Goal: Information Seeking & Learning: Learn about a topic

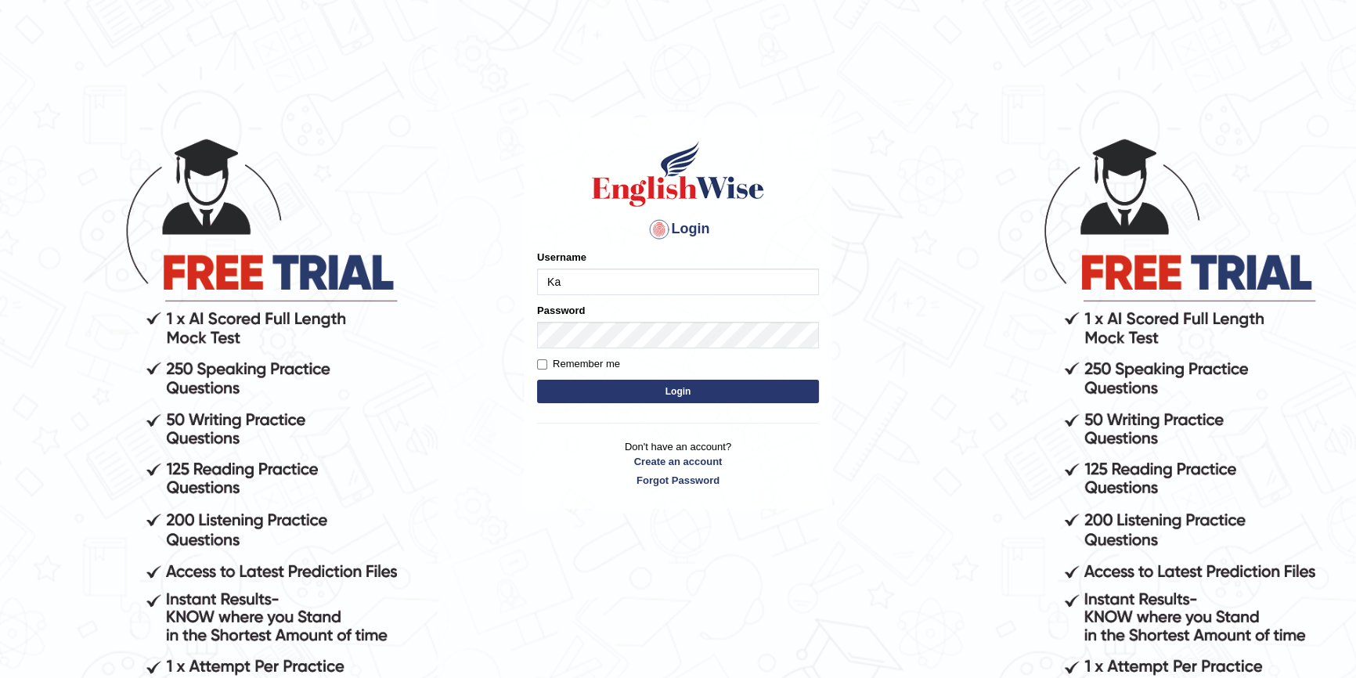
type input "K"
type input "Kaito7028"
click at [537, 380] on button "Login" at bounding box center [678, 391] width 282 height 23
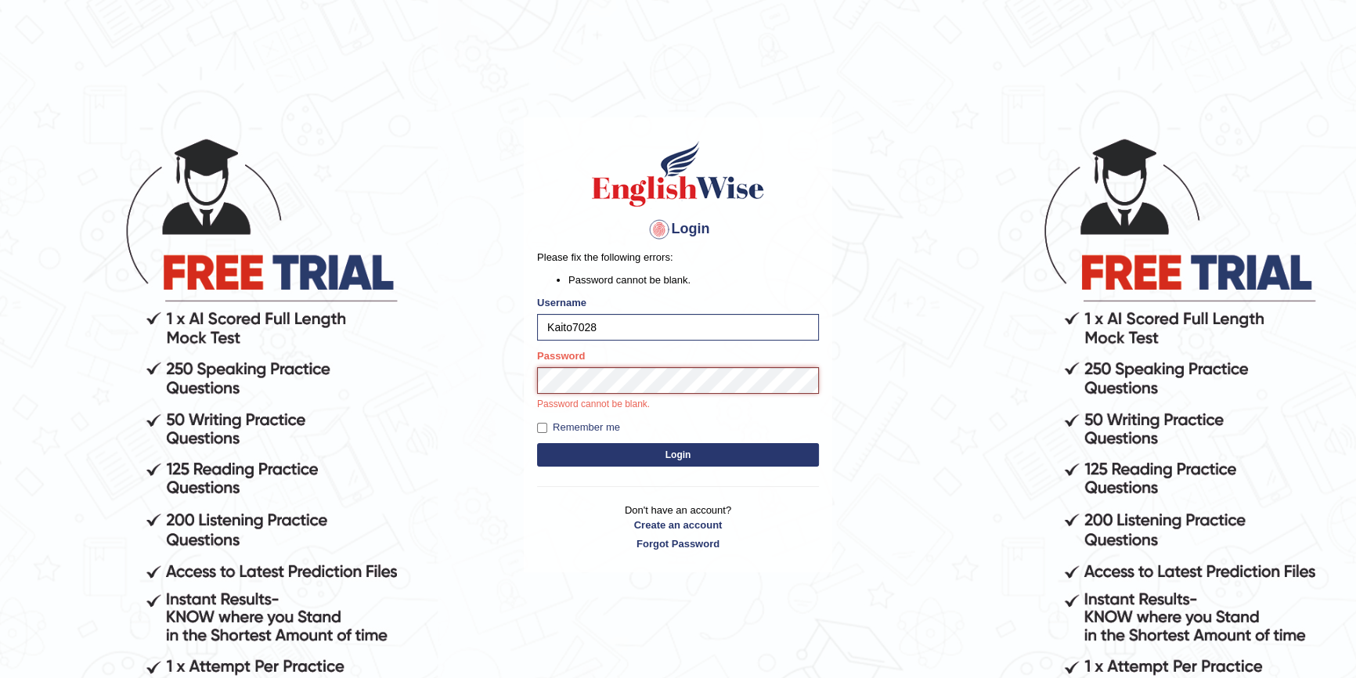
click at [537, 443] on button "Login" at bounding box center [678, 454] width 282 height 23
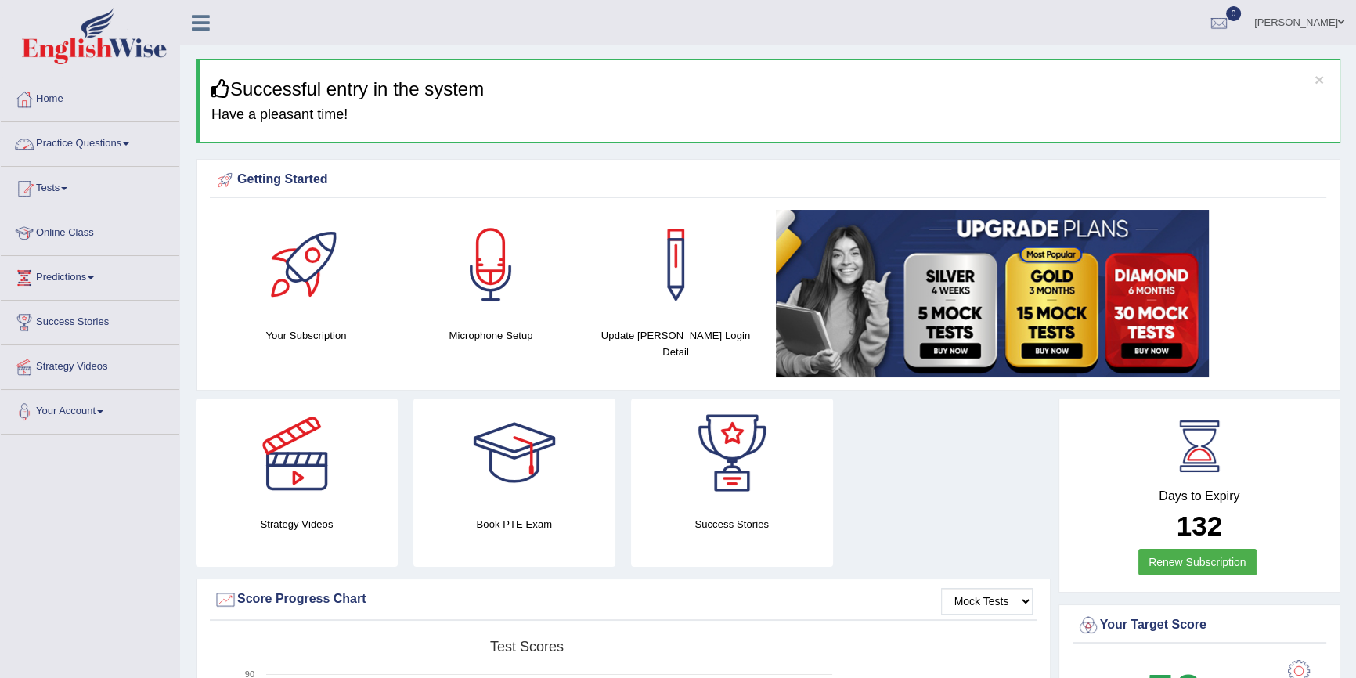
click at [114, 139] on link "Practice Questions" at bounding box center [90, 141] width 178 height 39
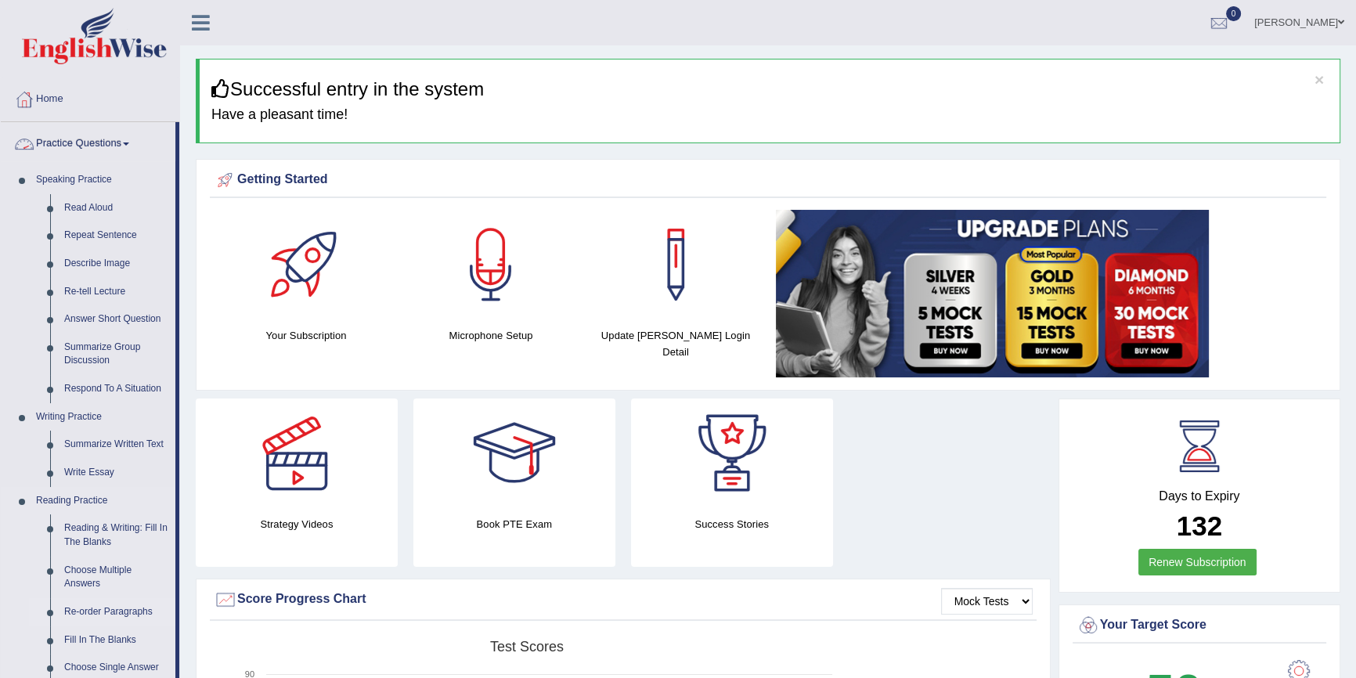
scroll to position [213, 0]
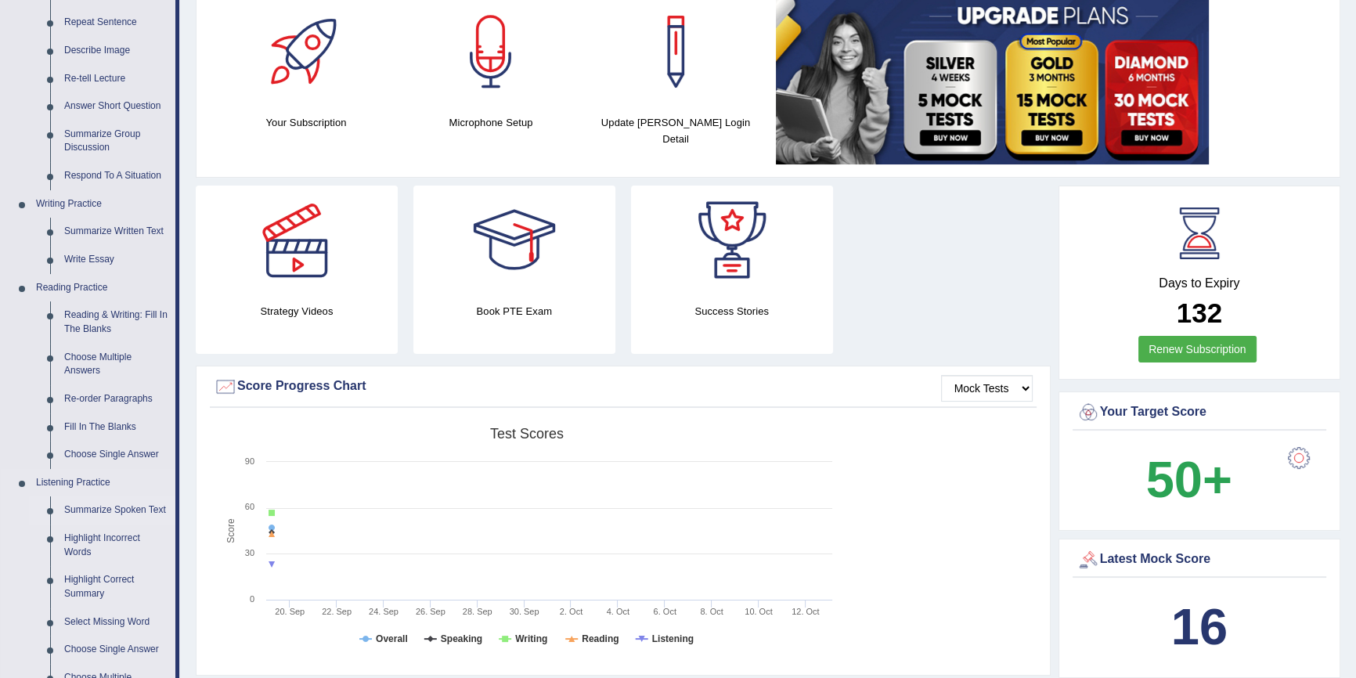
click at [91, 503] on link "Summarize Spoken Text" at bounding box center [116, 510] width 118 height 28
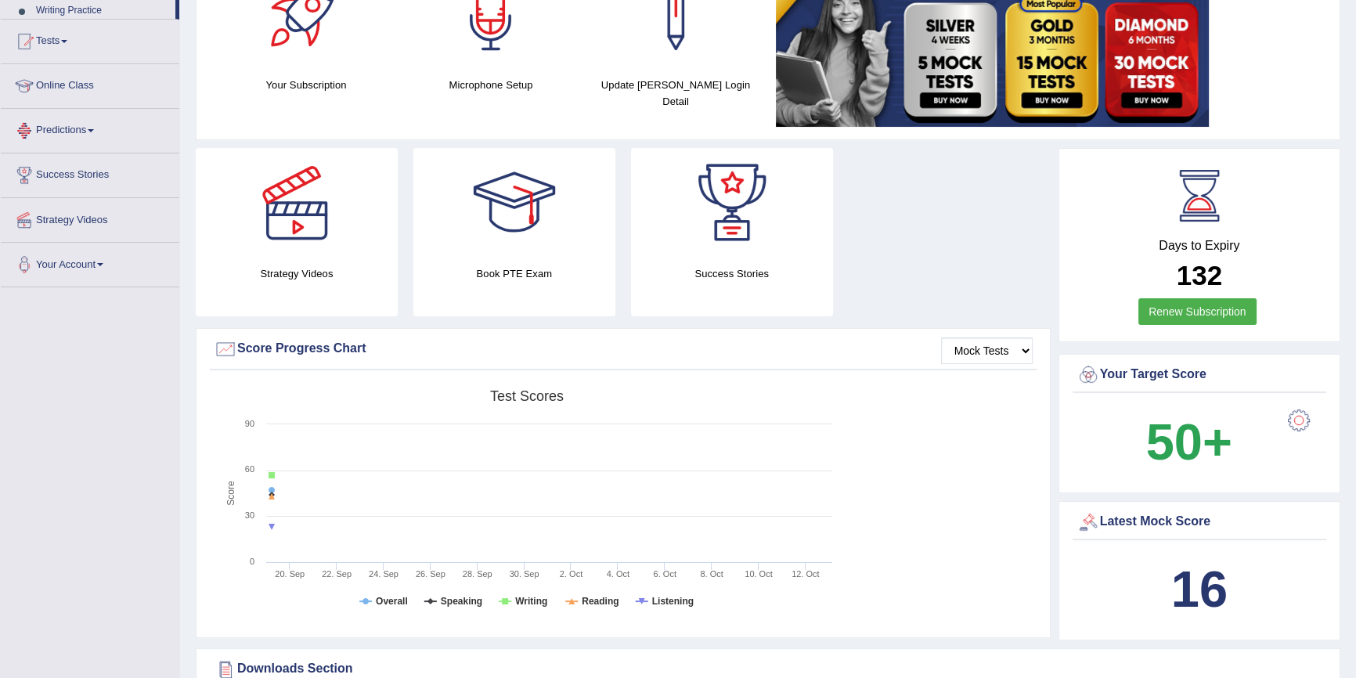
scroll to position [557, 0]
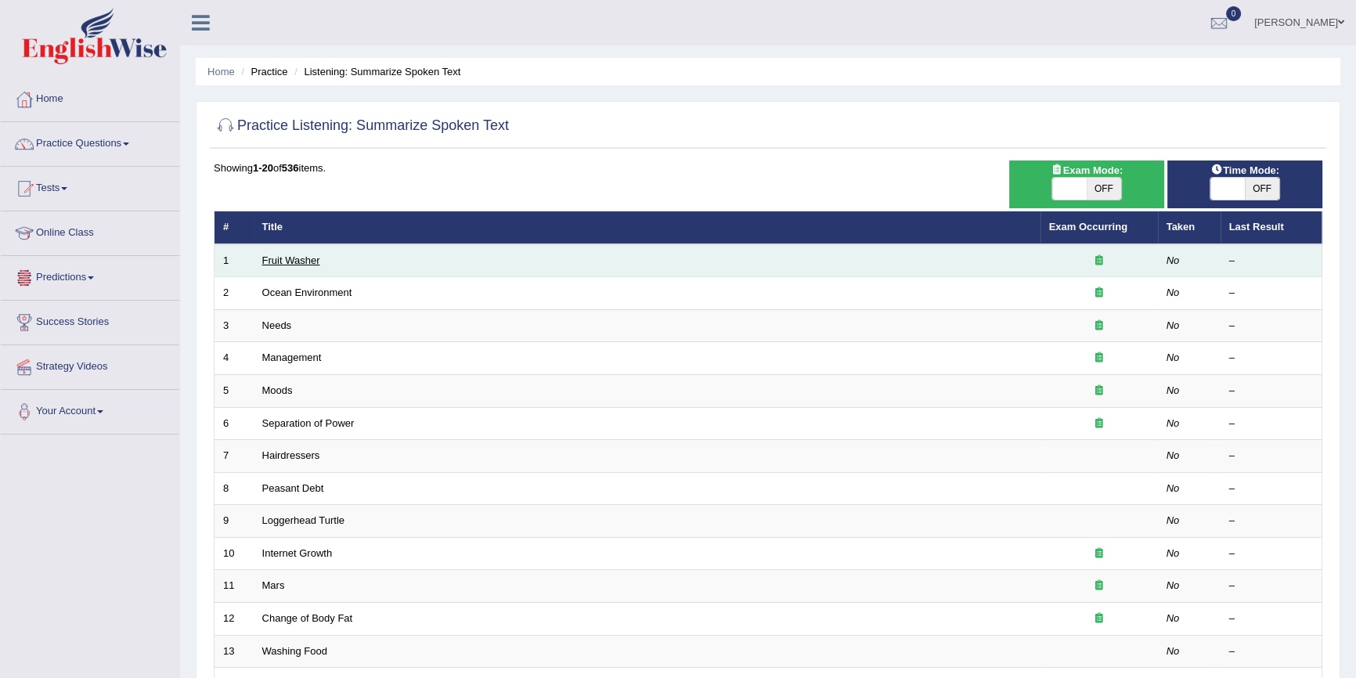
click at [297, 259] on link "Fruit Washer" at bounding box center [291, 260] width 58 height 12
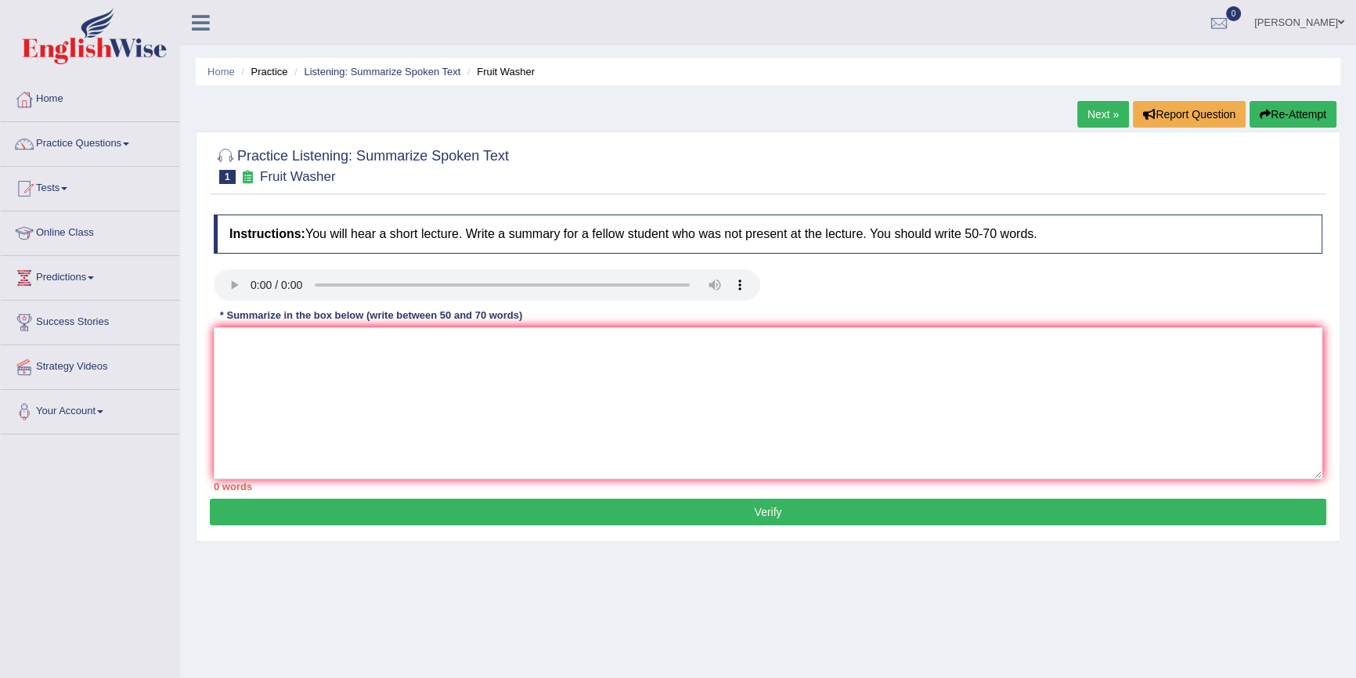
click at [1278, 112] on button "Re-Attempt" at bounding box center [1292, 114] width 87 height 27
click at [465, 353] on textarea at bounding box center [768, 403] width 1108 height 152
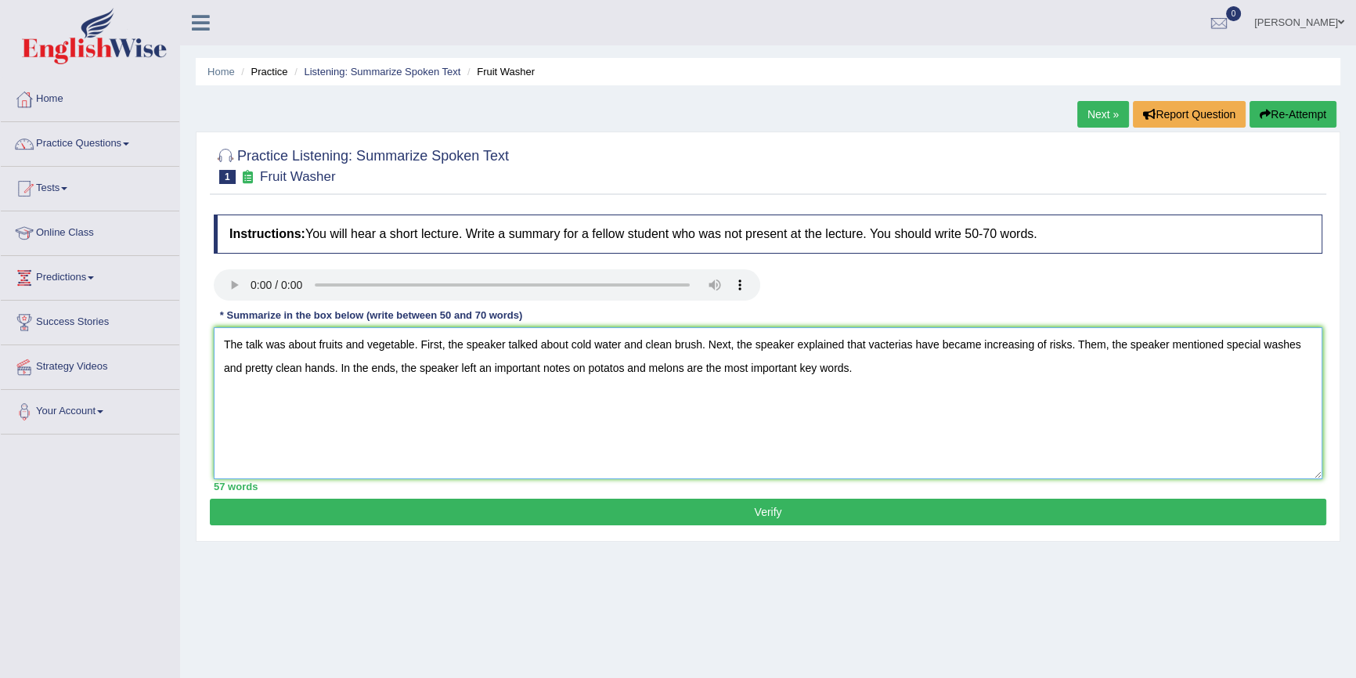
click at [819, 368] on textarea "The talk was about fruits and vegetable. First, the speaker talked about cold w…" at bounding box center [768, 403] width 1108 height 152
type textarea "The talk was about fruits and vegetable. First, the speaker talked about cold w…"
click at [719, 519] on button "Verify" at bounding box center [768, 512] width 1116 height 27
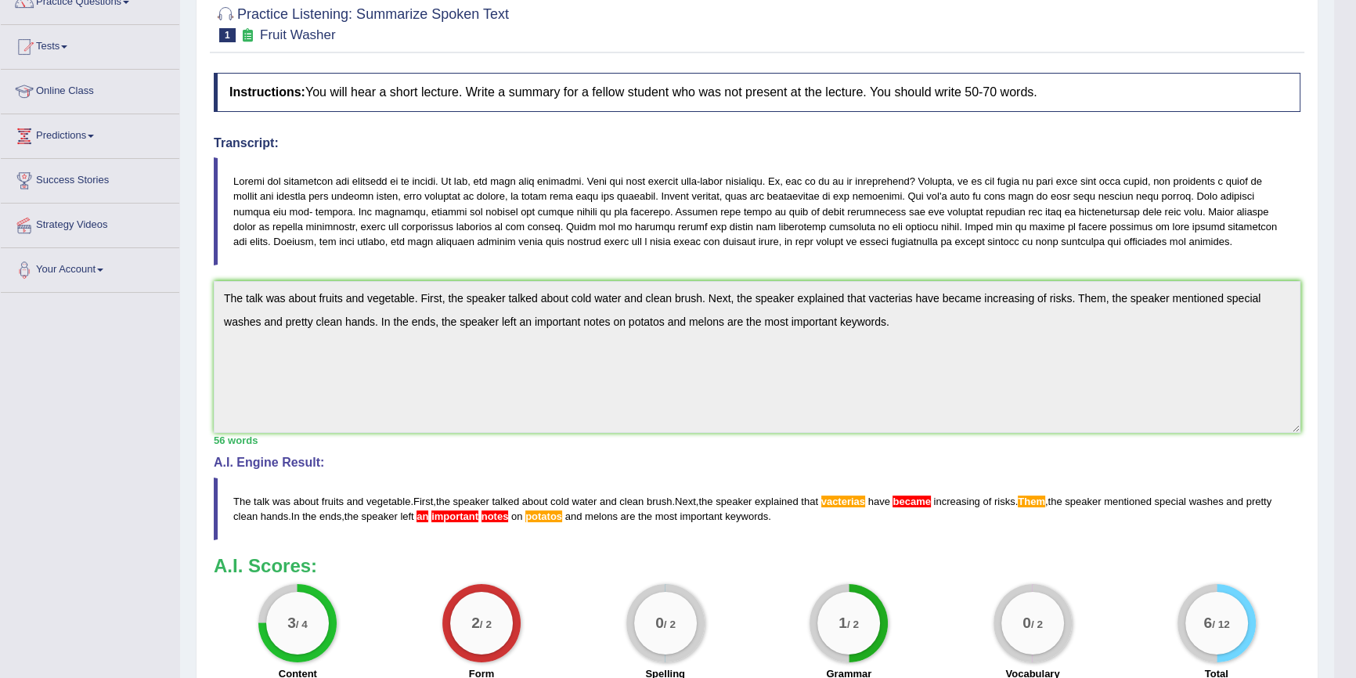
scroll to position [284, 0]
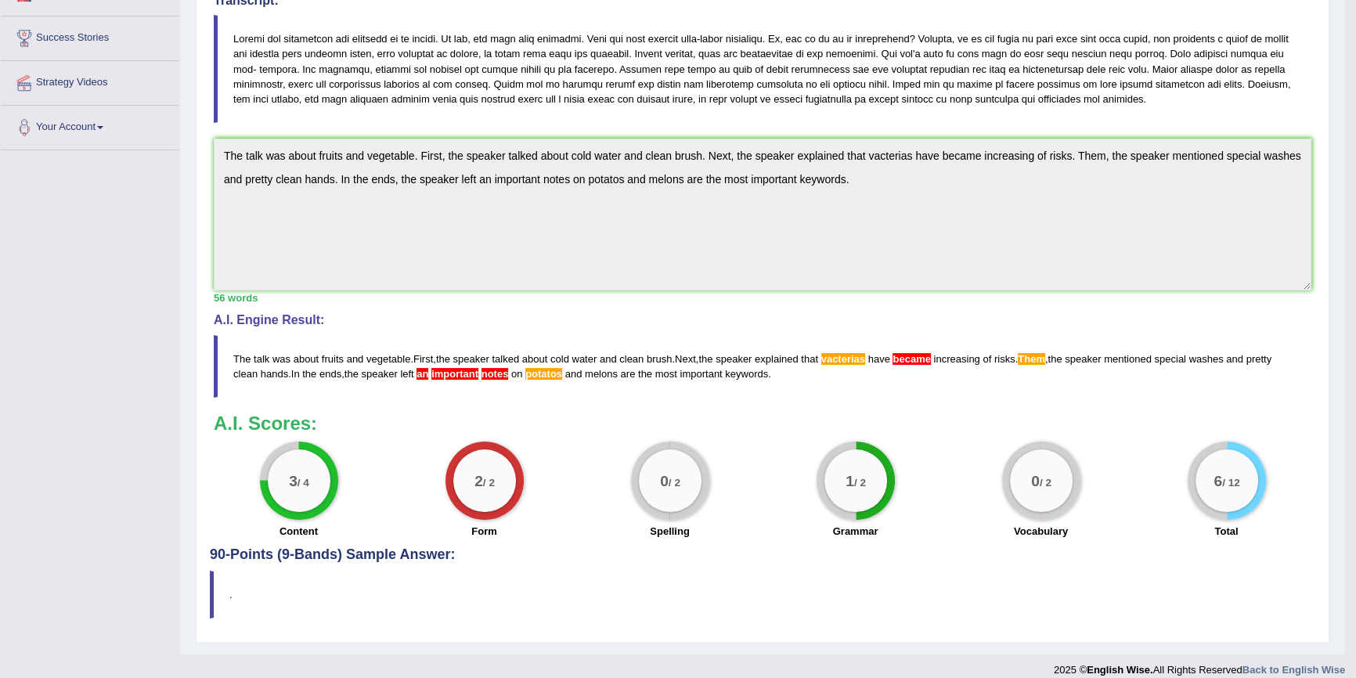
click at [553, 372] on span "potatos" at bounding box center [543, 374] width 37 height 12
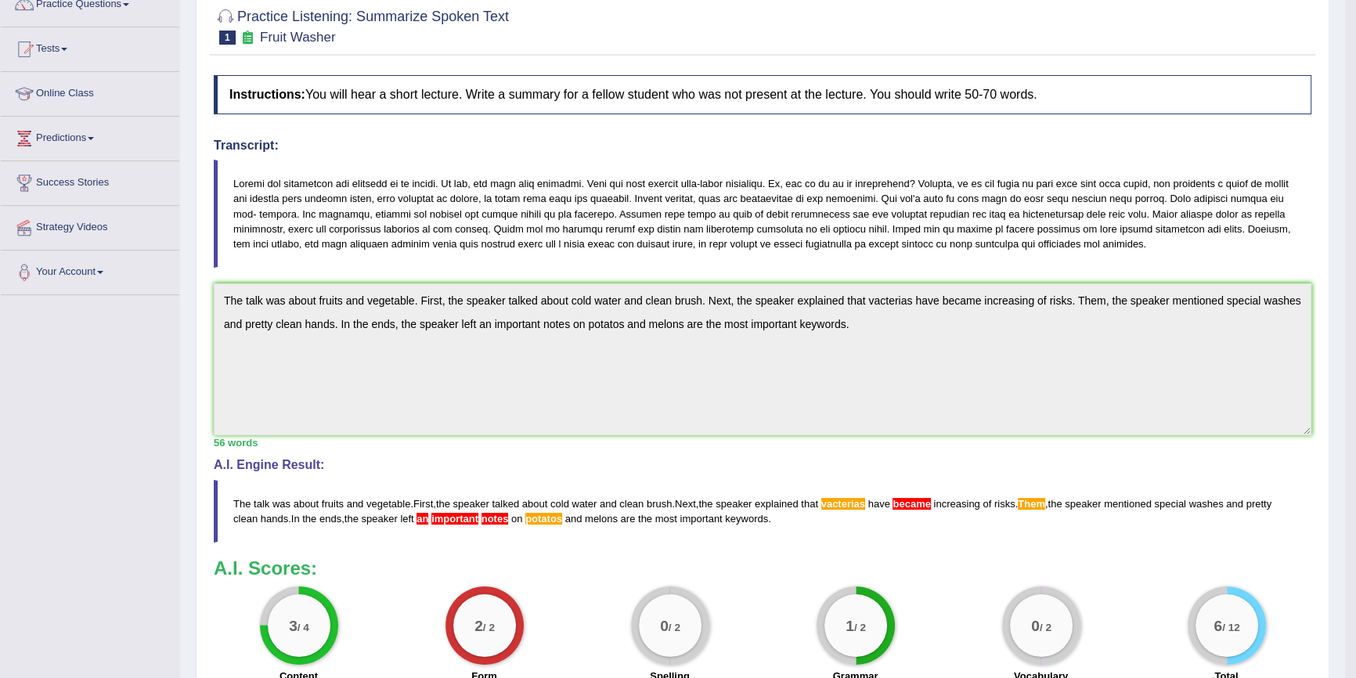
scroll to position [0, 0]
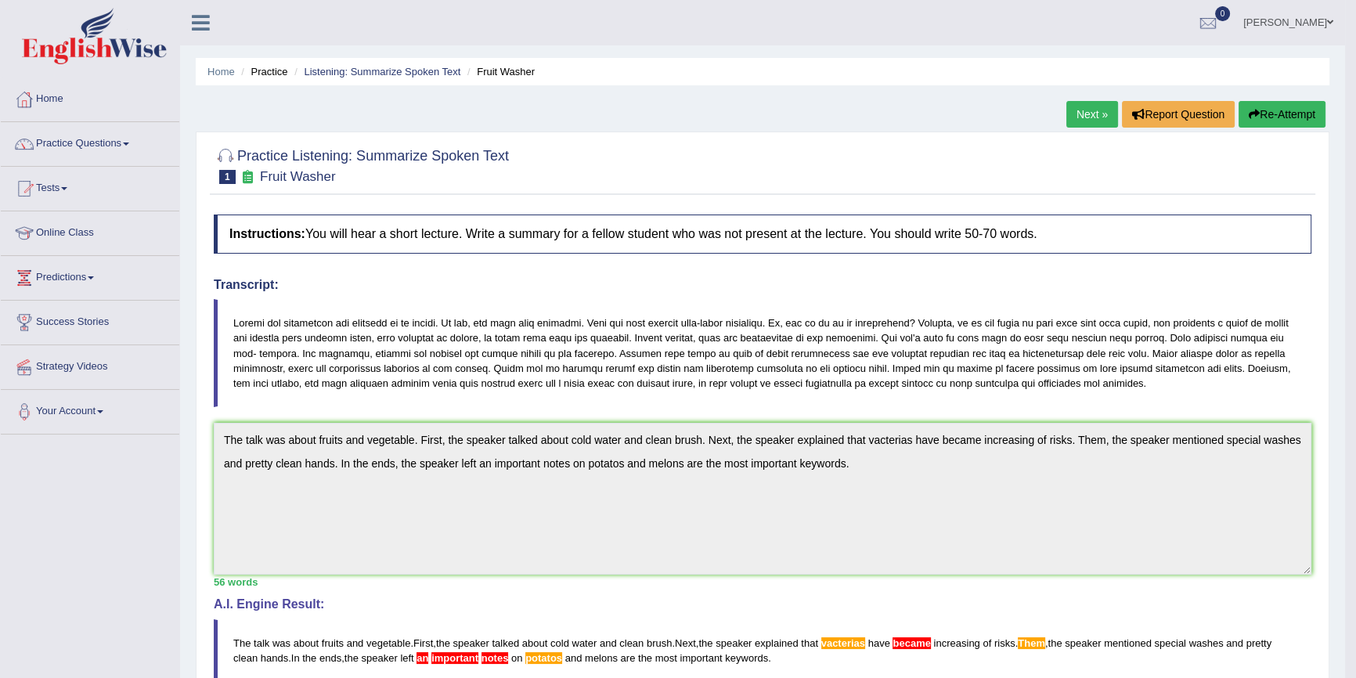
click at [1081, 114] on link "Next »" at bounding box center [1092, 114] width 52 height 27
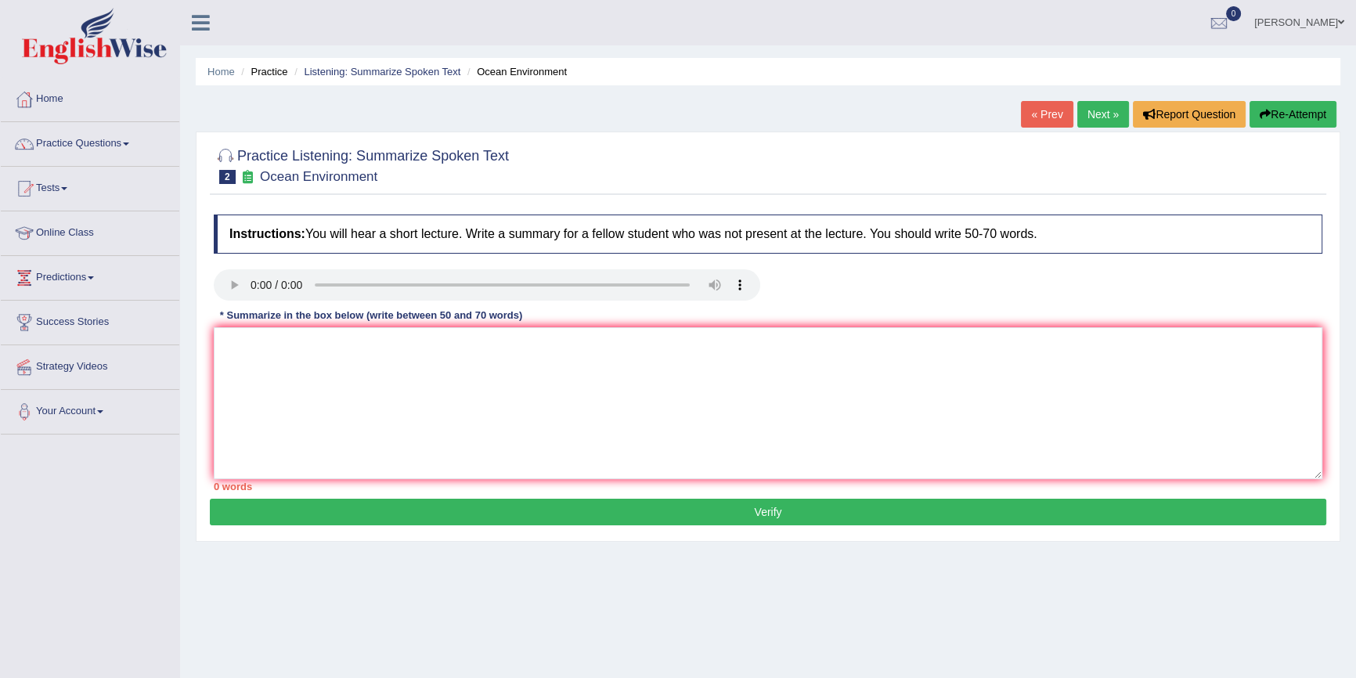
click at [1025, 117] on link "« Prev" at bounding box center [1047, 114] width 52 height 27
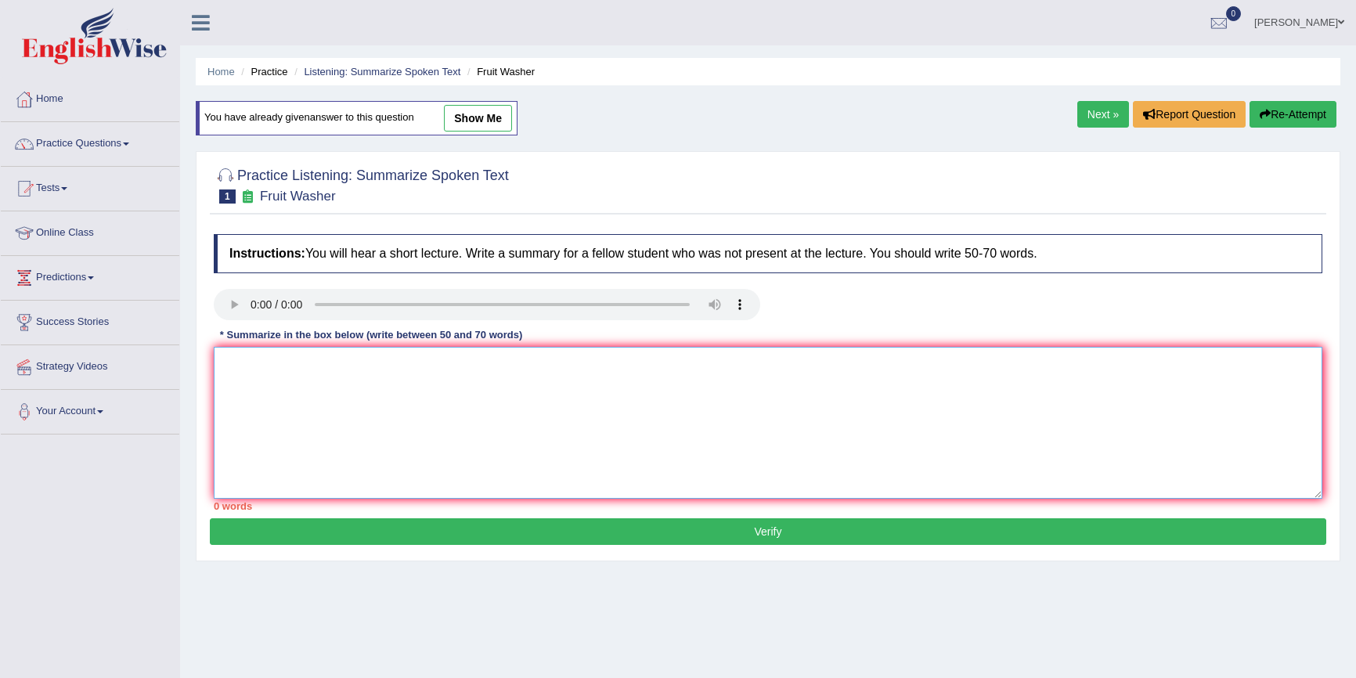
click at [1040, 432] on textarea at bounding box center [768, 423] width 1108 height 152
type textarea "."
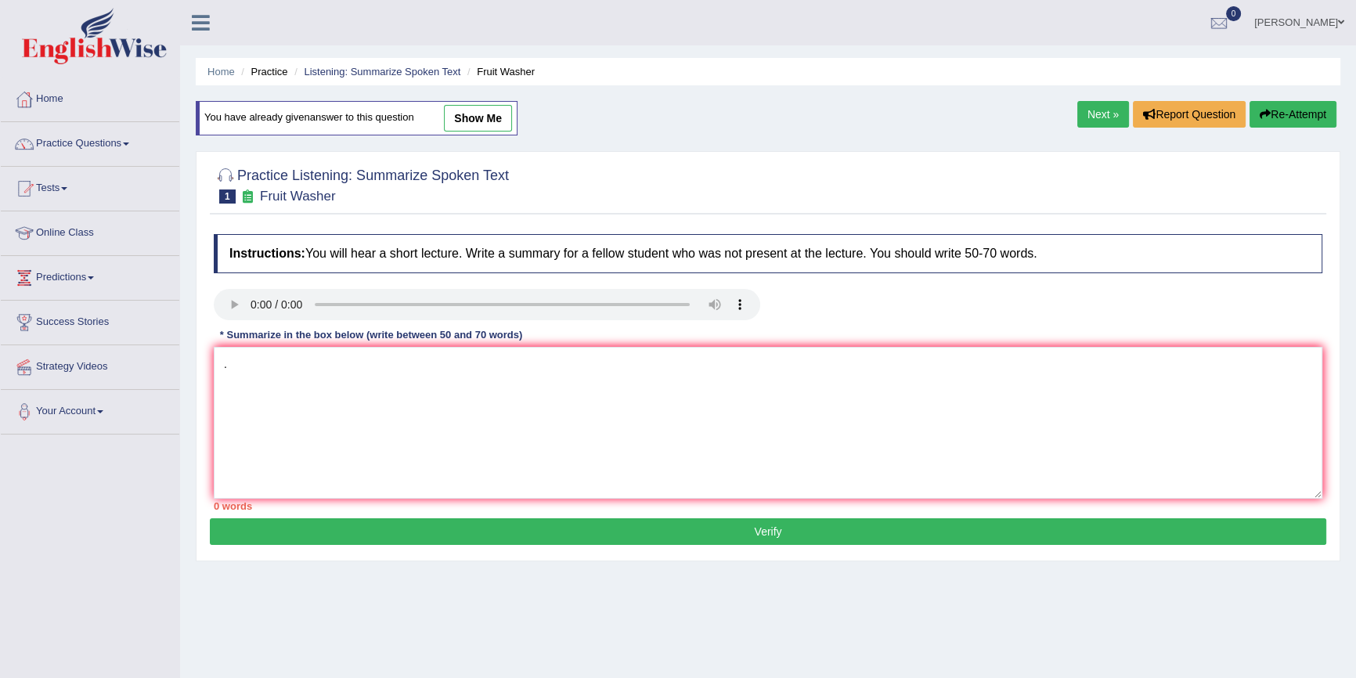
click at [1078, 523] on button "Verify" at bounding box center [768, 531] width 1116 height 27
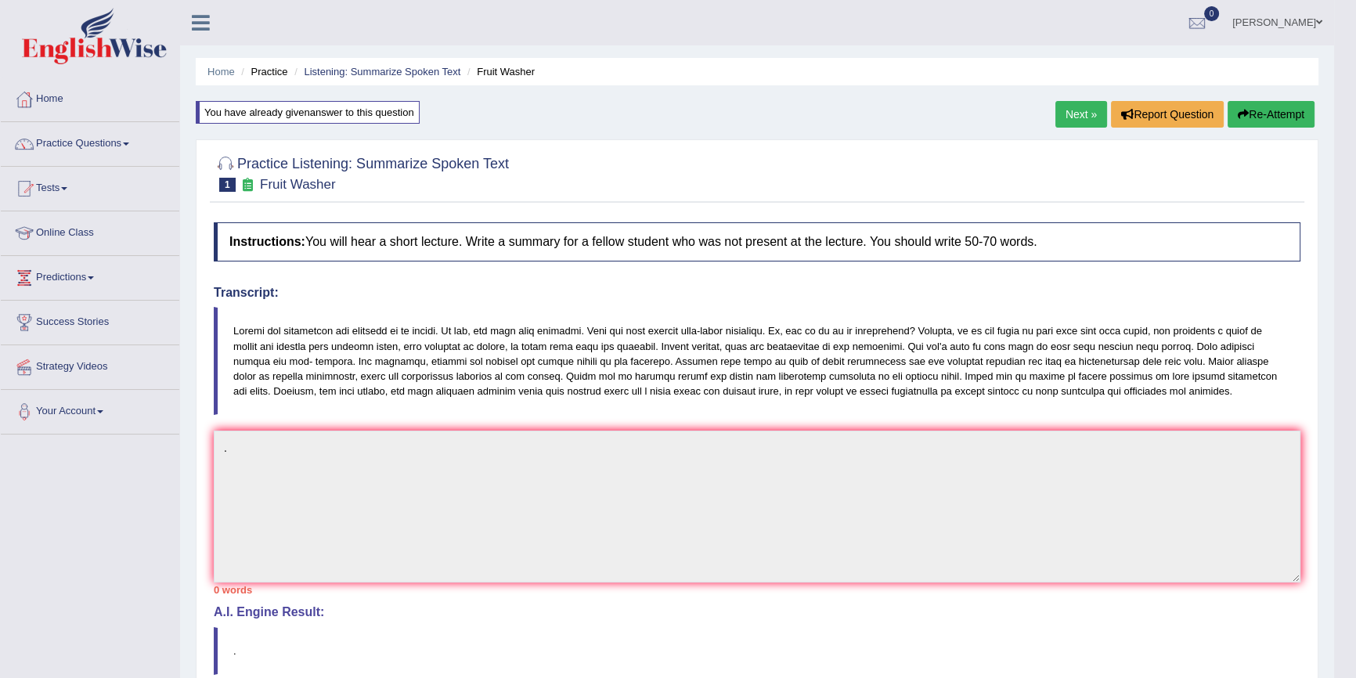
click at [1076, 114] on link "Next »" at bounding box center [1081, 114] width 52 height 27
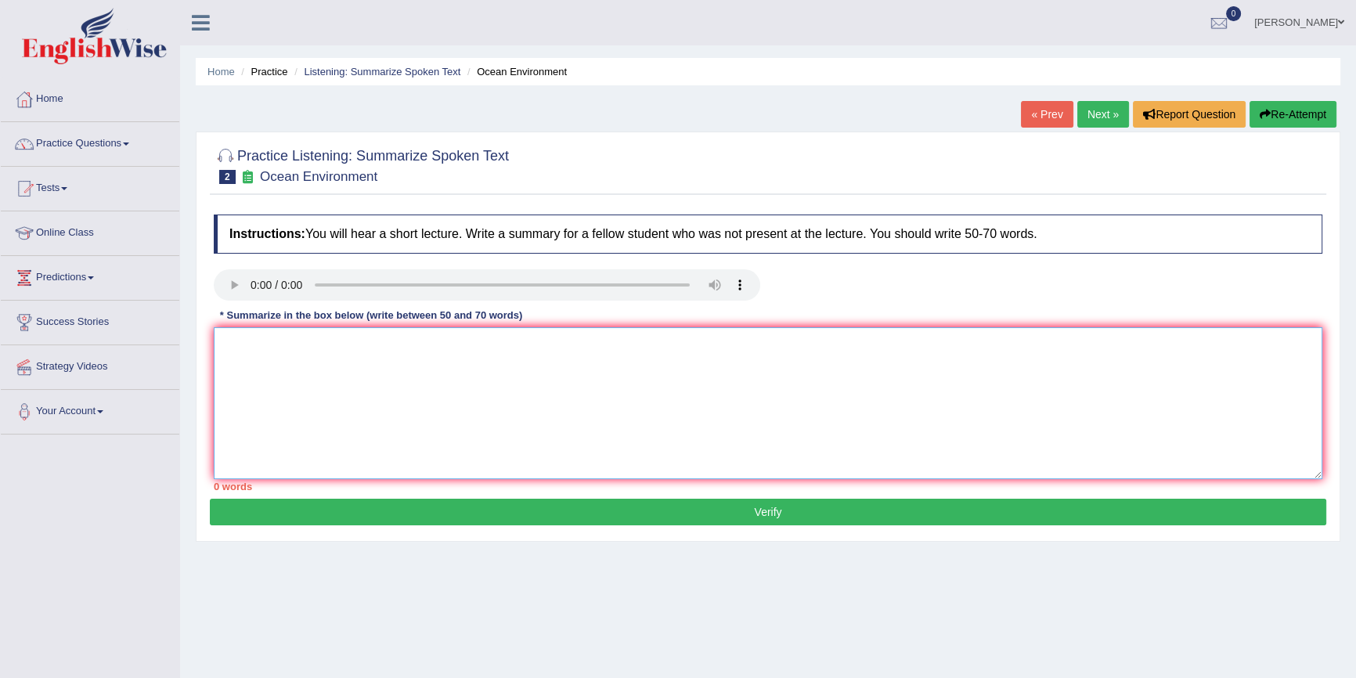
click at [366, 348] on textarea at bounding box center [768, 403] width 1108 height 152
click at [524, 348] on textarea "The lecture talks about global warming. First, the speaker said ecosystem and s…" at bounding box center [768, 403] width 1108 height 152
click at [963, 333] on textarea "The lecture talks about global warming. First, the speaker talked ecosystem and…" at bounding box center [768, 403] width 1108 height 152
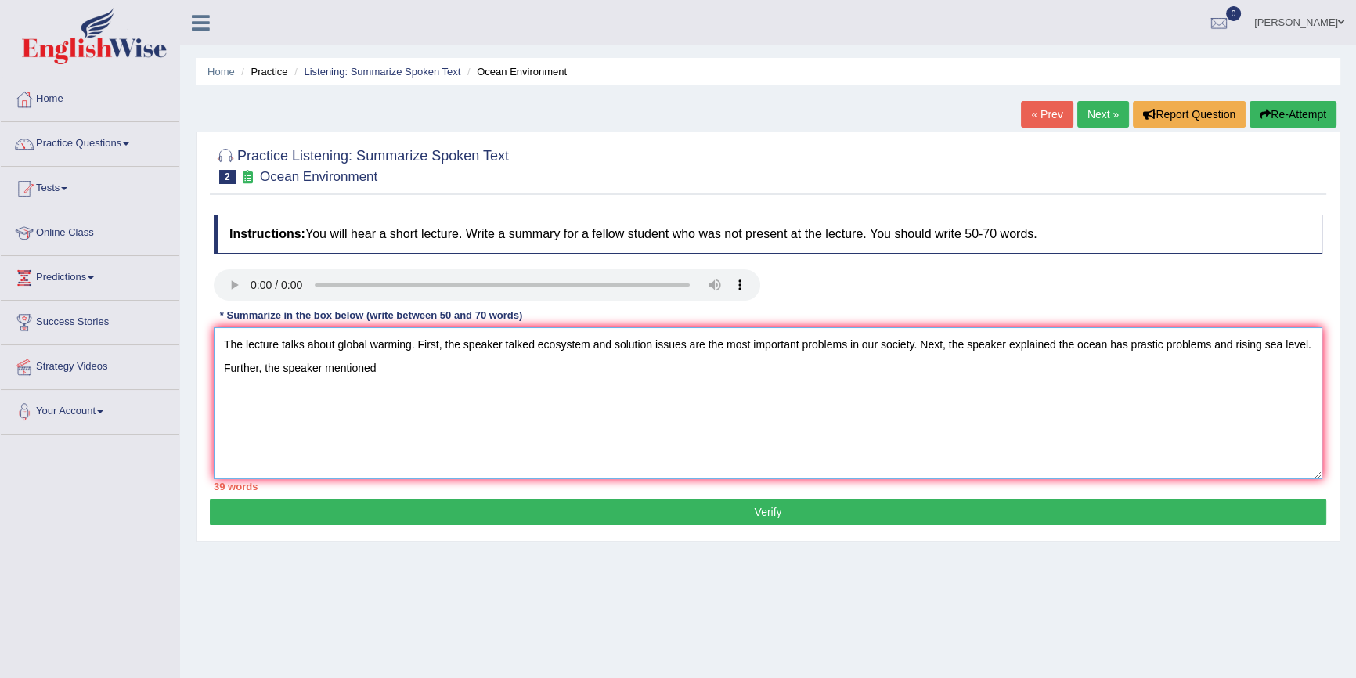
click at [1057, 344] on textarea "The lecture talks about global warming. First, the speaker talked ecosystem and…" at bounding box center [768, 403] width 1108 height 152
click at [418, 380] on textarea "The lecture talks about global warming. First, the speaker talked ecosystem and…" at bounding box center [768, 403] width 1108 height 152
click at [437, 369] on textarea "The lecture talks about global warming. First, the speaker talked ecosystem and…" at bounding box center [768, 403] width 1108 height 152
click at [437, 366] on textarea "The lecture talks about global warming. First, the speaker talked ecosystem and…" at bounding box center [768, 403] width 1108 height 152
click at [437, 370] on textarea "The lecture talks about global warming. First, the speaker talked ecosystem and…" at bounding box center [768, 403] width 1108 height 152
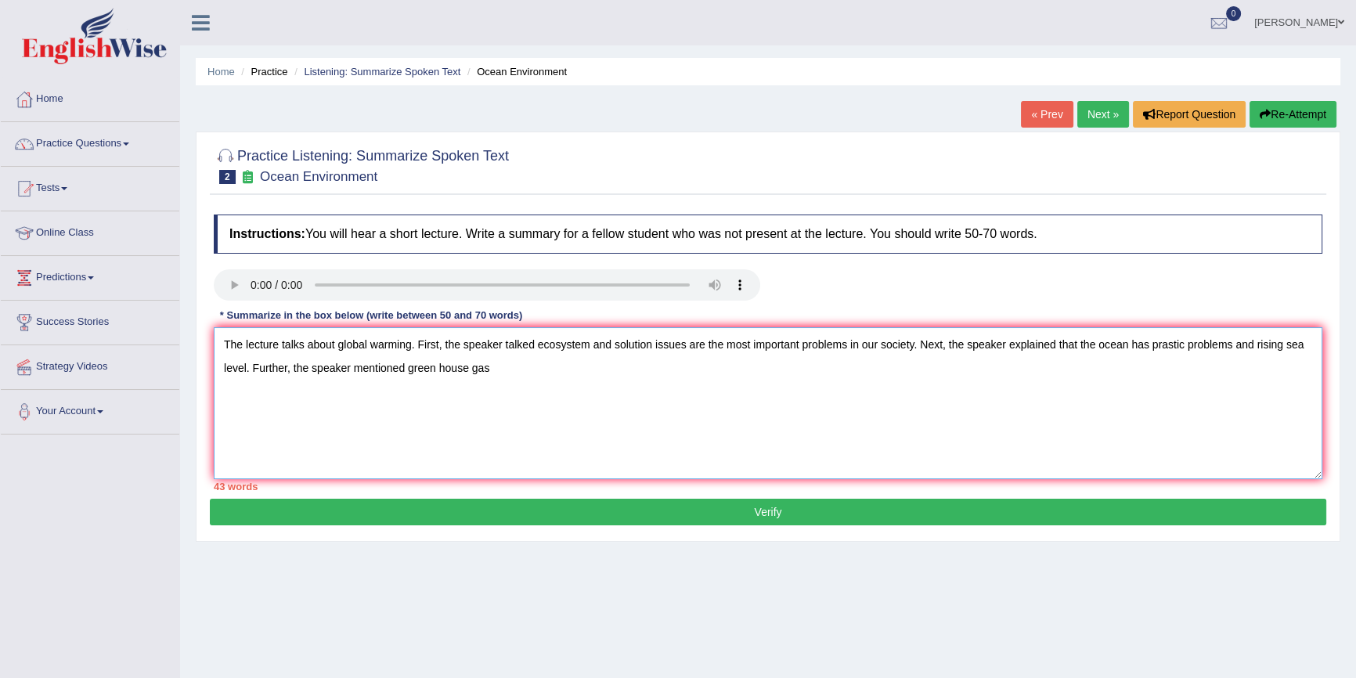
click at [438, 367] on textarea "The lecture talks about global warming. First, the speaker talked ecosystem and…" at bounding box center [768, 403] width 1108 height 152
click at [537, 385] on textarea "The lecture talks about global warming. First, the speaker talked ecosystem and…" at bounding box center [768, 403] width 1108 height 152
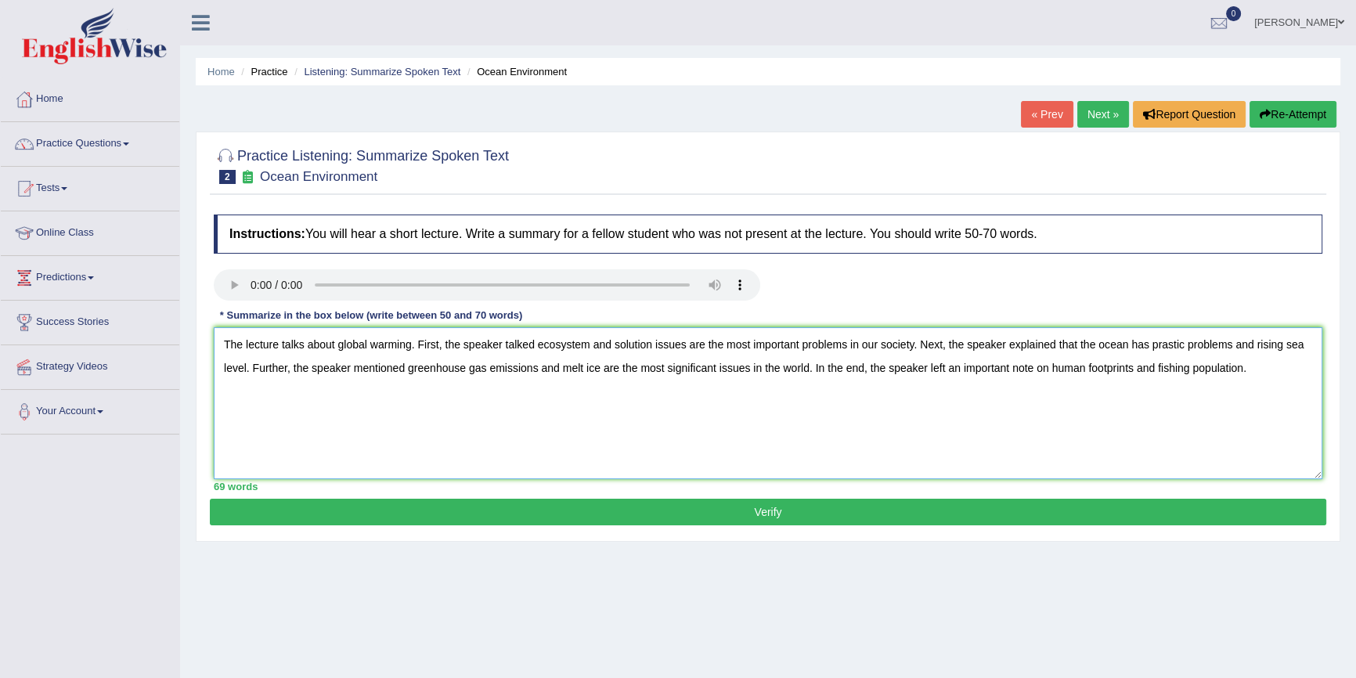
type textarea "The lecture talks about global warming. First, the speaker talked ecosystem and…"
click at [732, 510] on button "Verify" at bounding box center [768, 512] width 1116 height 27
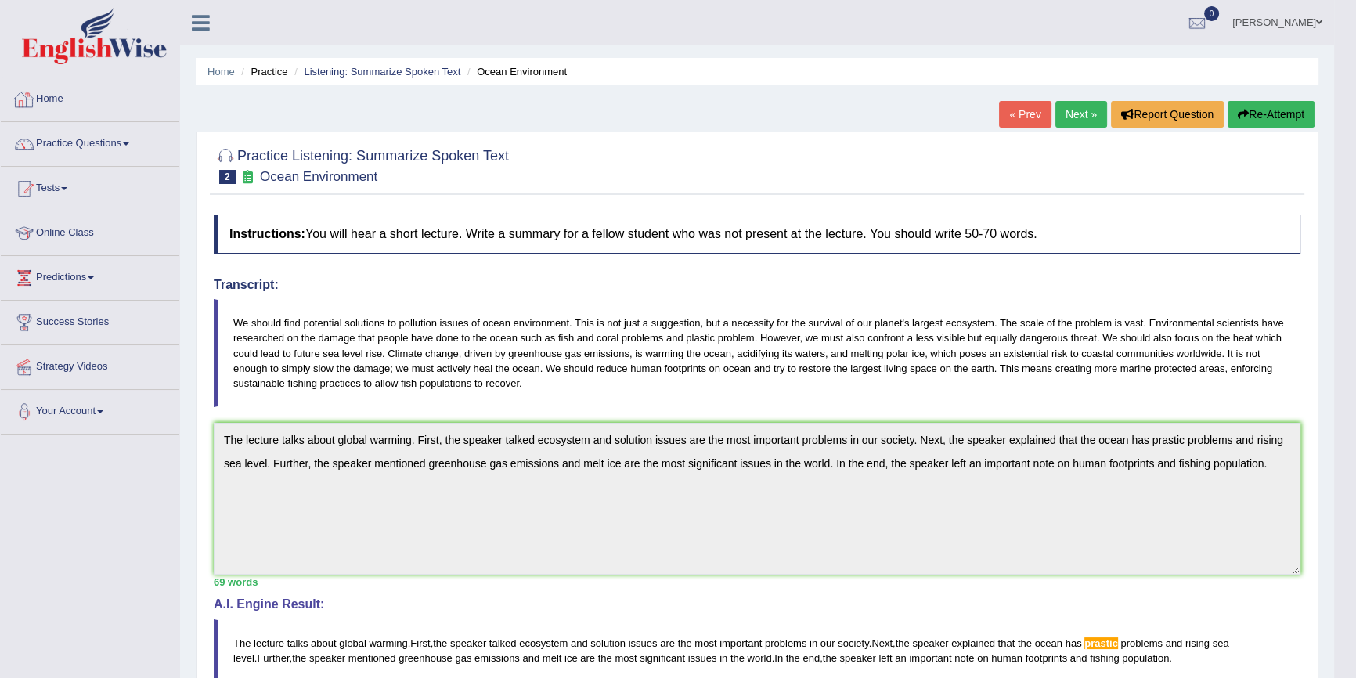
click at [1079, 121] on link "Next »" at bounding box center [1081, 114] width 52 height 27
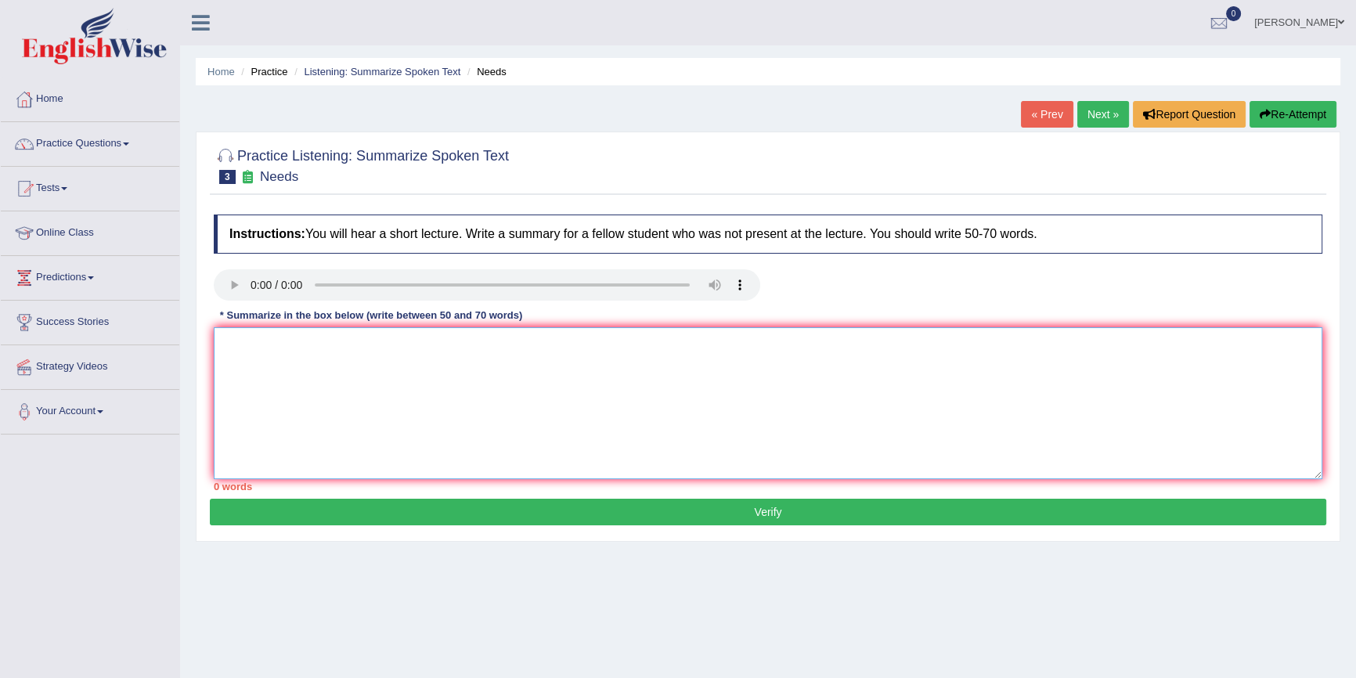
click at [324, 351] on textarea at bounding box center [768, 403] width 1108 height 152
click at [846, 345] on textarea "The lecture talks about languages. First, the speaker talked about English is n…" at bounding box center [768, 403] width 1108 height 152
click at [849, 347] on textarea "The lecture talks about languages. First, the speaker talked about English is n…" at bounding box center [768, 403] width 1108 height 152
click at [966, 344] on textarea "The lecture talks about languages. First, the speaker talked about English is n…" at bounding box center [768, 403] width 1108 height 152
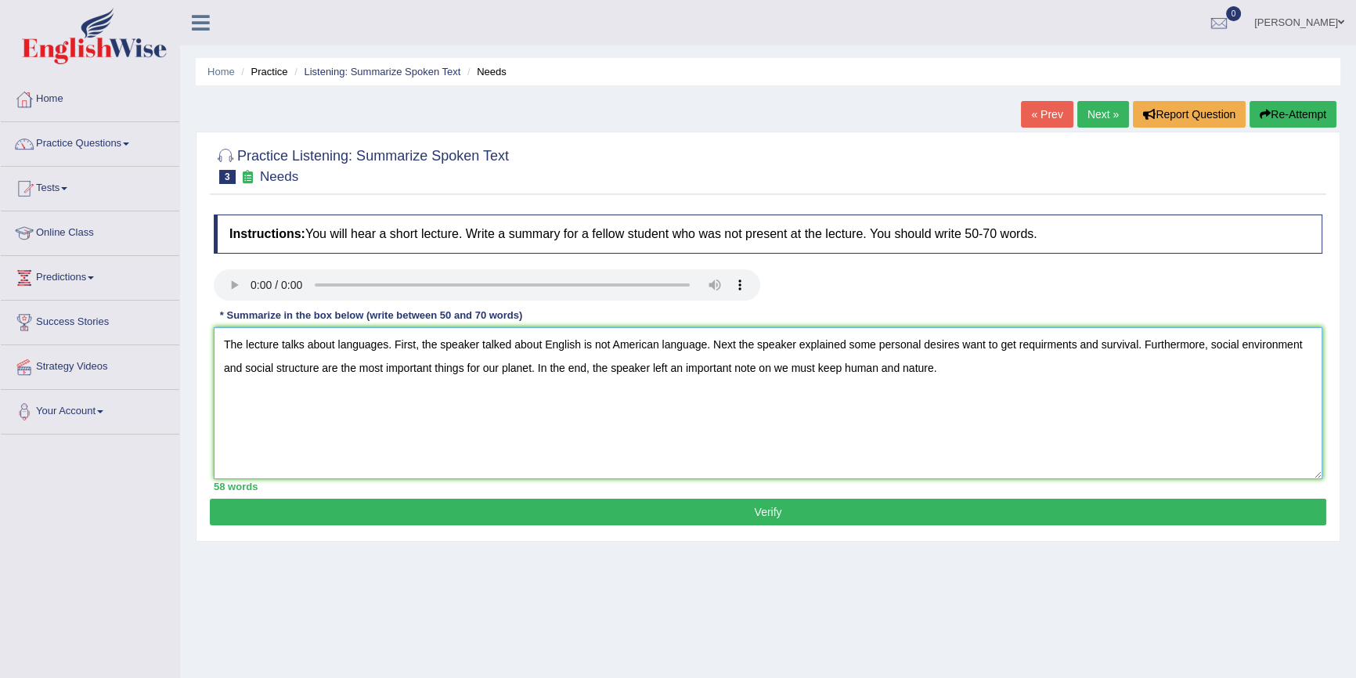
type textarea "The lecture talks about languages. First, the speaker talked about English is n…"
click at [405, 509] on button "Verify" at bounding box center [768, 512] width 1116 height 27
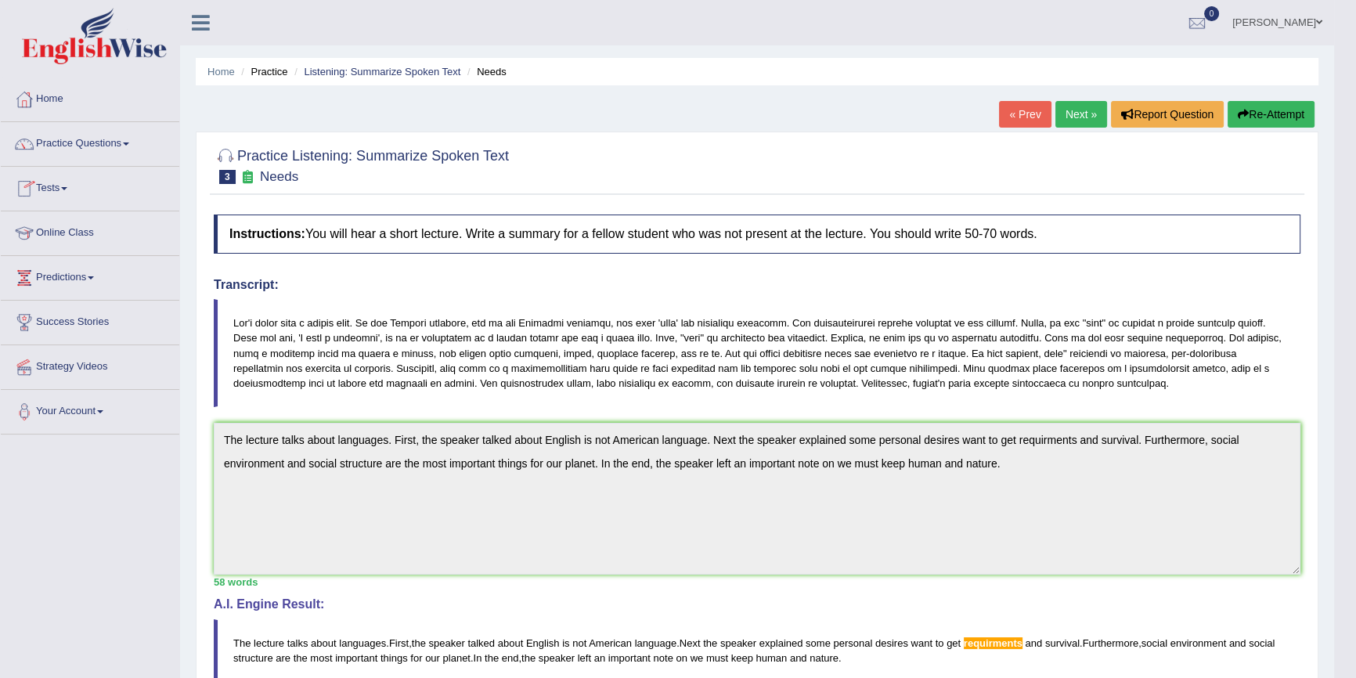
click at [54, 186] on link "Tests" at bounding box center [90, 186] width 178 height 39
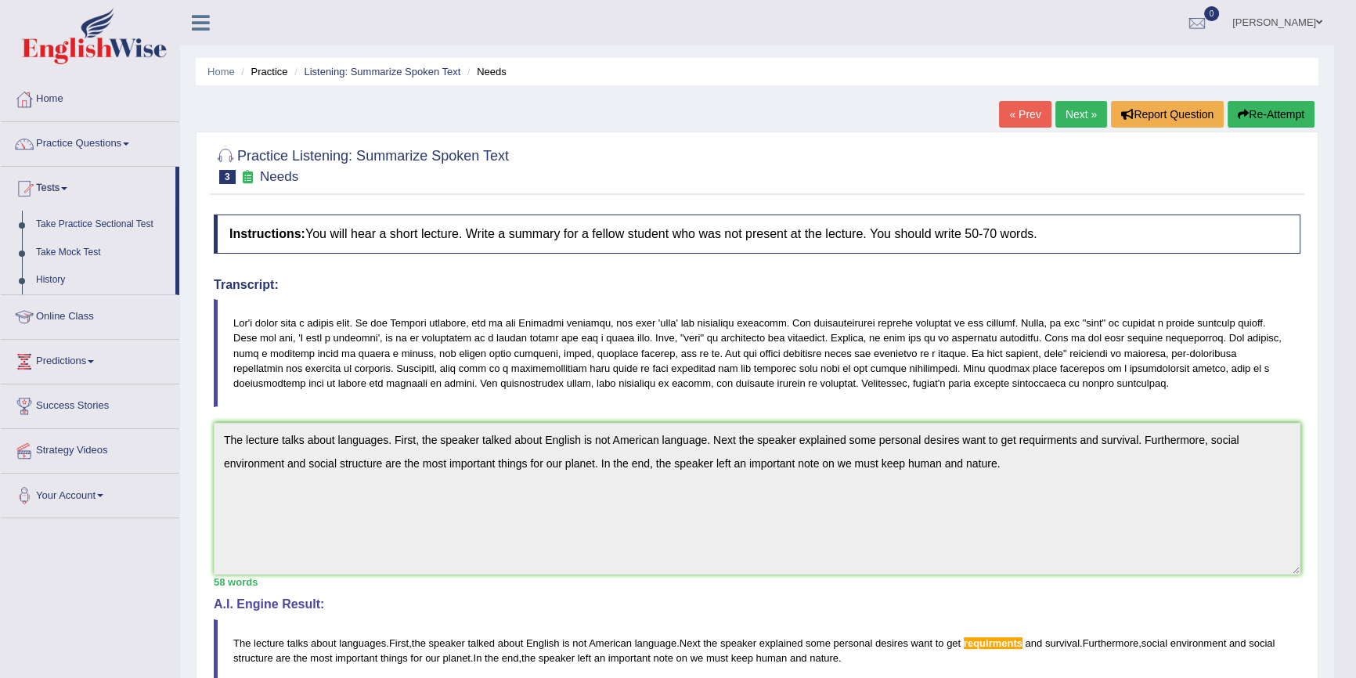
click at [54, 186] on link "Tests" at bounding box center [88, 186] width 175 height 39
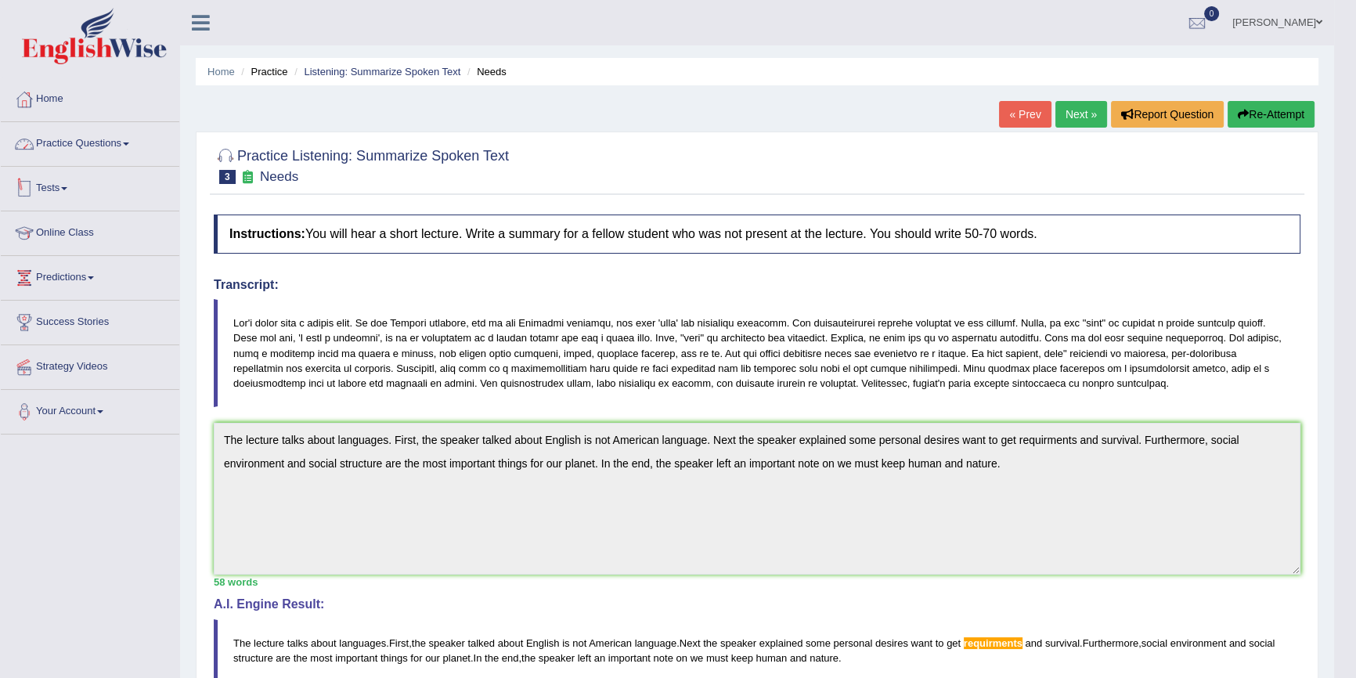
click at [83, 137] on link "Practice Questions" at bounding box center [90, 141] width 178 height 39
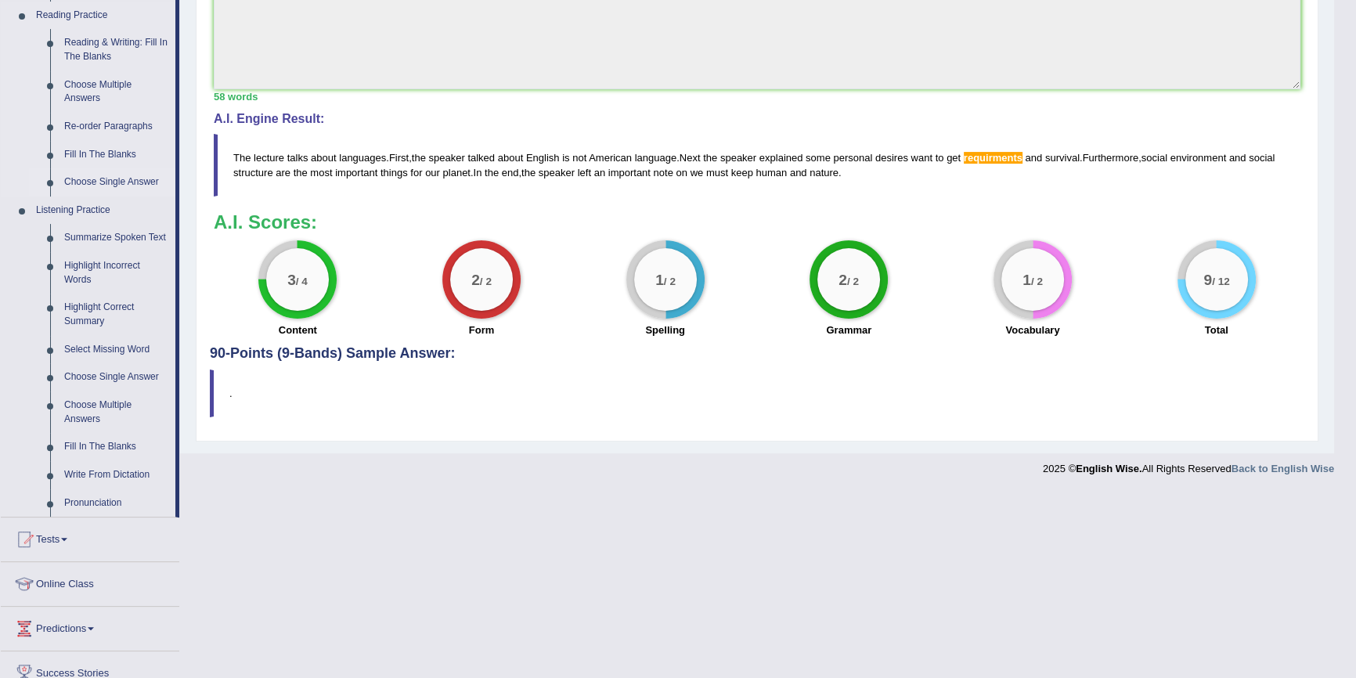
scroll to position [498, 0]
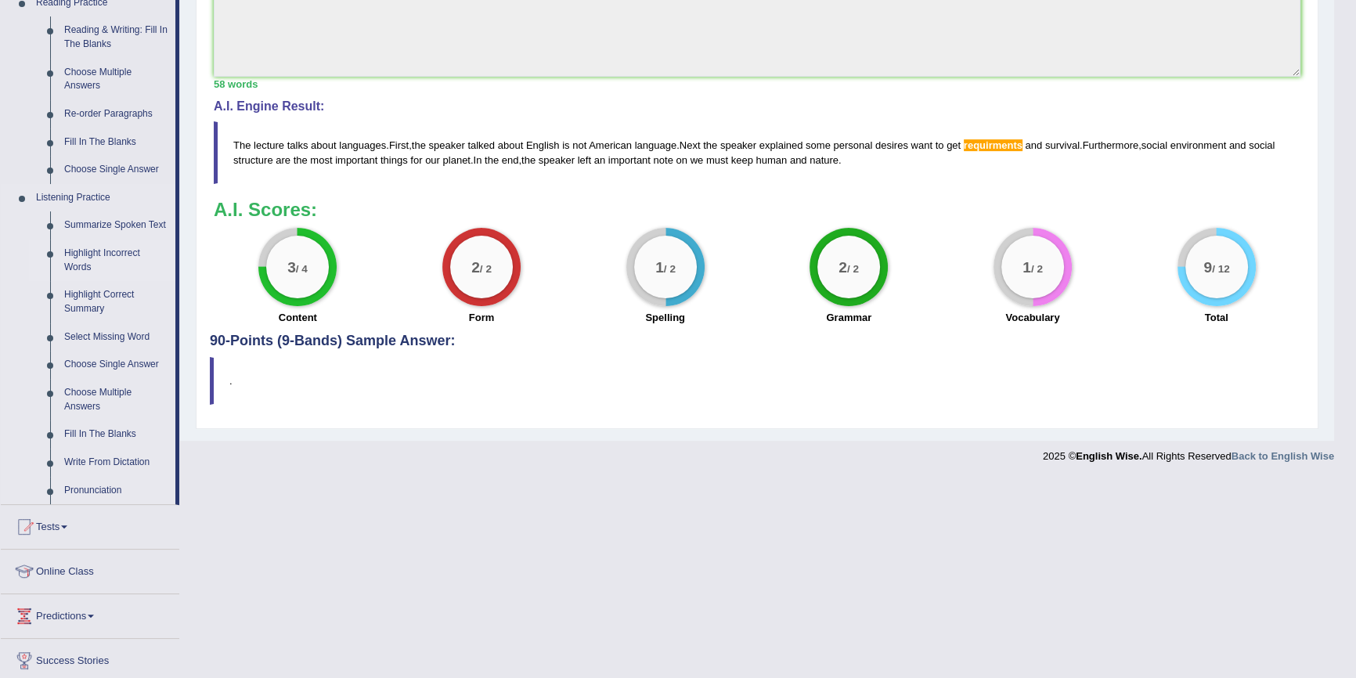
click at [78, 267] on link "Highlight Incorrect Words" at bounding box center [116, 260] width 118 height 41
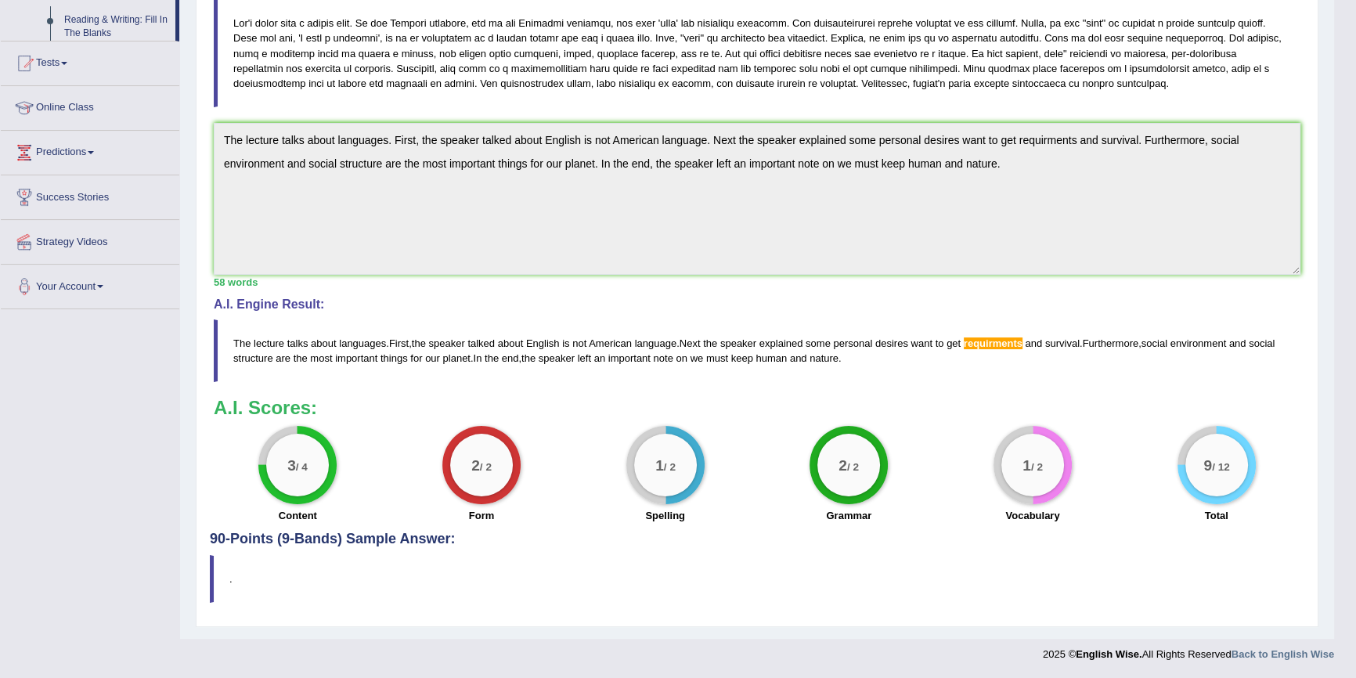
scroll to position [299, 0]
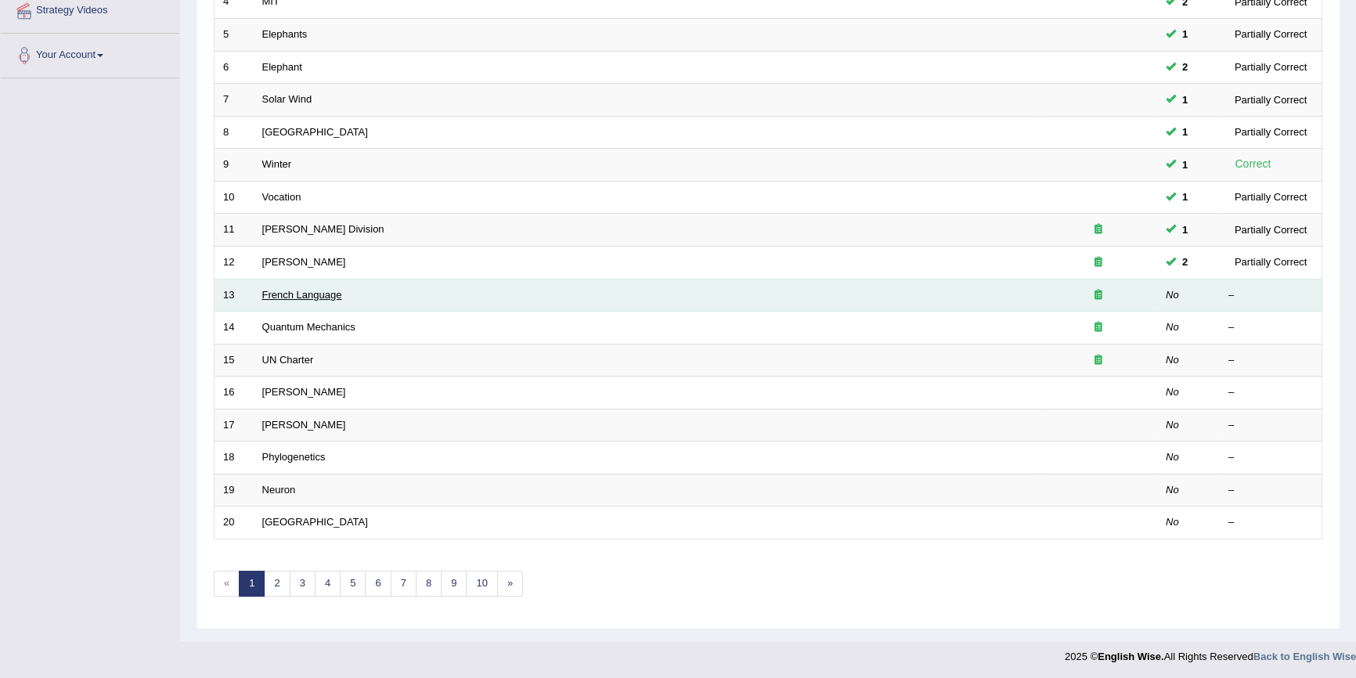
click at [279, 294] on link "French Language" at bounding box center [302, 295] width 80 height 12
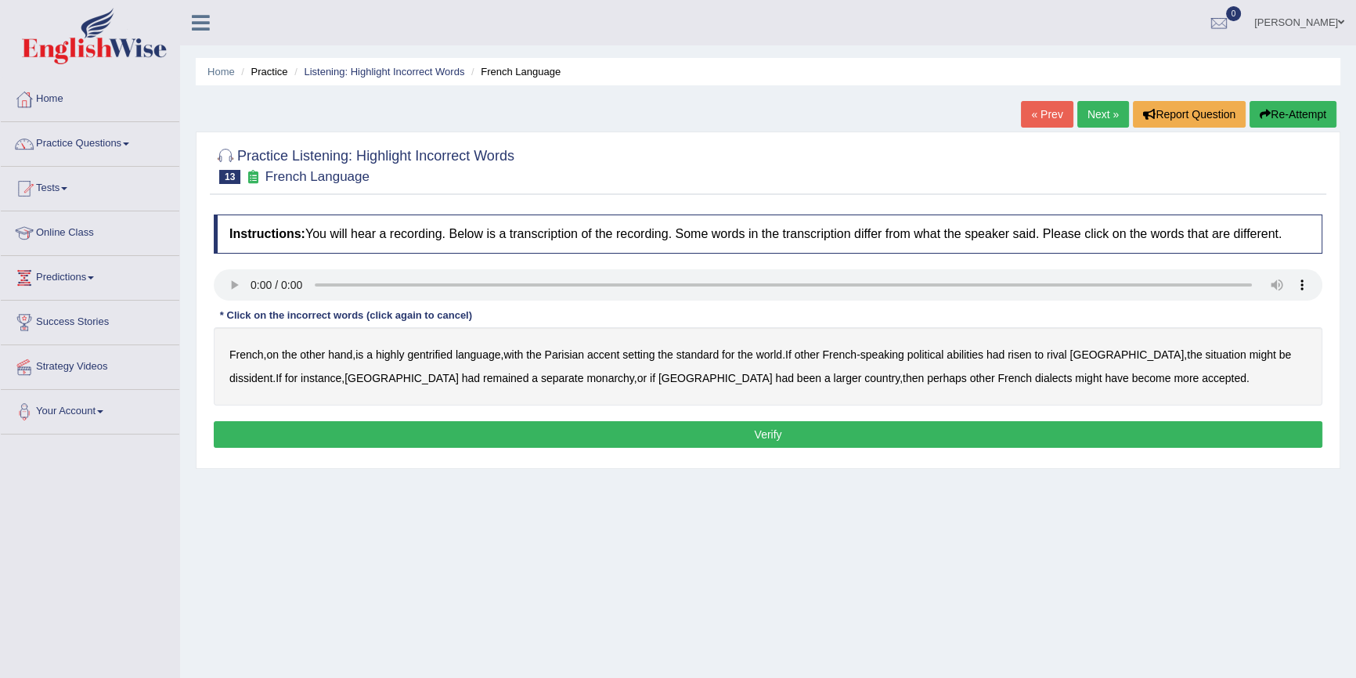
click at [423, 353] on b "gentrified" at bounding box center [429, 354] width 45 height 13
click at [983, 355] on b "abilities" at bounding box center [964, 354] width 37 height 13
click at [1004, 358] on b "had" at bounding box center [995, 354] width 18 height 13
click at [1004, 354] on b "had" at bounding box center [995, 354] width 18 height 13
click at [1029, 349] on b "risen" at bounding box center [1018, 354] width 23 height 13
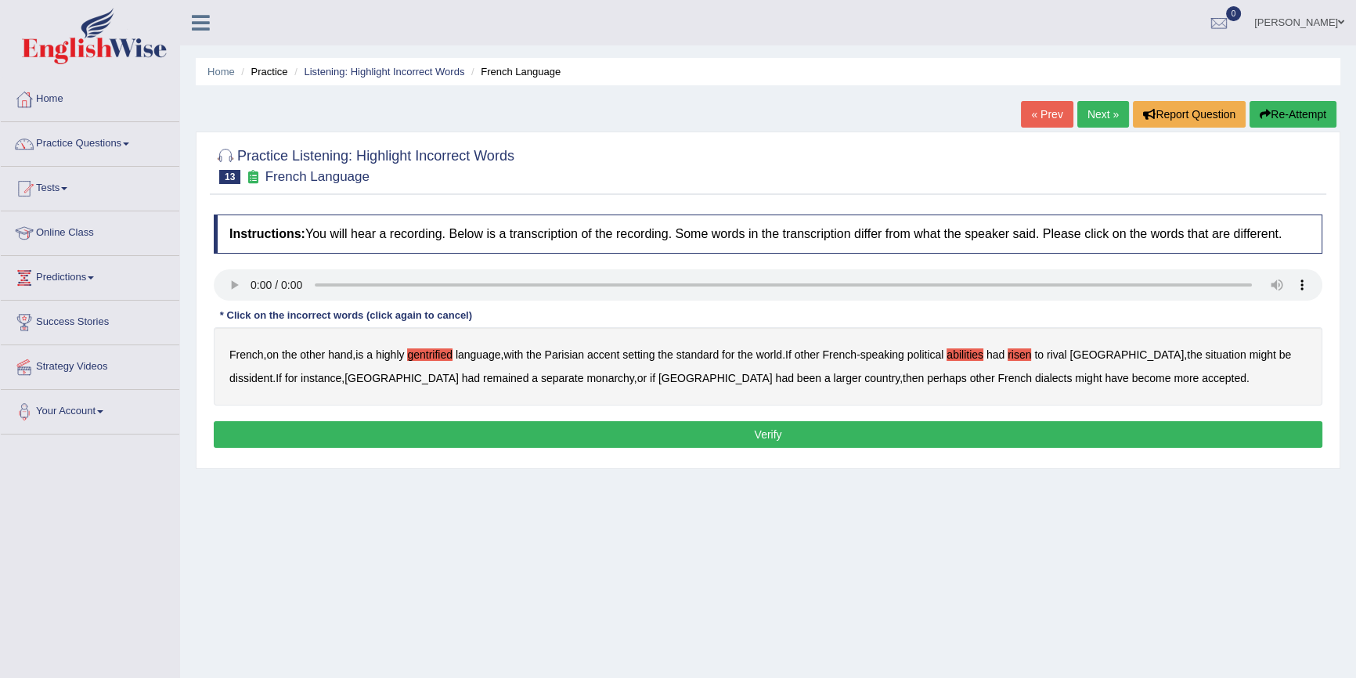
click at [586, 375] on b "monarchy" at bounding box center [609, 378] width 47 height 13
click at [914, 433] on button "Verify" at bounding box center [768, 434] width 1108 height 27
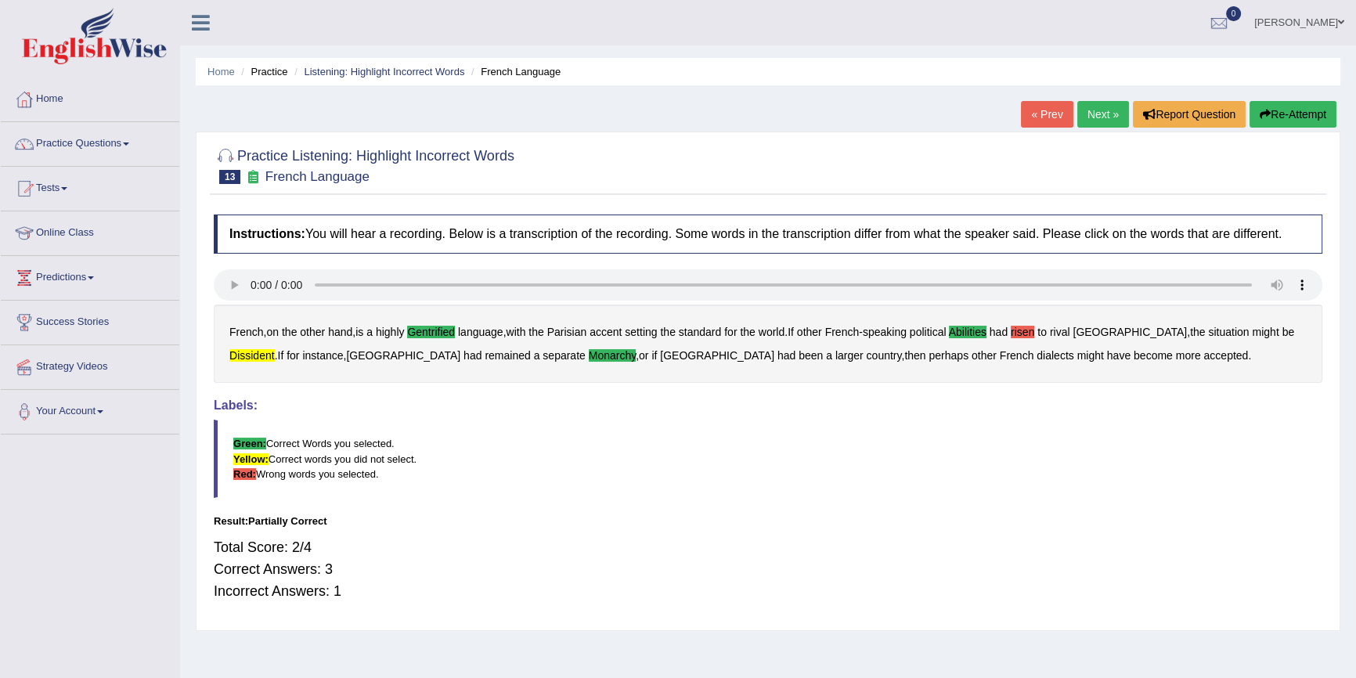
click at [1104, 106] on link "Next »" at bounding box center [1103, 114] width 52 height 27
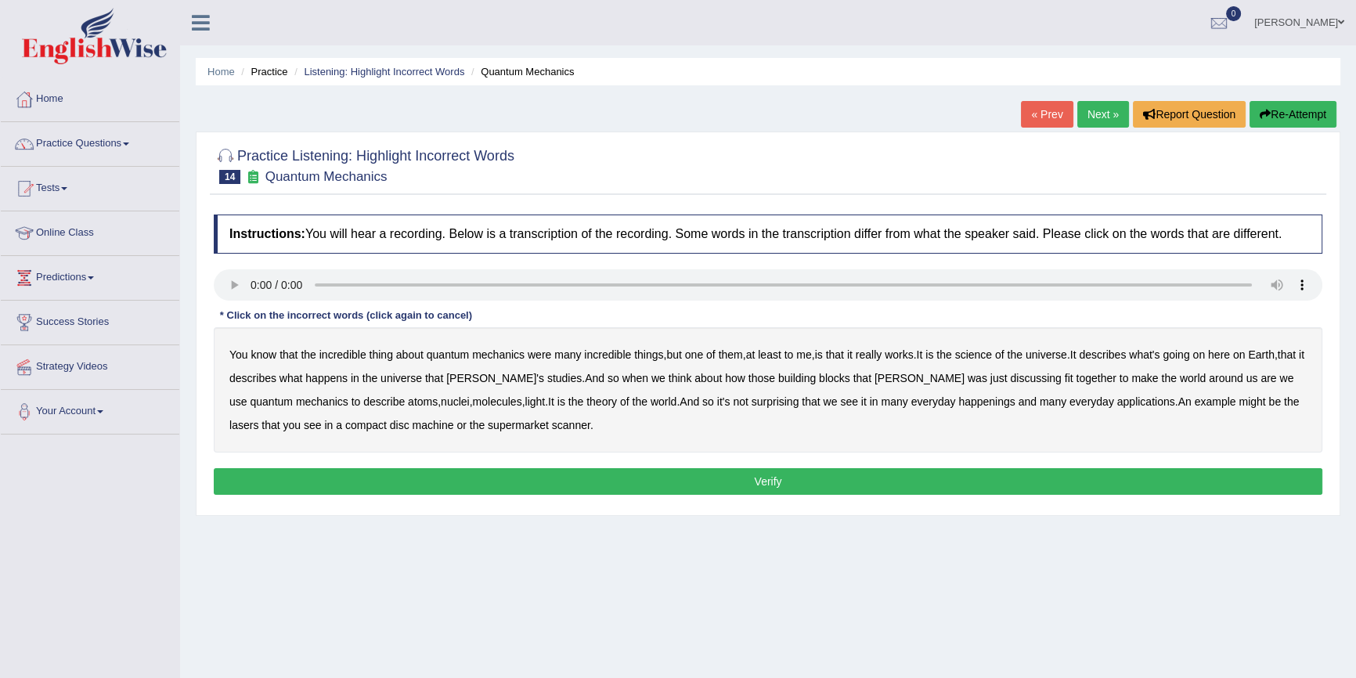
click at [986, 355] on b "science" at bounding box center [973, 354] width 37 height 13
click at [1010, 379] on b "discussing" at bounding box center [1035, 378] width 51 height 13
click at [958, 401] on b "happenings" at bounding box center [986, 401] width 56 height 13
click at [413, 426] on b "machine" at bounding box center [433, 425] width 41 height 13
click at [396, 476] on button "Verify" at bounding box center [768, 481] width 1108 height 27
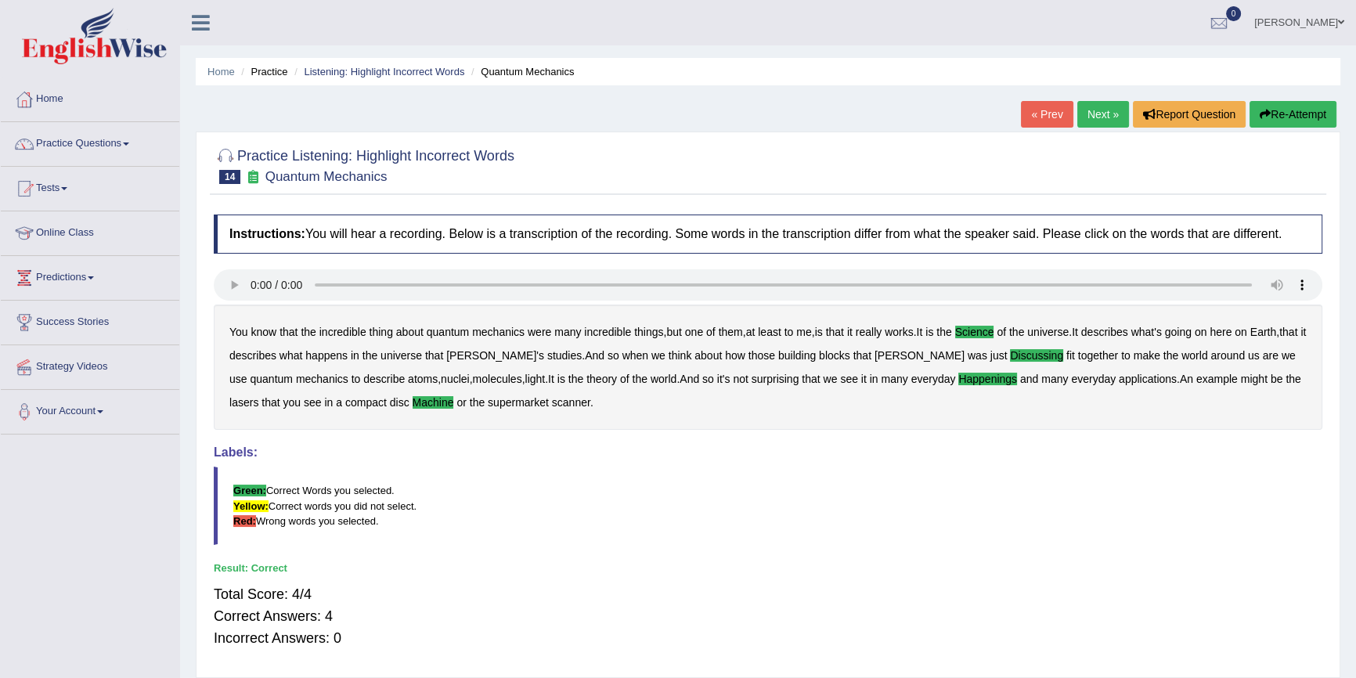
click at [1102, 103] on link "Next »" at bounding box center [1103, 114] width 52 height 27
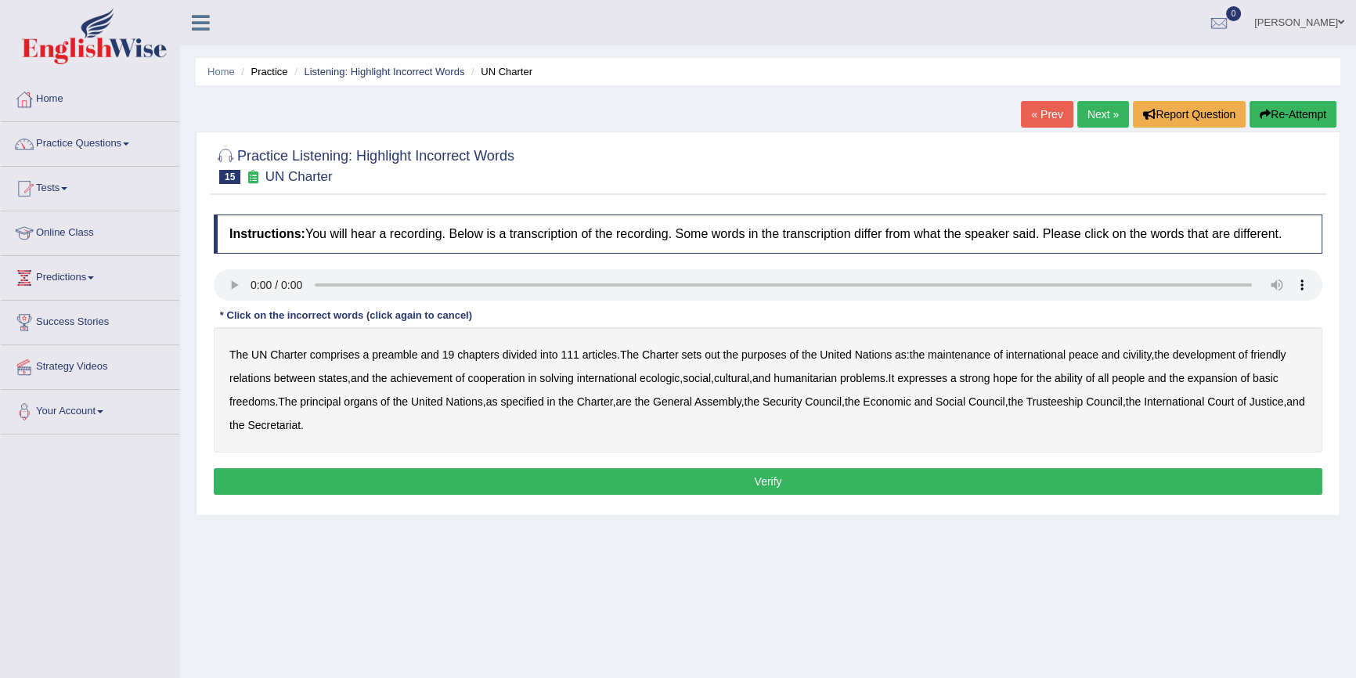
click at [1299, 106] on button "Re-Attempt" at bounding box center [1292, 114] width 87 height 27
click at [323, 353] on b "comprises" at bounding box center [335, 354] width 50 height 13
click at [1143, 355] on b "civility" at bounding box center [1137, 354] width 28 height 13
click at [657, 380] on b "ecologic" at bounding box center [660, 378] width 40 height 13
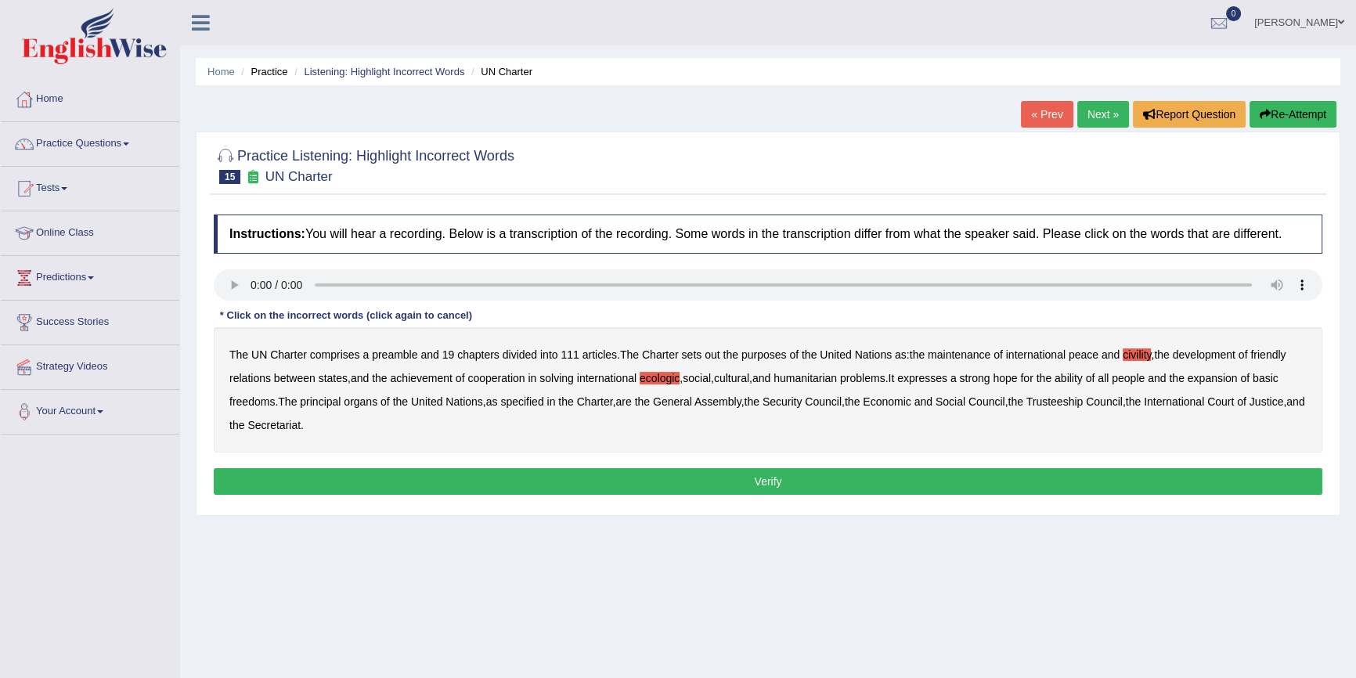
click at [1083, 378] on b "ability" at bounding box center [1068, 378] width 28 height 13
click at [494, 474] on button "Verify" at bounding box center [768, 481] width 1108 height 27
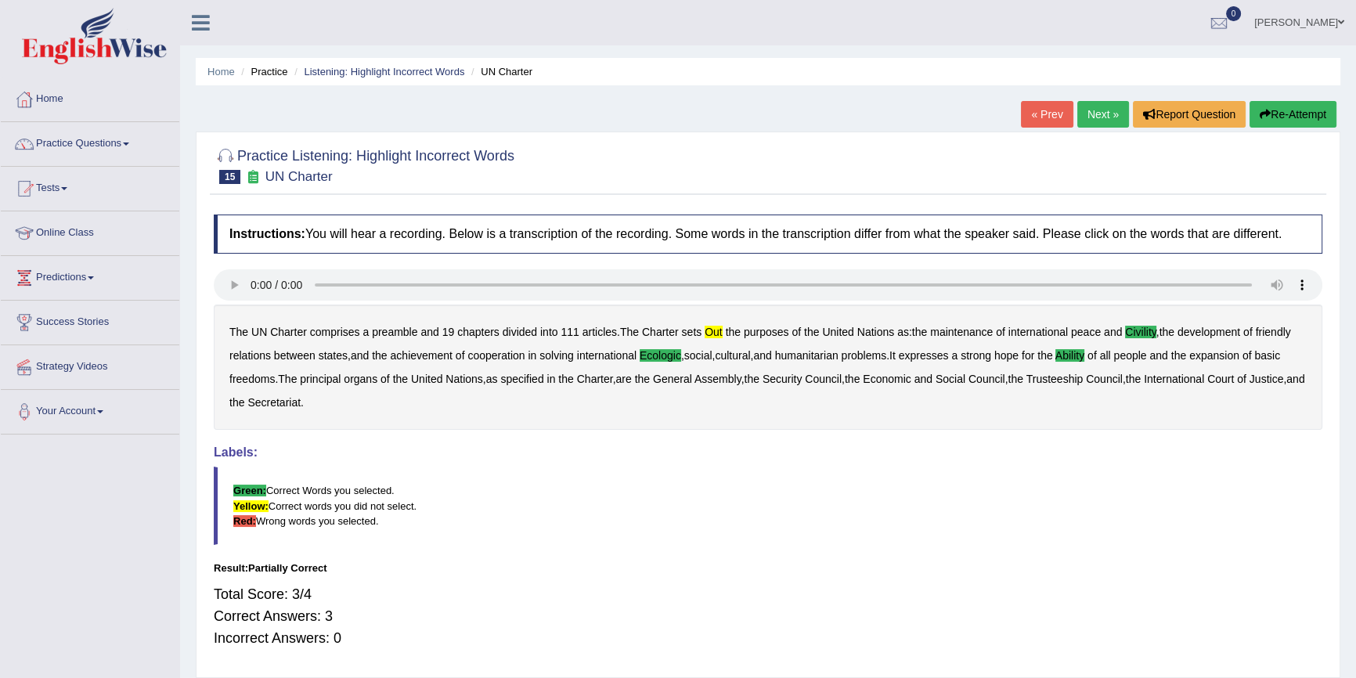
click at [1095, 119] on link "Next »" at bounding box center [1103, 114] width 52 height 27
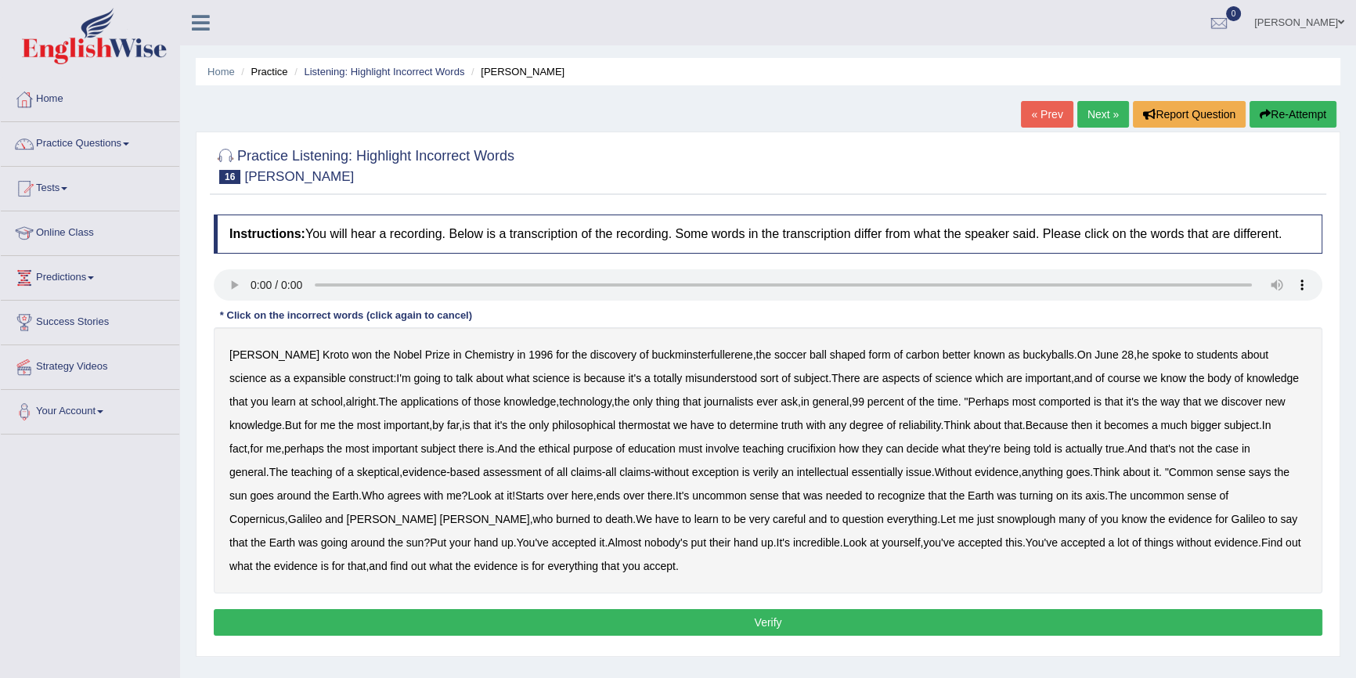
click at [1286, 114] on button "Re-Attempt" at bounding box center [1292, 114] width 87 height 27
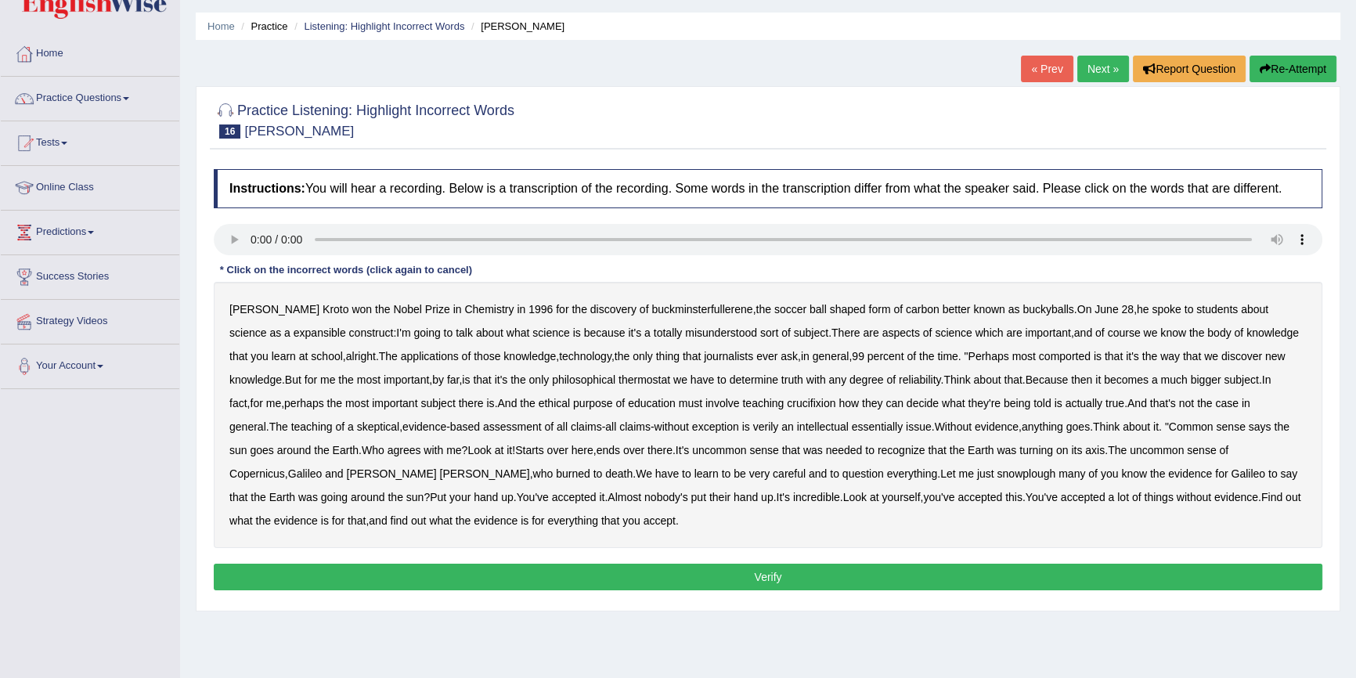
scroll to position [70, 0]
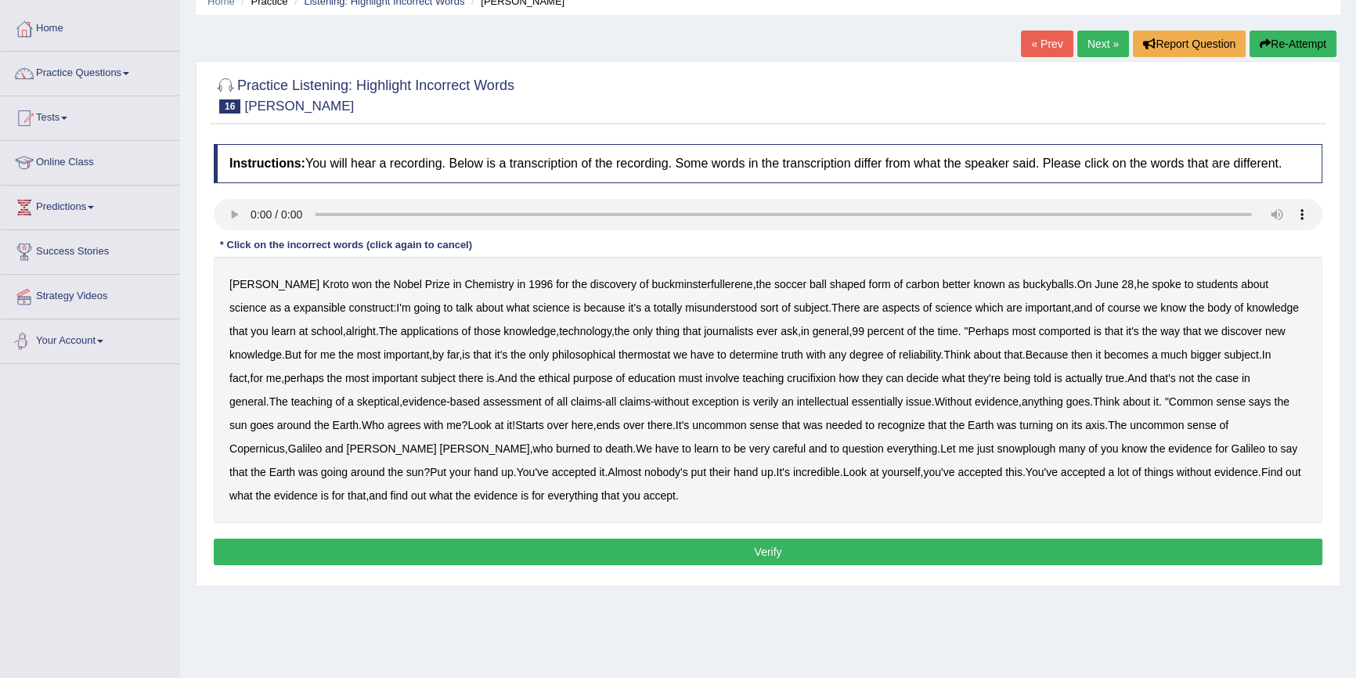
click at [294, 308] on b "expansible" at bounding box center [320, 307] width 52 height 13
click at [1042, 328] on b "comported" at bounding box center [1065, 331] width 52 height 13
click at [653, 352] on b "thermostat" at bounding box center [644, 354] width 52 height 13
click at [816, 379] on b "crucifixion" at bounding box center [811, 378] width 49 height 13
click at [753, 400] on b "verily" at bounding box center [766, 401] width 26 height 13
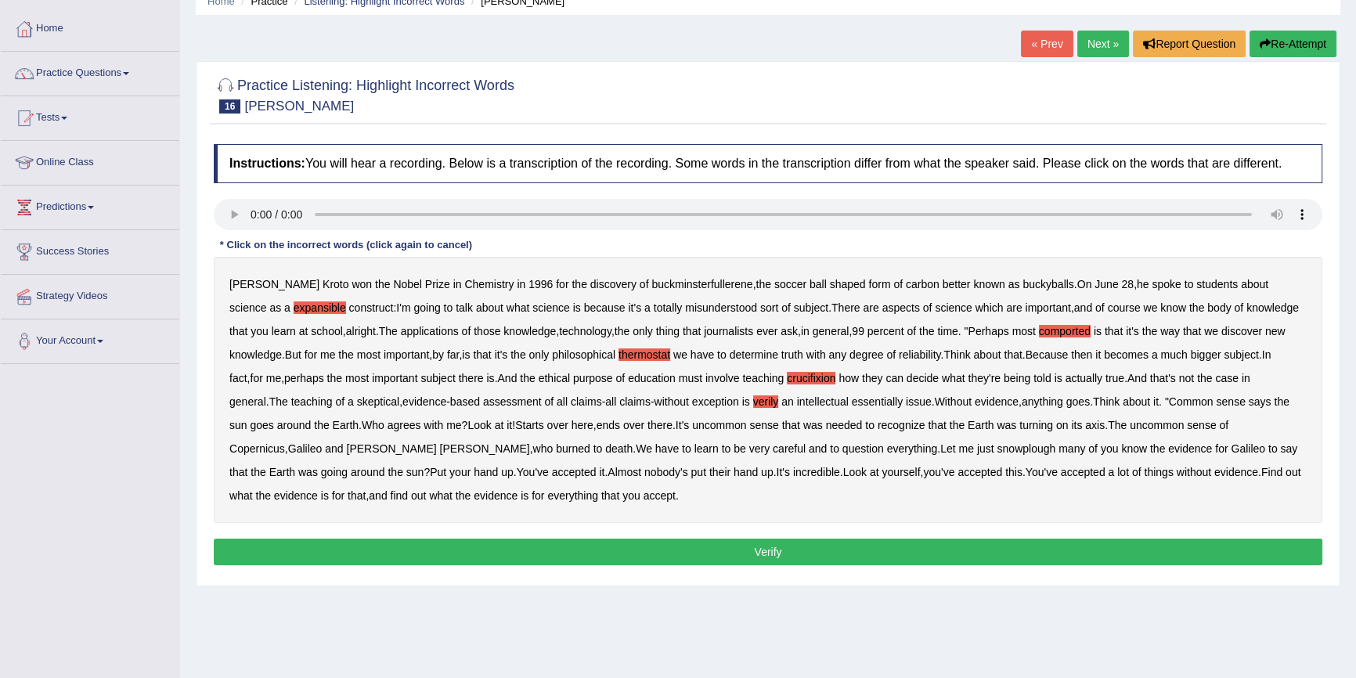
click at [997, 446] on b "snowplough" at bounding box center [1026, 448] width 59 height 13
click at [560, 553] on button "Verify" at bounding box center [768, 552] width 1108 height 27
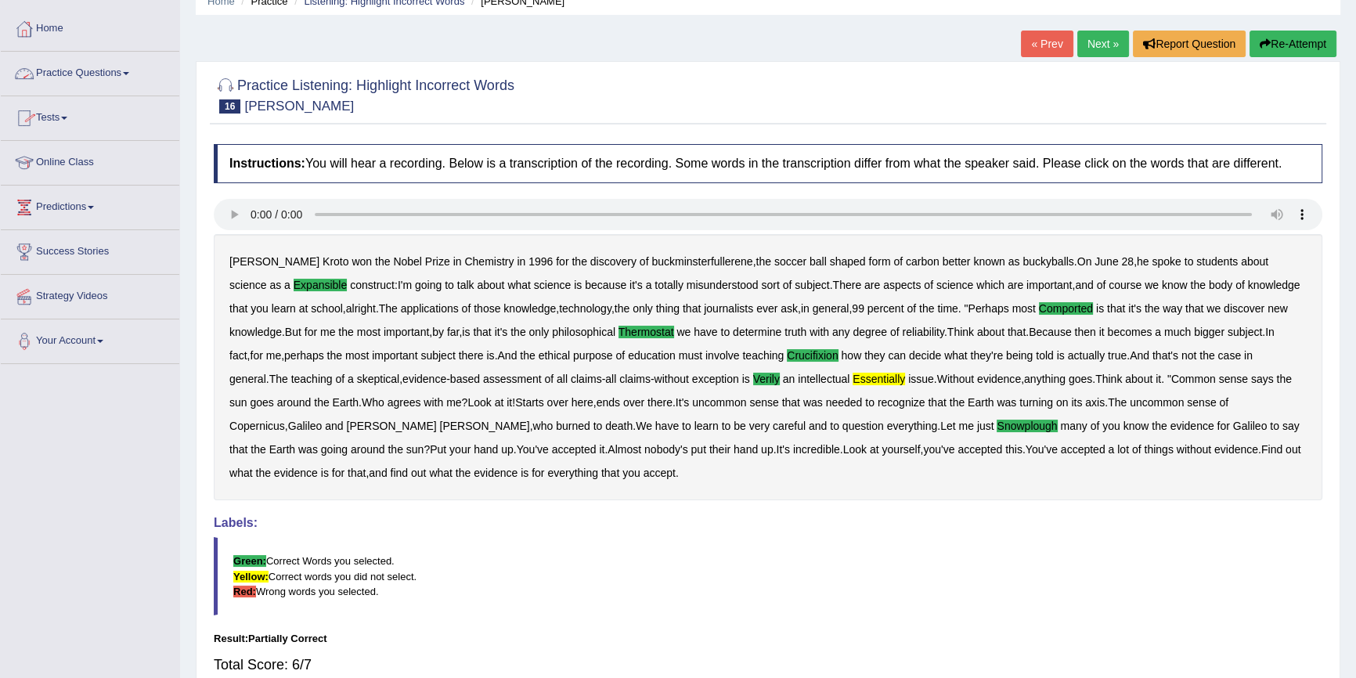
click at [81, 63] on link "Practice Questions" at bounding box center [90, 71] width 178 height 39
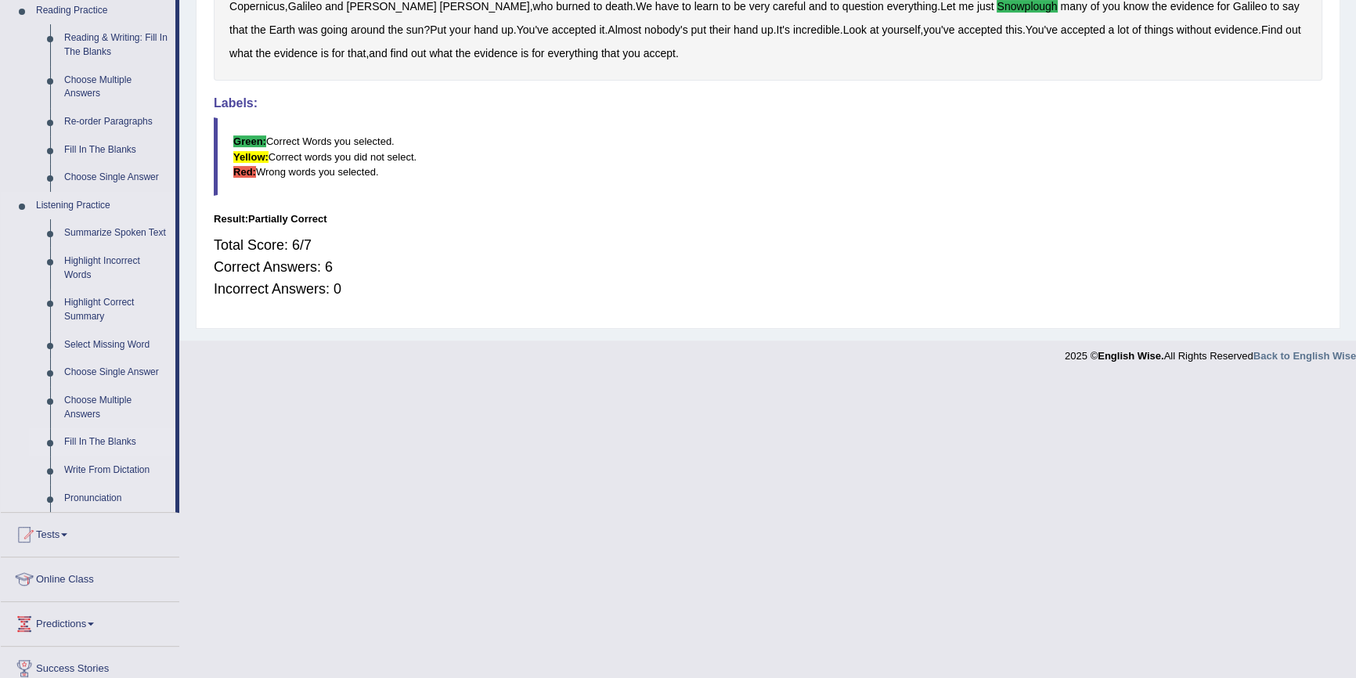
scroll to position [498, 0]
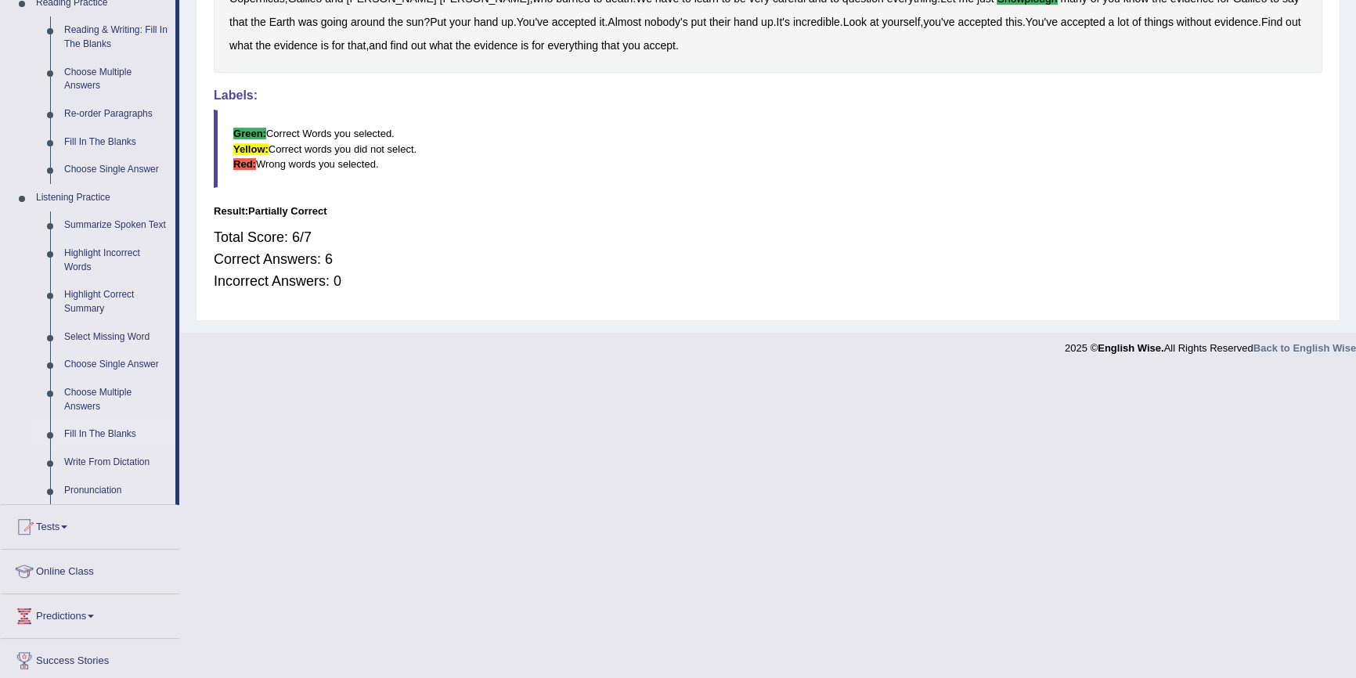
click at [90, 435] on link "Fill In The Blanks" at bounding box center [116, 434] width 118 height 28
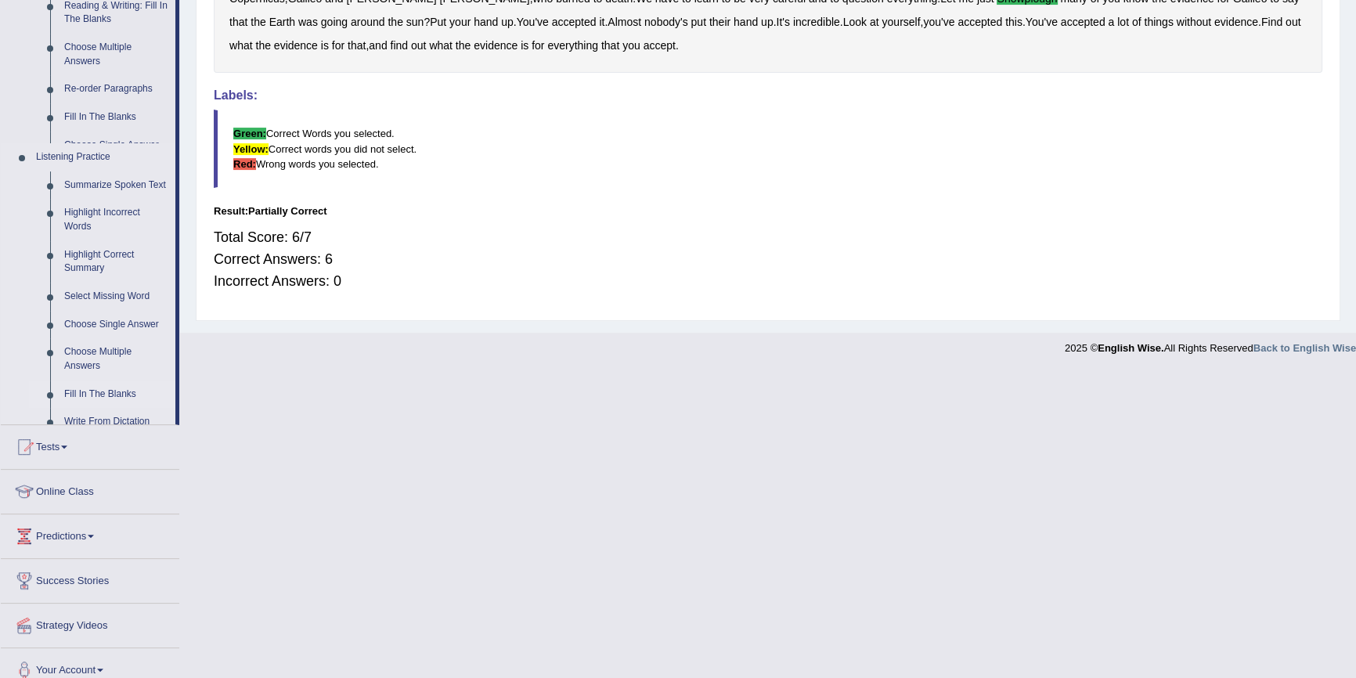
scroll to position [191, 0]
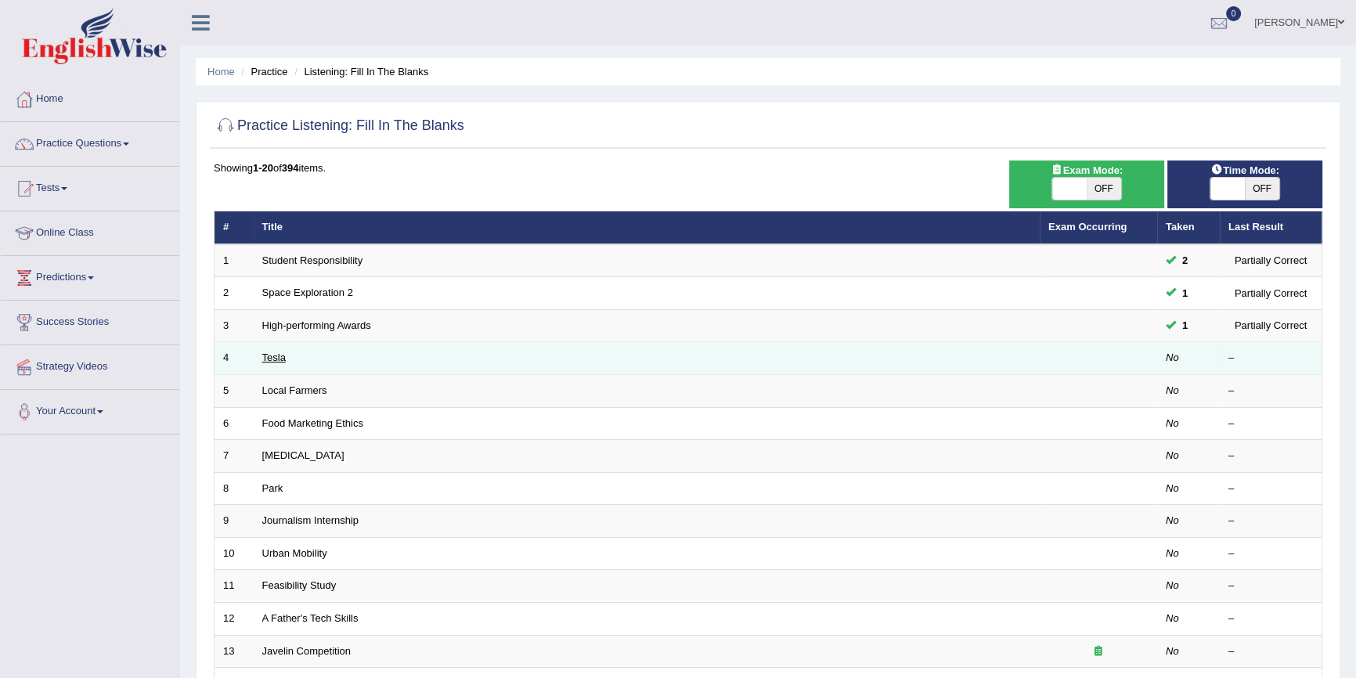
click at [282, 359] on link "Tesla" at bounding box center [273, 357] width 23 height 12
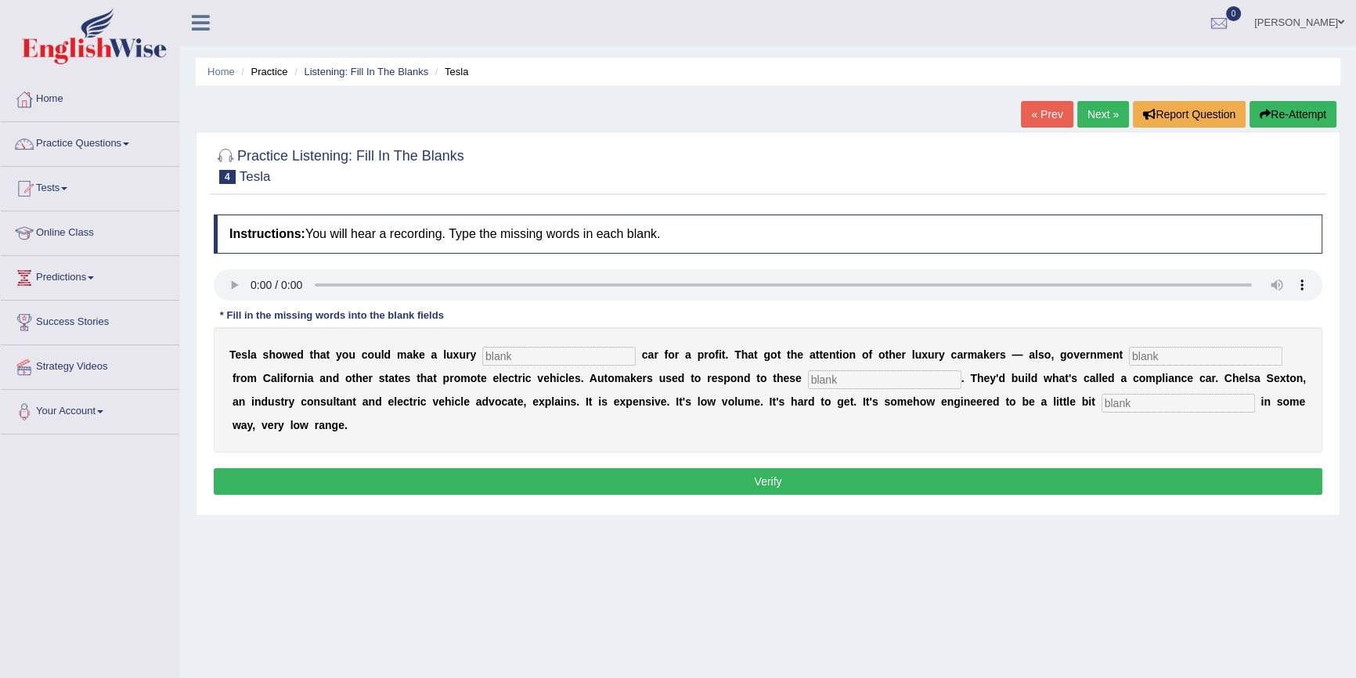
click at [1159, 395] on input "text" at bounding box center [1177, 403] width 153 height 19
type input "underattractive"
click at [827, 374] on input "text" at bounding box center [884, 379] width 153 height 19
type input "mendates"
click at [1150, 358] on input "text" at bounding box center [1205, 356] width 153 height 19
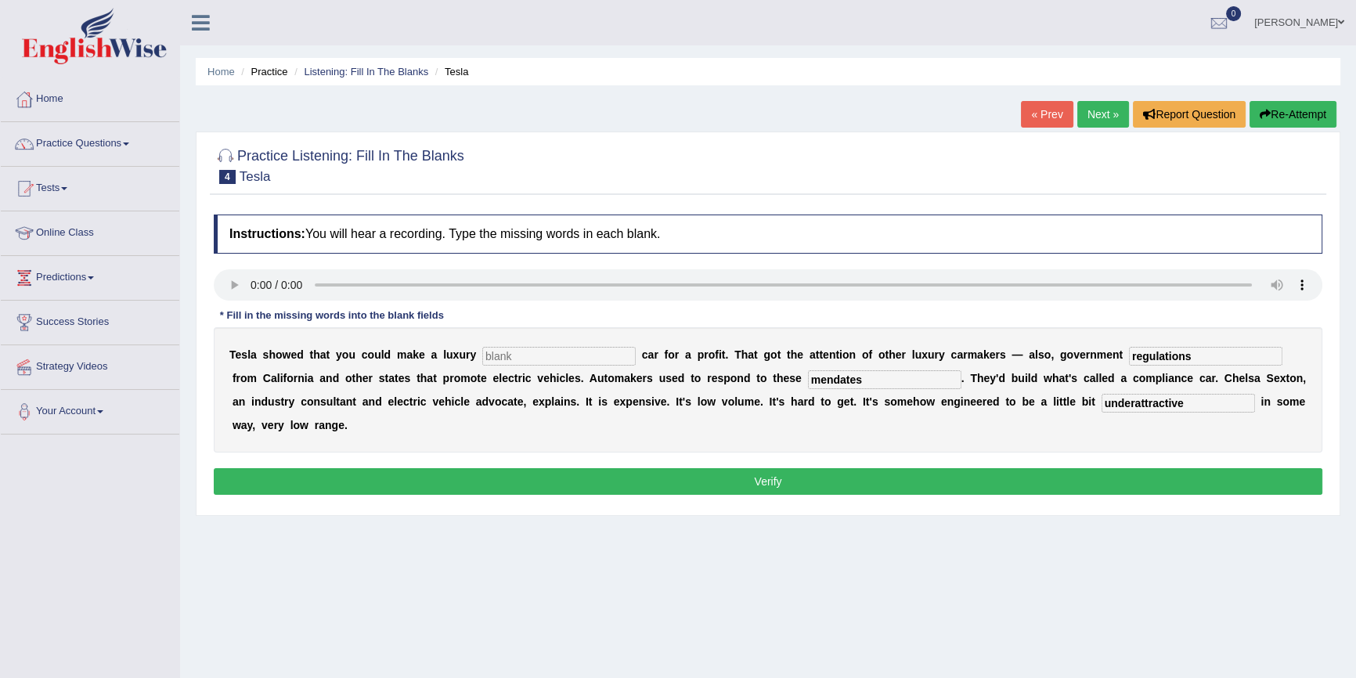
type input "regulations"
click at [571, 356] on input "text" at bounding box center [558, 356] width 153 height 19
type input "electric"
click at [535, 482] on button "Verify" at bounding box center [768, 481] width 1108 height 27
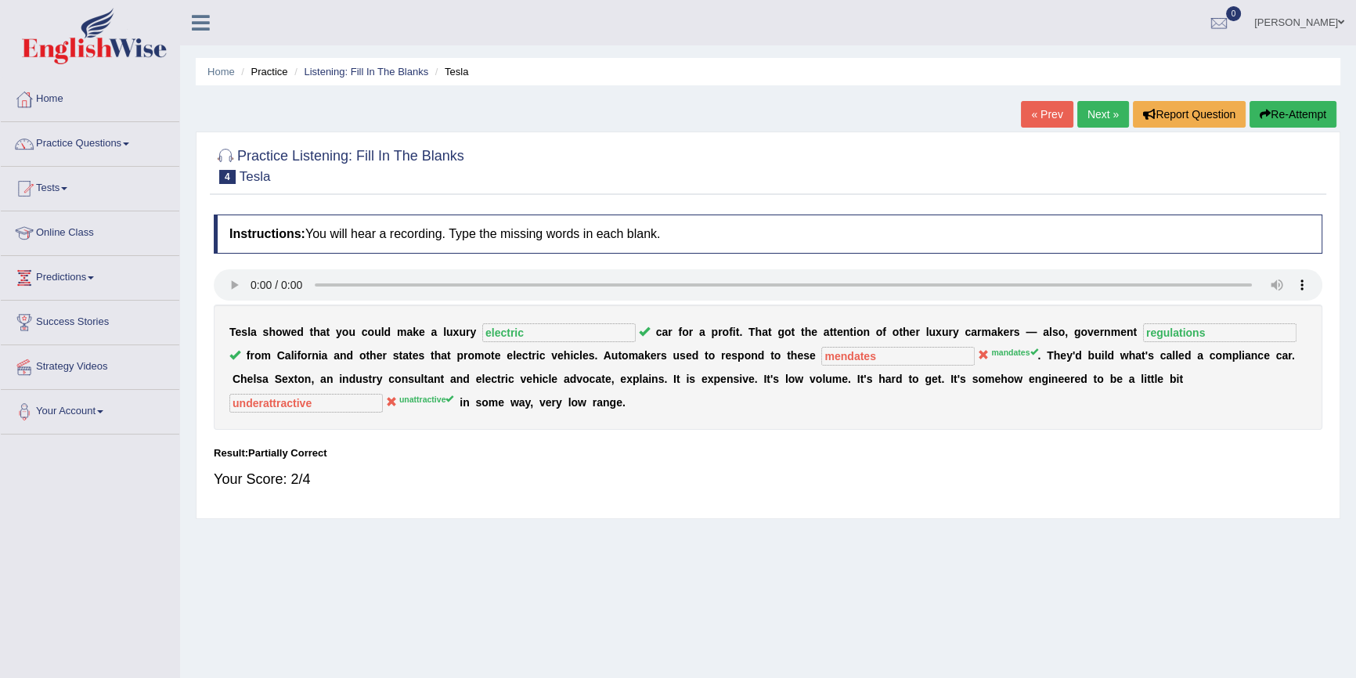
click at [1097, 117] on link "Next »" at bounding box center [1103, 114] width 52 height 27
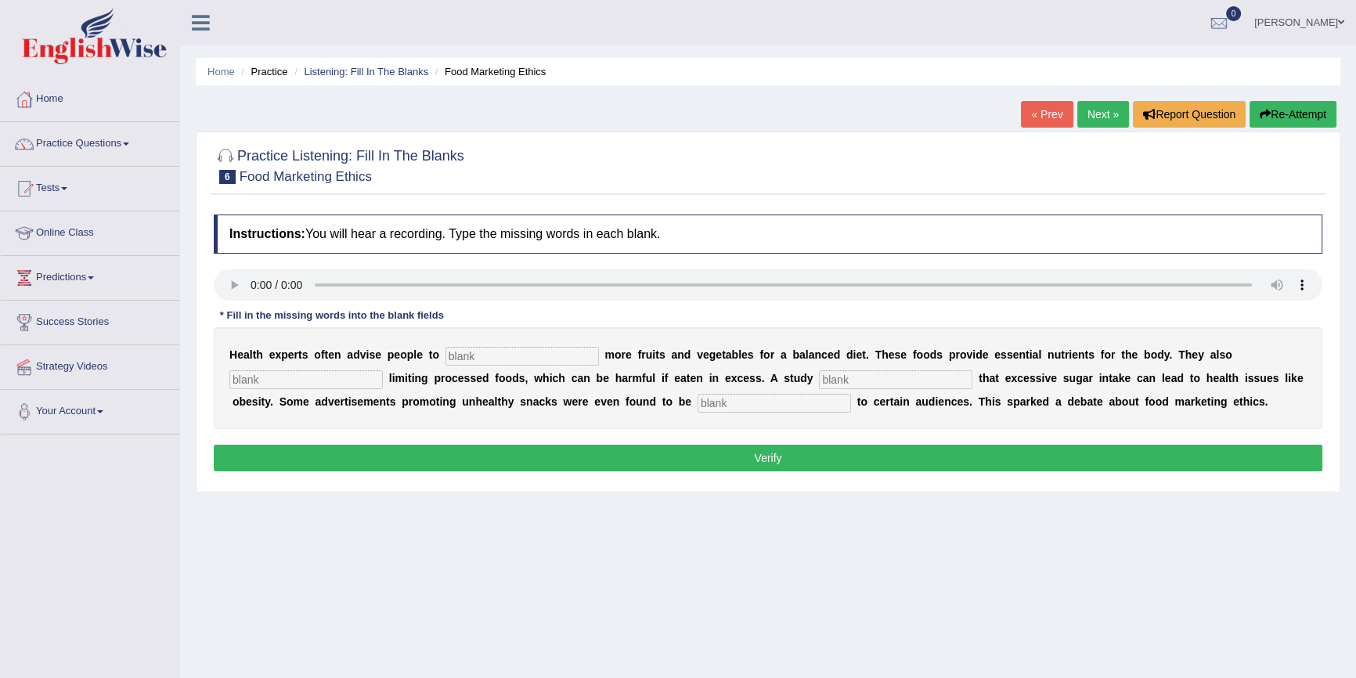
click at [1036, 117] on link "« Prev" at bounding box center [1047, 114] width 52 height 27
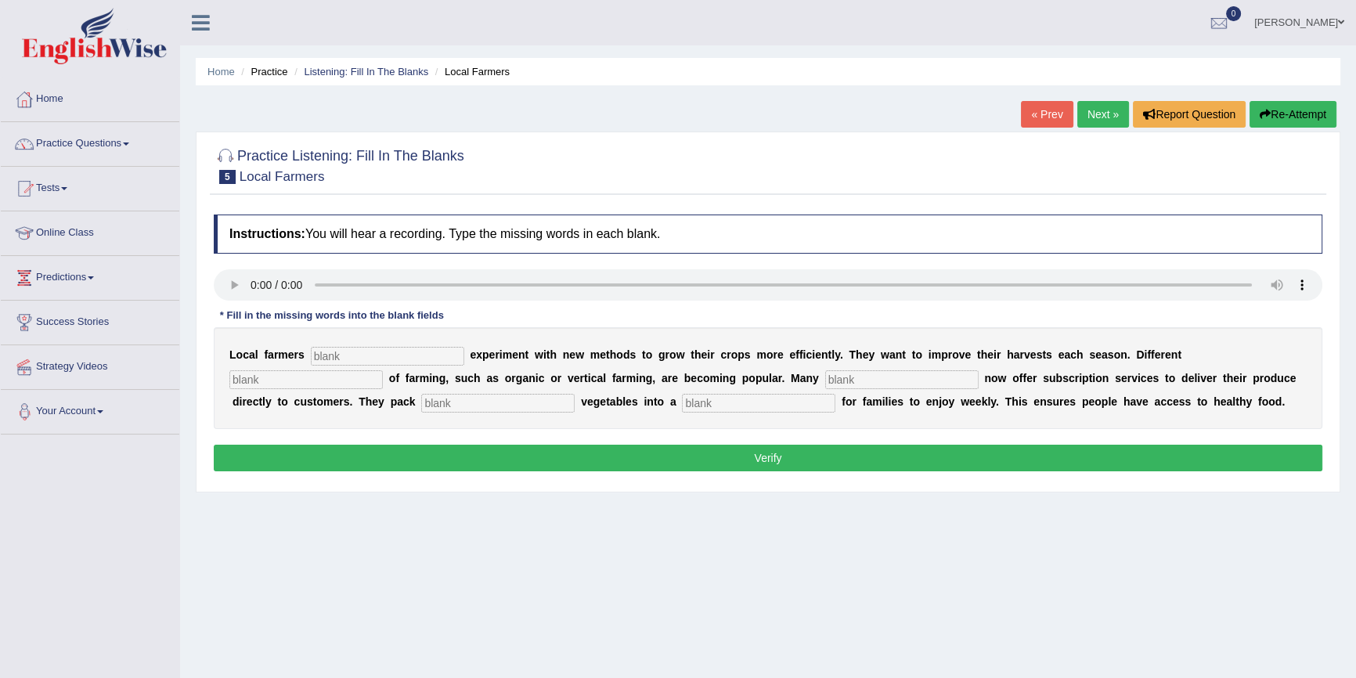
click at [1285, 114] on button "Re-Attempt" at bounding box center [1292, 114] width 87 height 27
click at [728, 398] on input "text" at bounding box center [758, 403] width 153 height 19
type input "box"
click at [534, 405] on input "text" at bounding box center [497, 403] width 153 height 19
type input "fresh"
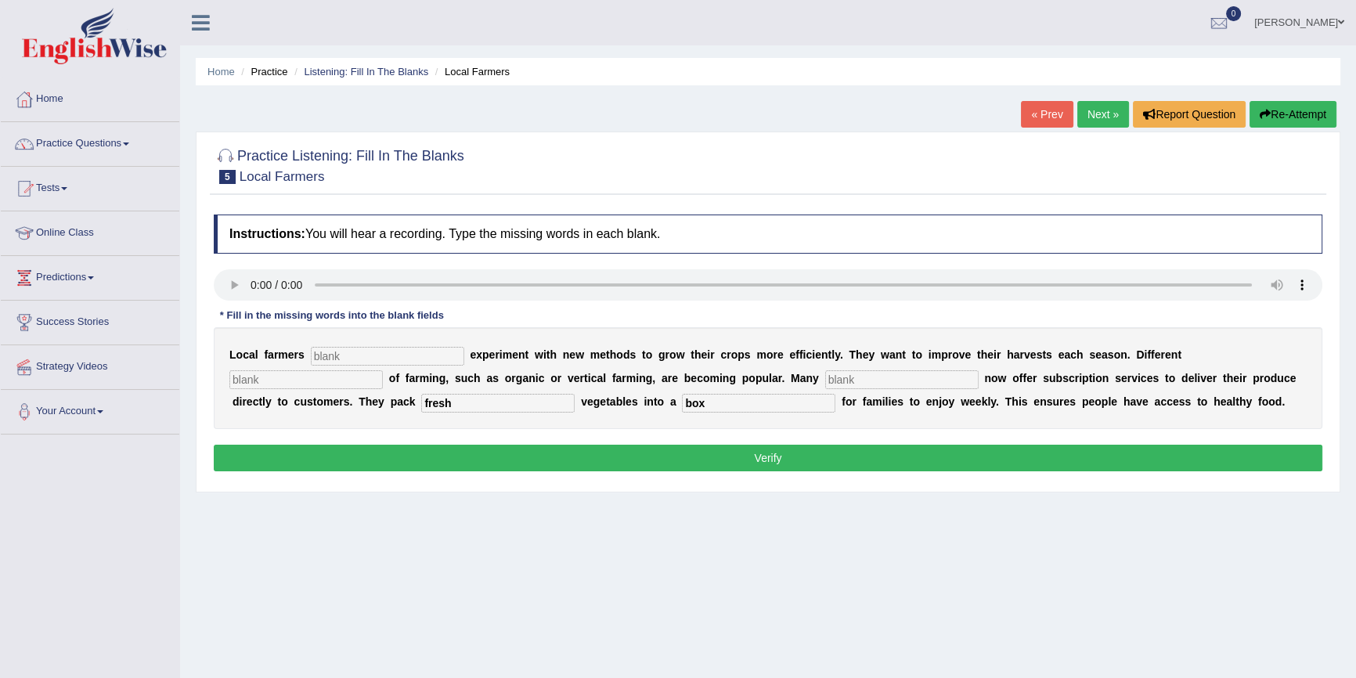
click at [351, 359] on input "text" at bounding box center [387, 356] width 153 height 19
type input "frequently"
click at [367, 375] on input "text" at bounding box center [305, 379] width 153 height 19
type input "styles"
click at [870, 377] on input "text" at bounding box center [901, 379] width 153 height 19
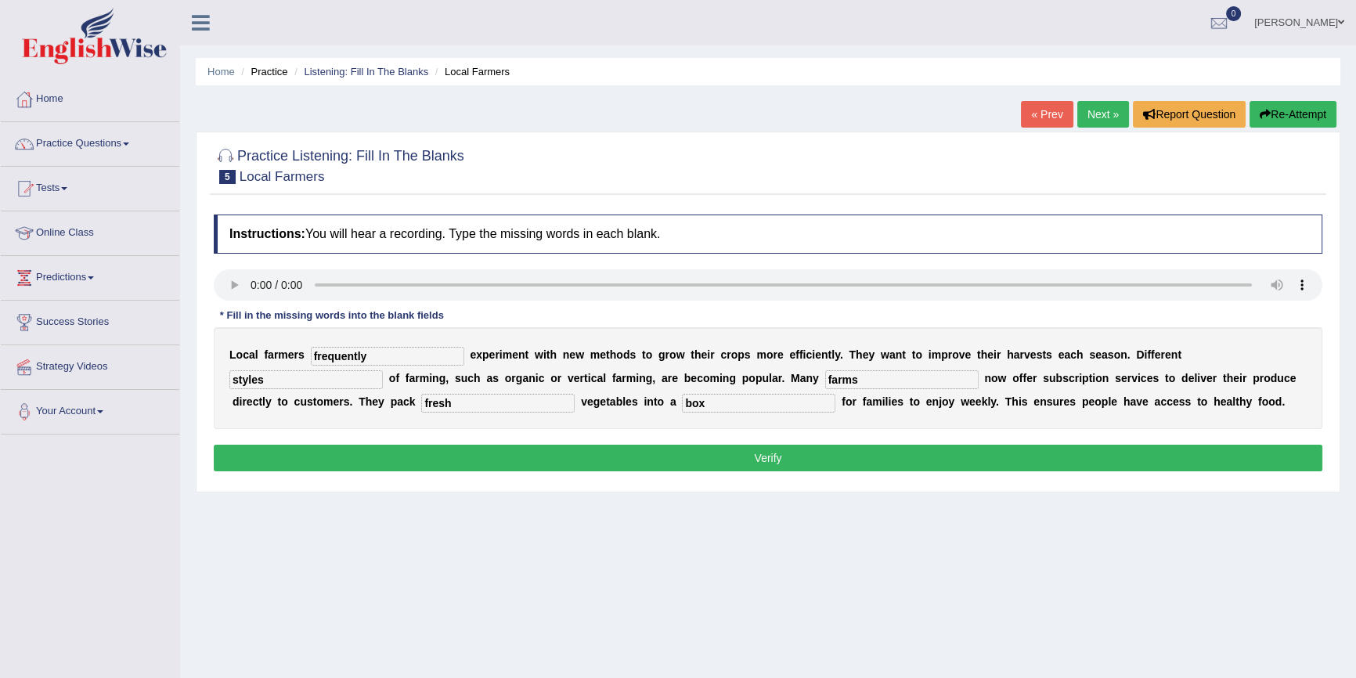
type input "farms"
click at [455, 462] on button "Verify" at bounding box center [768, 458] width 1108 height 27
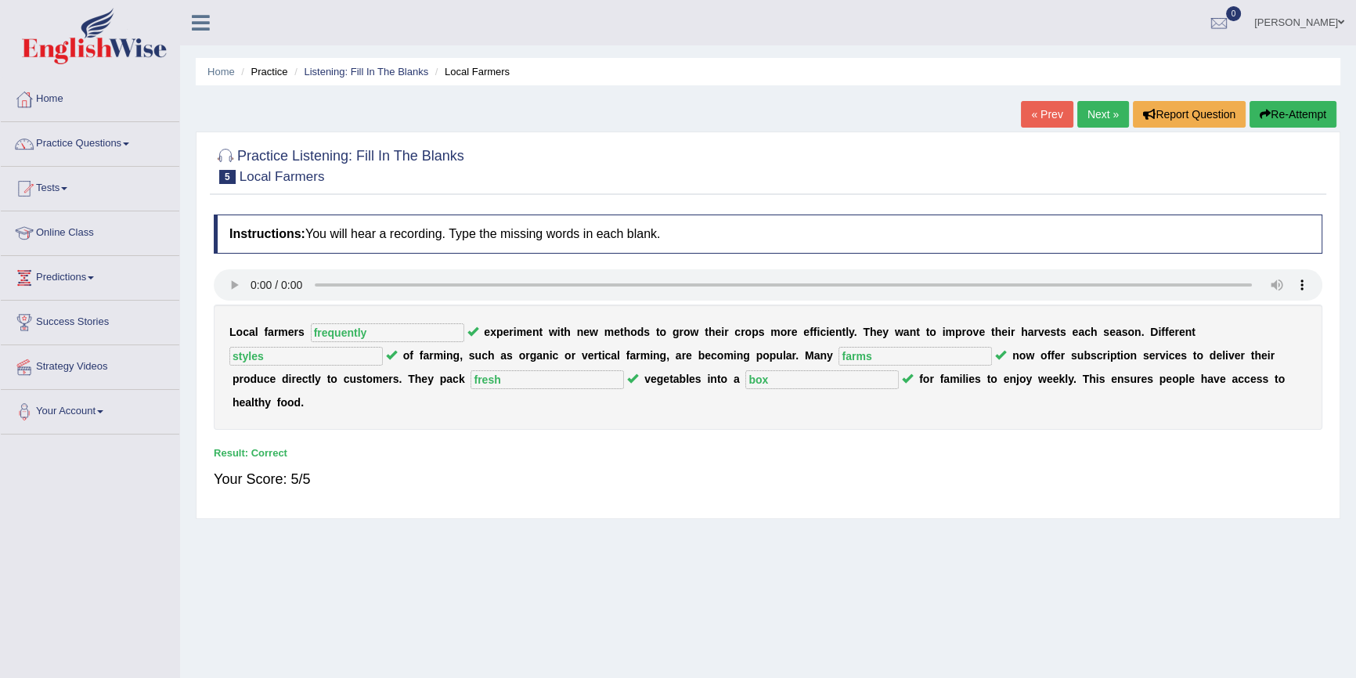
click at [1101, 110] on link "Next »" at bounding box center [1103, 114] width 52 height 27
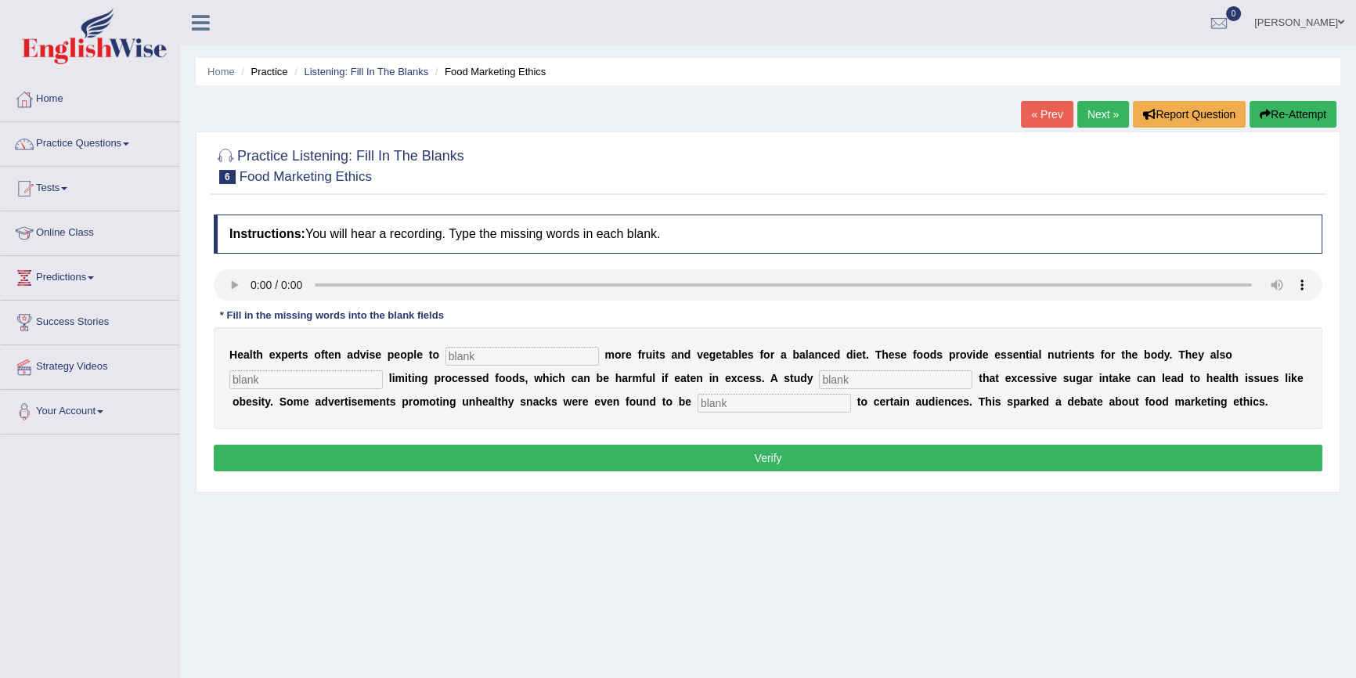
click at [730, 402] on input "text" at bounding box center [773, 403] width 153 height 19
type input "effensive"
click at [474, 353] on input "text" at bounding box center [521, 356] width 153 height 19
type input "s"
type input "consume"
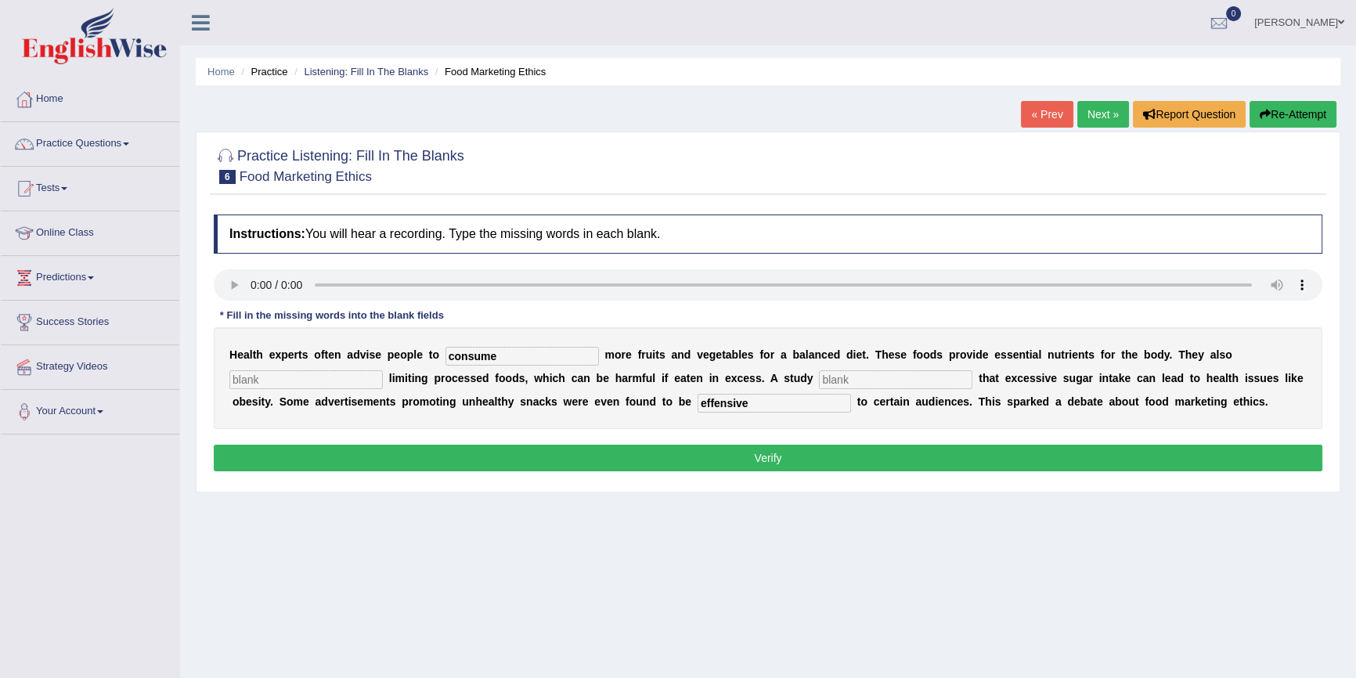
click at [367, 383] on input "text" at bounding box center [305, 379] width 153 height 19
type input "recomended"
click at [878, 379] on input "text" at bounding box center [895, 379] width 153 height 19
type input "diagnose"
click at [772, 456] on button "Verify" at bounding box center [768, 458] width 1108 height 27
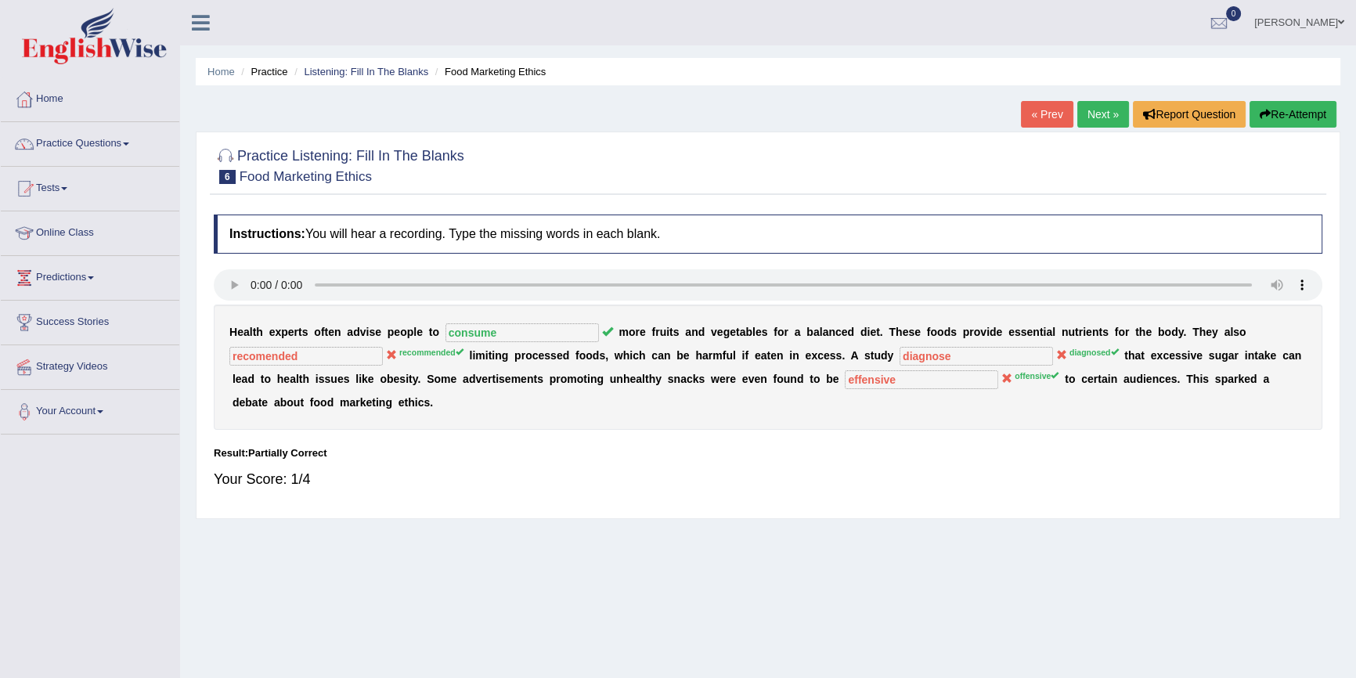
click at [1098, 123] on link "Next »" at bounding box center [1103, 114] width 52 height 27
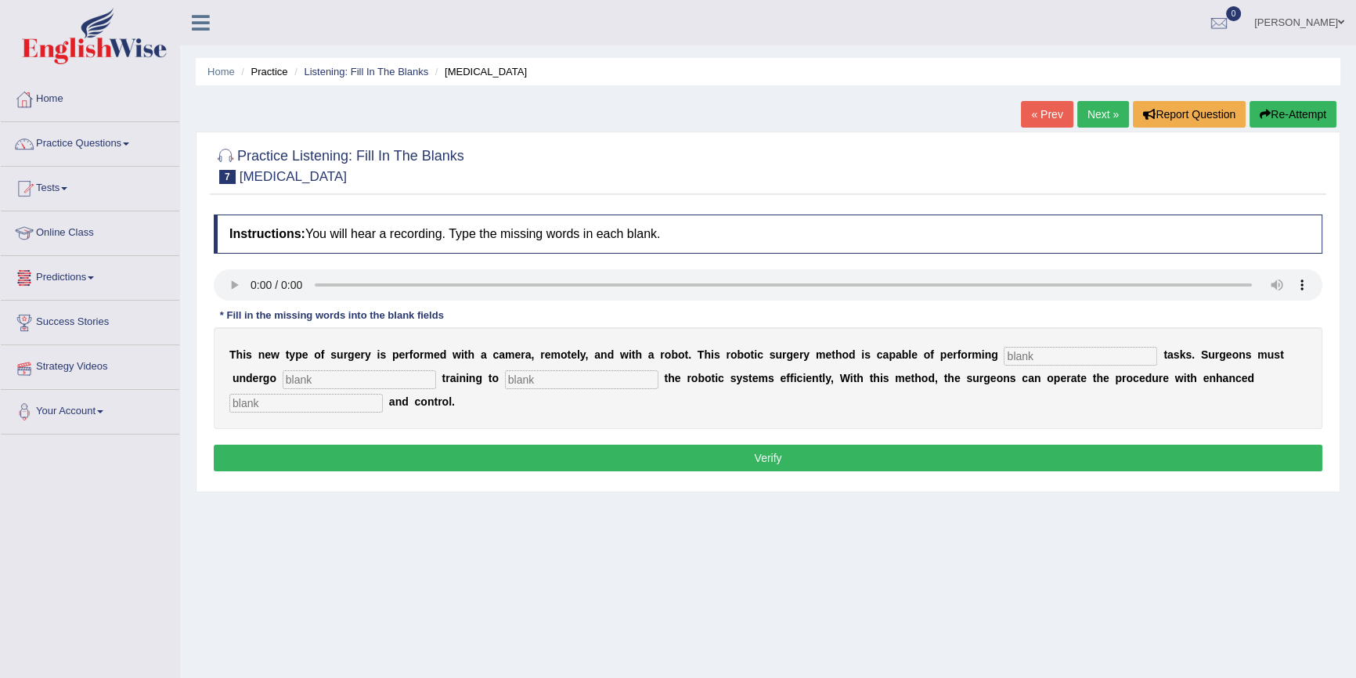
click at [1322, 112] on button "Re-Attempt" at bounding box center [1292, 114] width 87 height 27
drag, startPoint x: 318, startPoint y: 369, endPoint x: 323, endPoint y: 392, distance: 24.1
click at [324, 377] on input "text" at bounding box center [359, 379] width 153 height 19
click at [1076, 354] on input "text" at bounding box center [1080, 356] width 153 height 19
type input "complex"
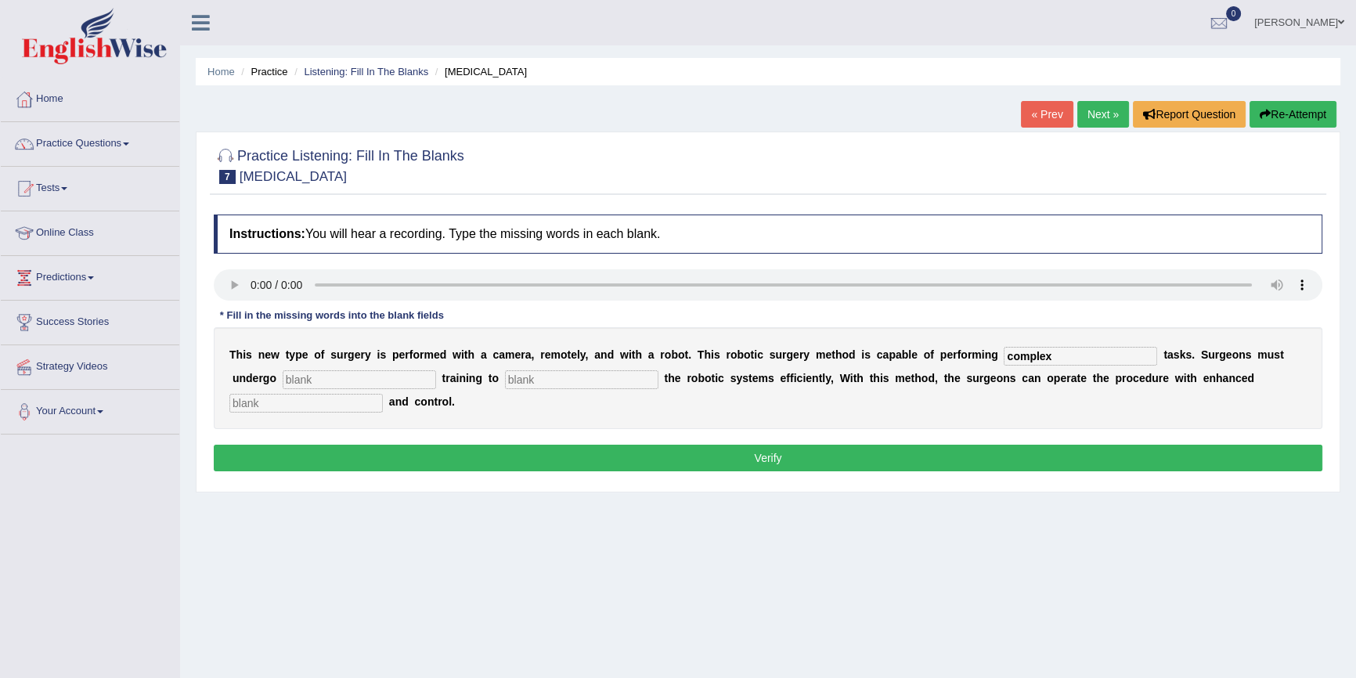
click at [398, 379] on input "text" at bounding box center [359, 379] width 153 height 19
type input "new"
click at [614, 376] on input "text" at bounding box center [581, 379] width 153 height 19
type input "opporate"
click at [261, 402] on input "text" at bounding box center [305, 403] width 153 height 19
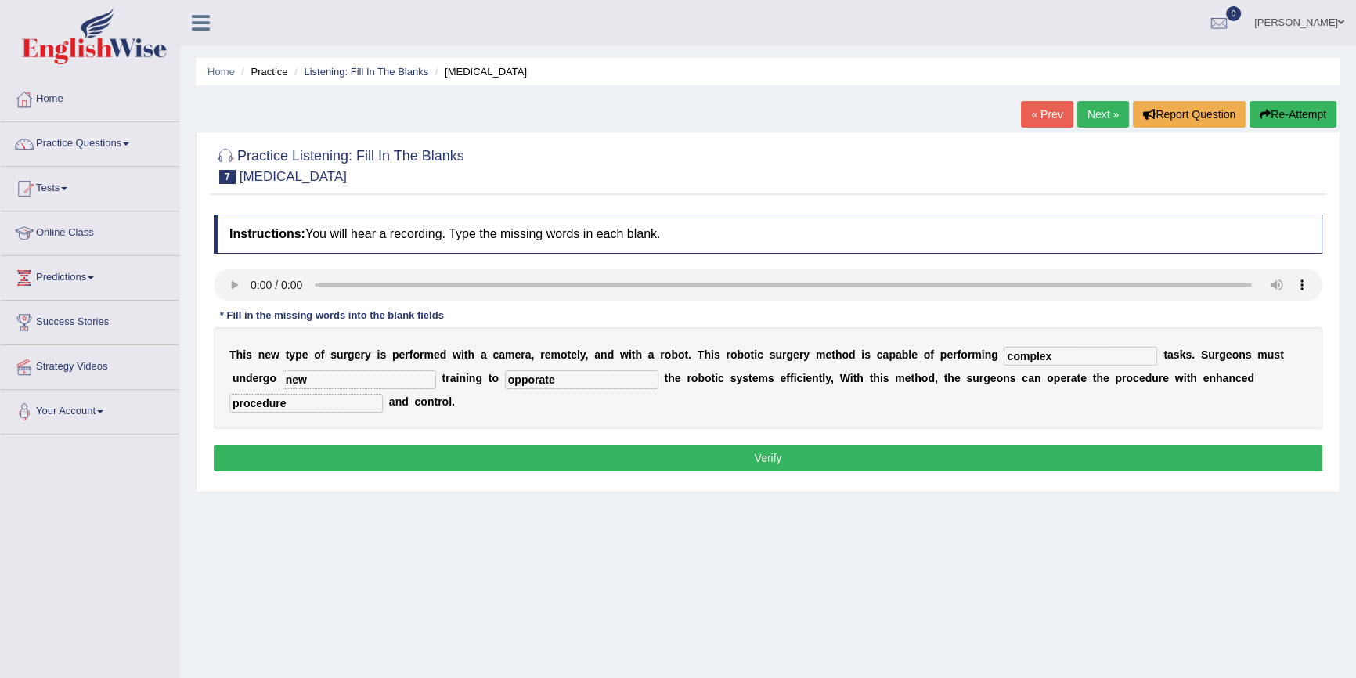
type input "procedure"
click at [584, 459] on button "Verify" at bounding box center [768, 458] width 1108 height 27
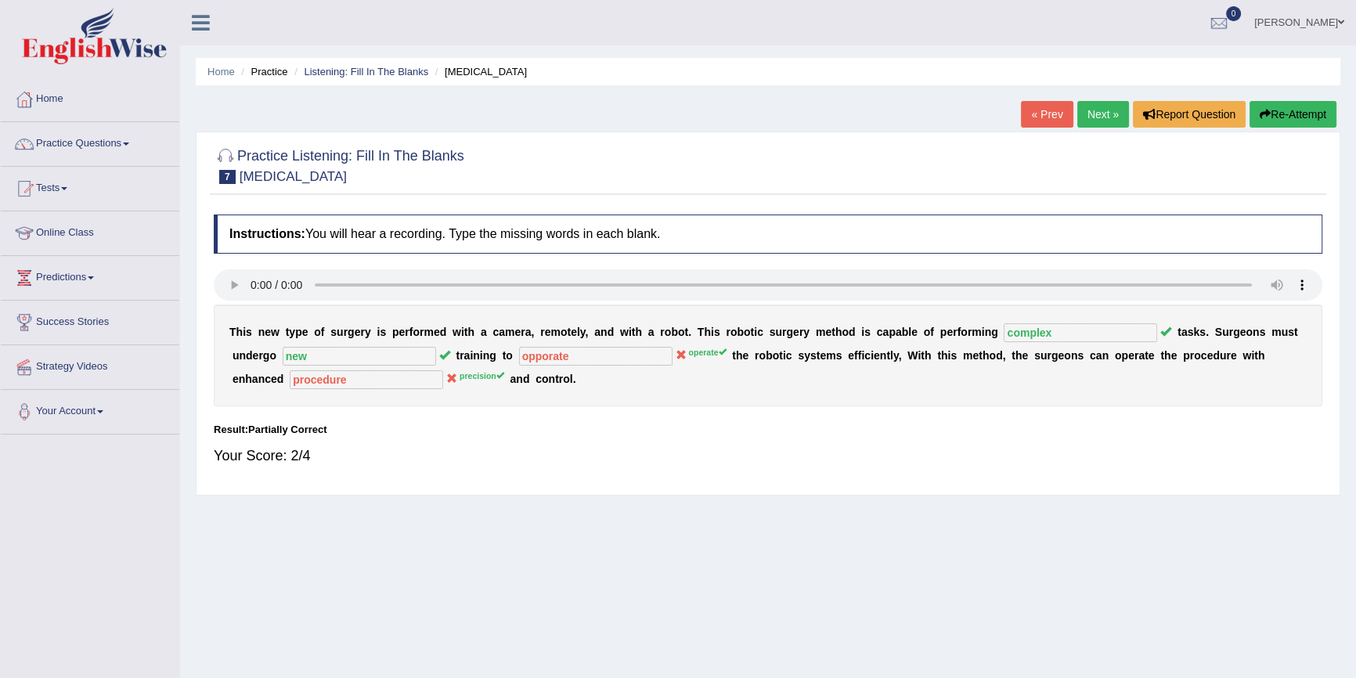
click at [1097, 120] on link "Next »" at bounding box center [1103, 114] width 52 height 27
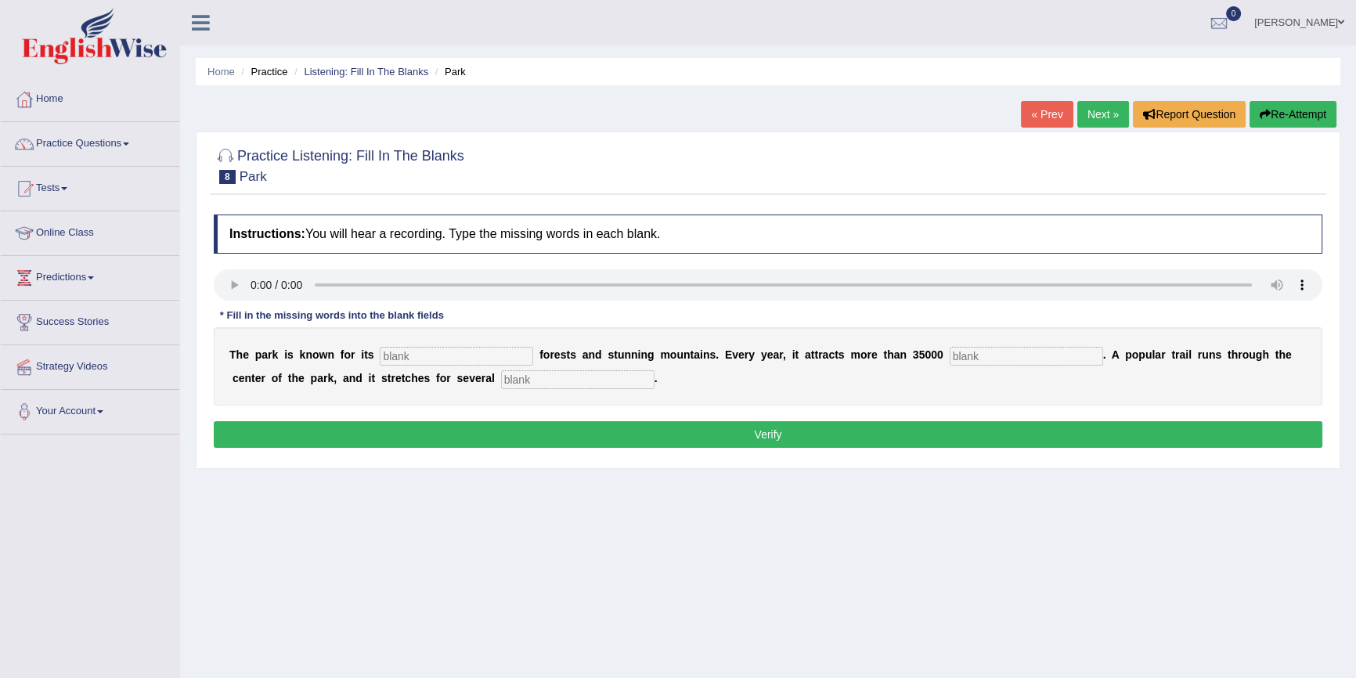
click at [535, 378] on input "text" at bounding box center [577, 379] width 153 height 19
type input "miles"
click at [461, 356] on input "text" at bounding box center [456, 356] width 153 height 19
type input "unique"
click at [971, 351] on input "text" at bounding box center [1026, 356] width 153 height 19
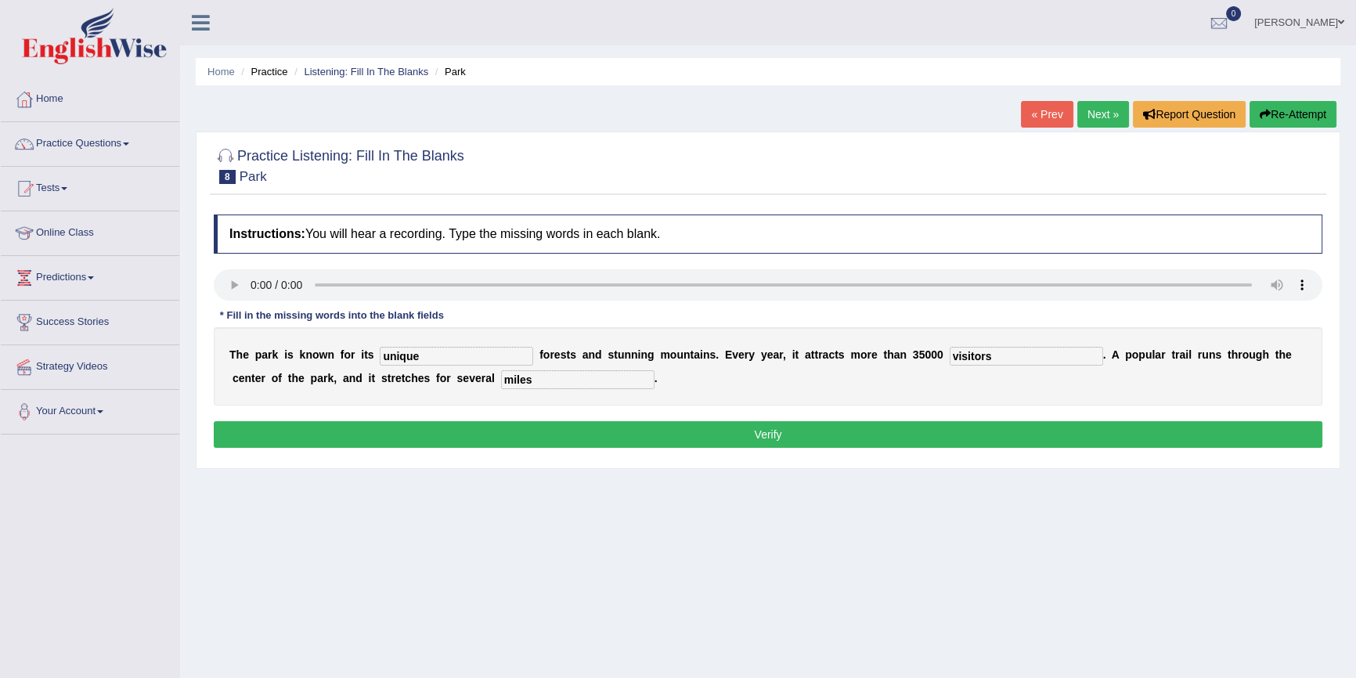
type input "visitors"
click at [1057, 430] on button "Verify" at bounding box center [768, 434] width 1108 height 27
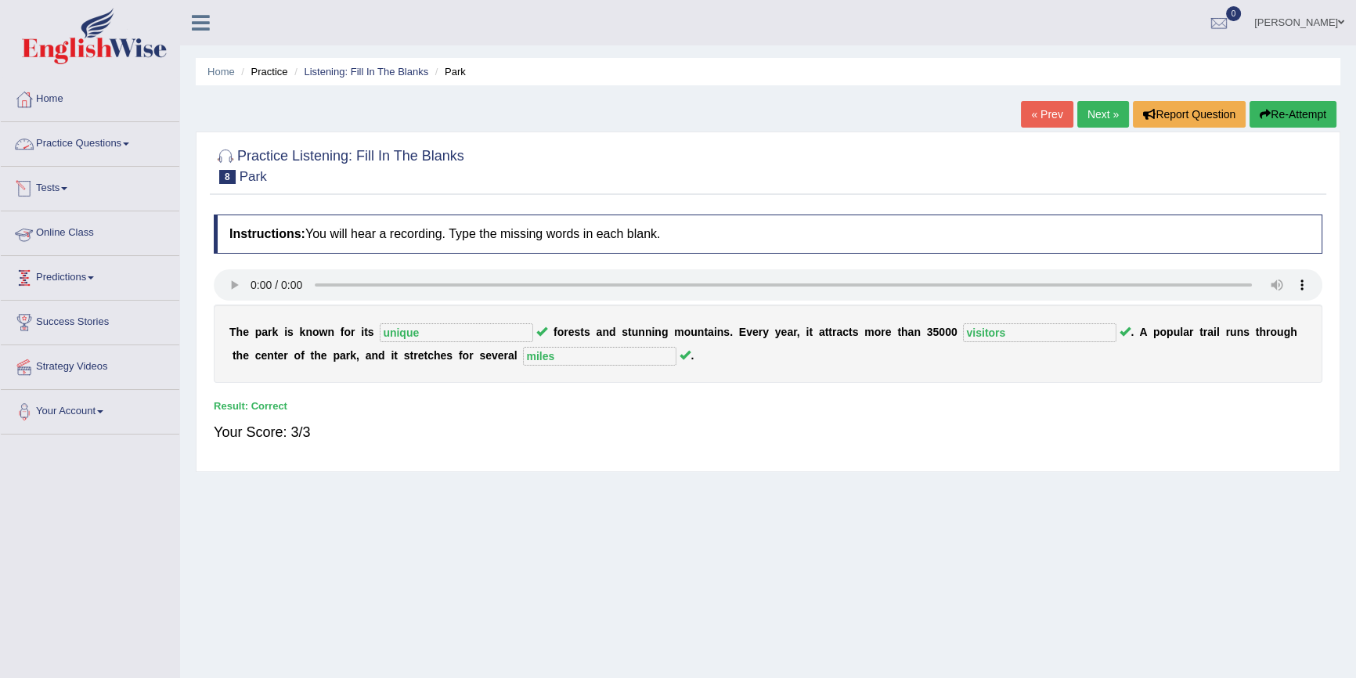
click at [46, 140] on link "Practice Questions" at bounding box center [90, 141] width 178 height 39
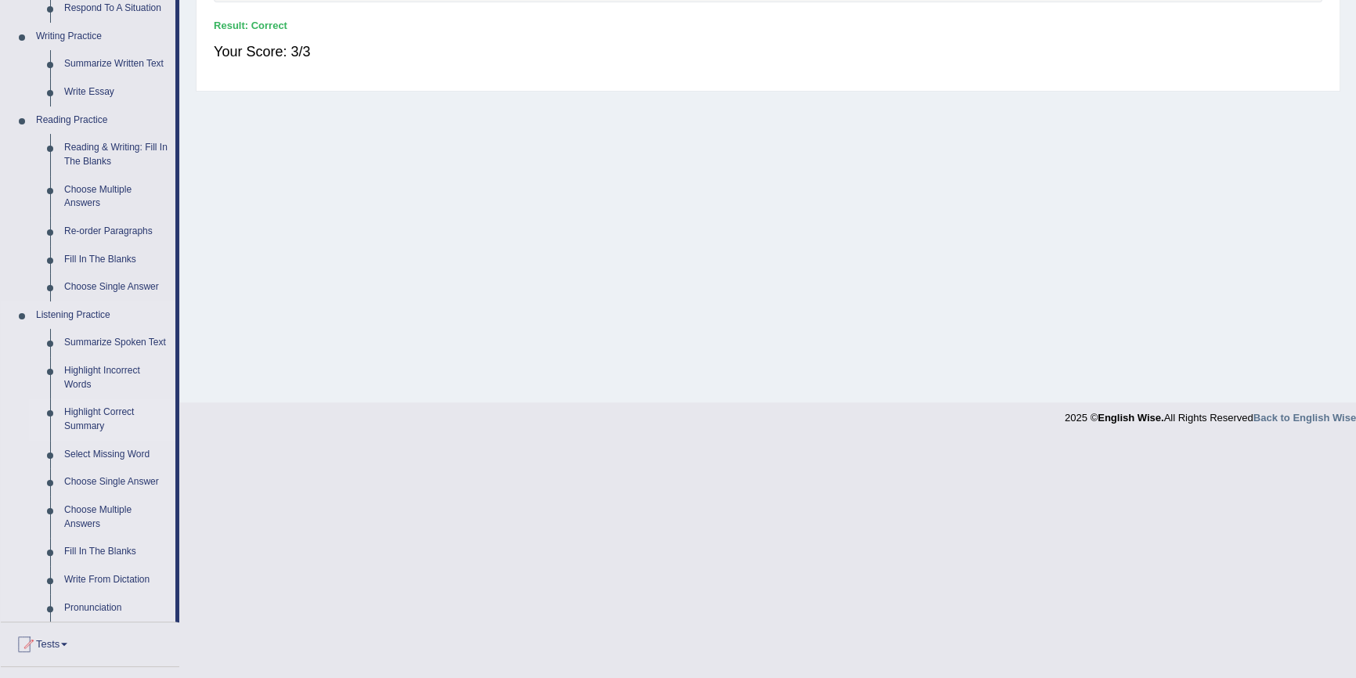
scroll to position [498, 0]
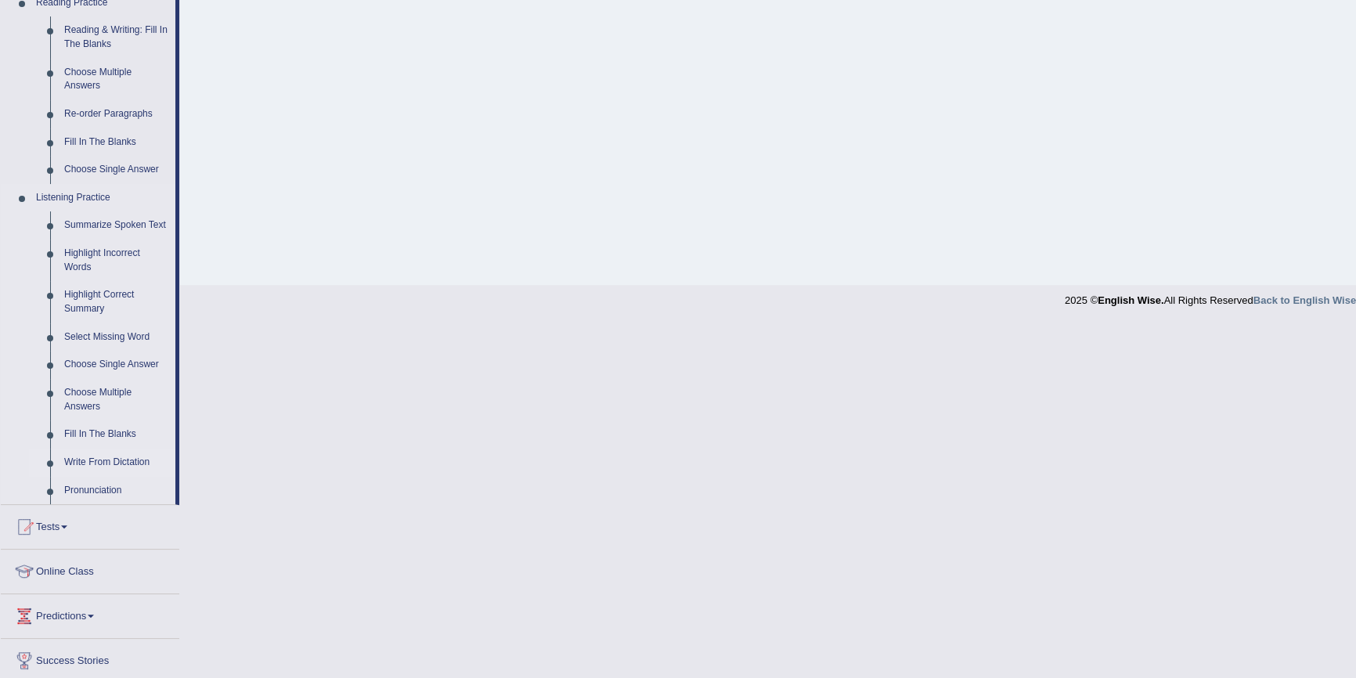
click at [93, 453] on link "Write From Dictation" at bounding box center [116, 463] width 118 height 28
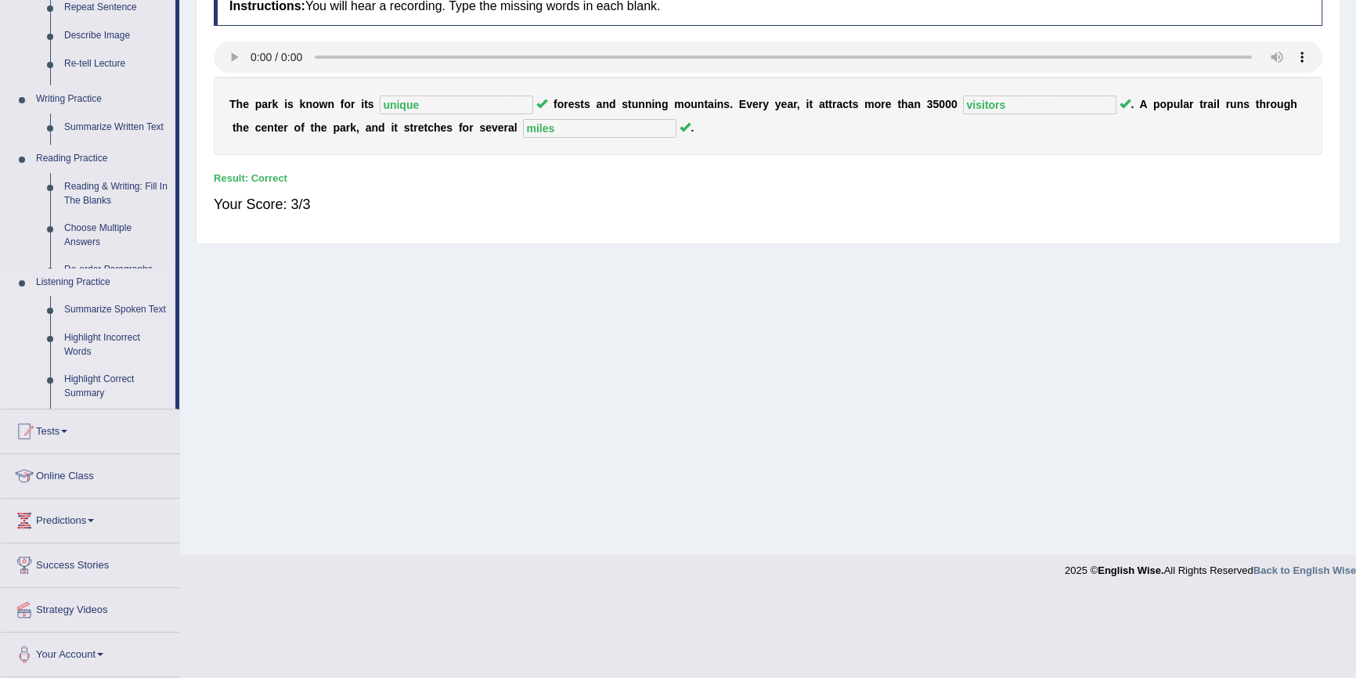
scroll to position [143, 0]
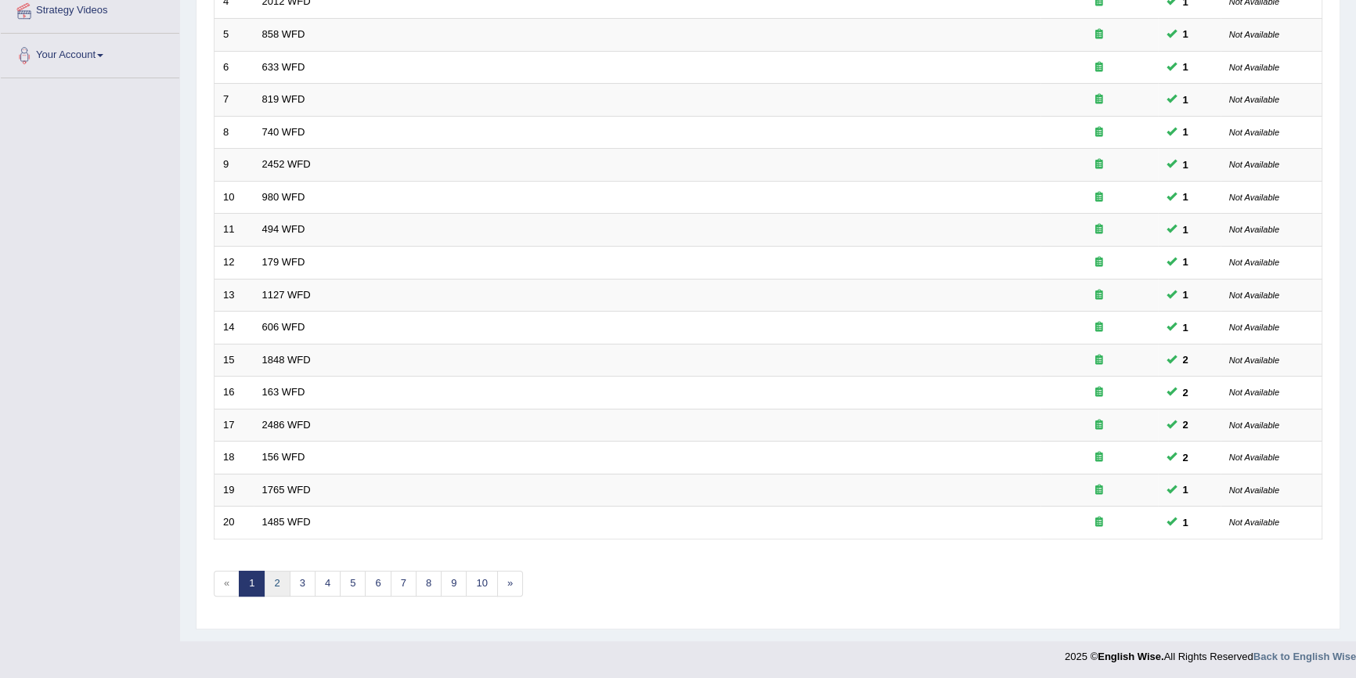
click at [275, 587] on link "2" at bounding box center [277, 584] width 26 height 26
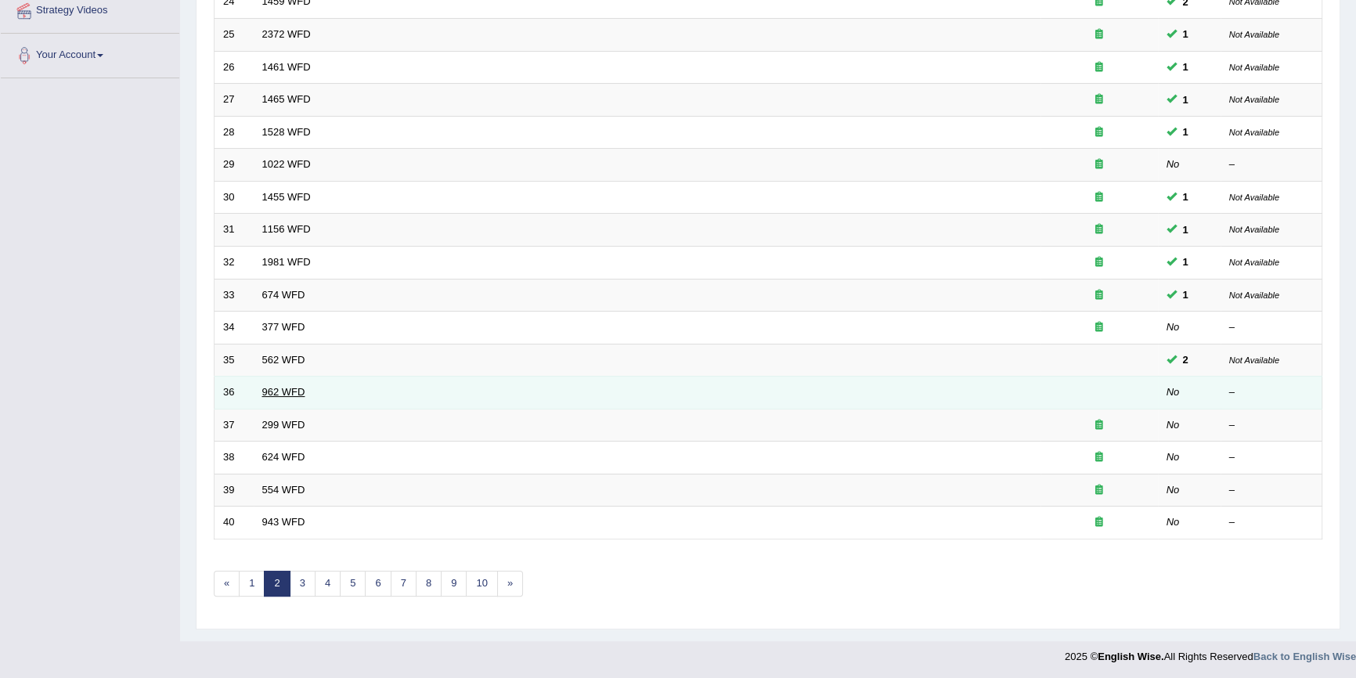
click at [268, 391] on link "962 WFD" at bounding box center [283, 392] width 43 height 12
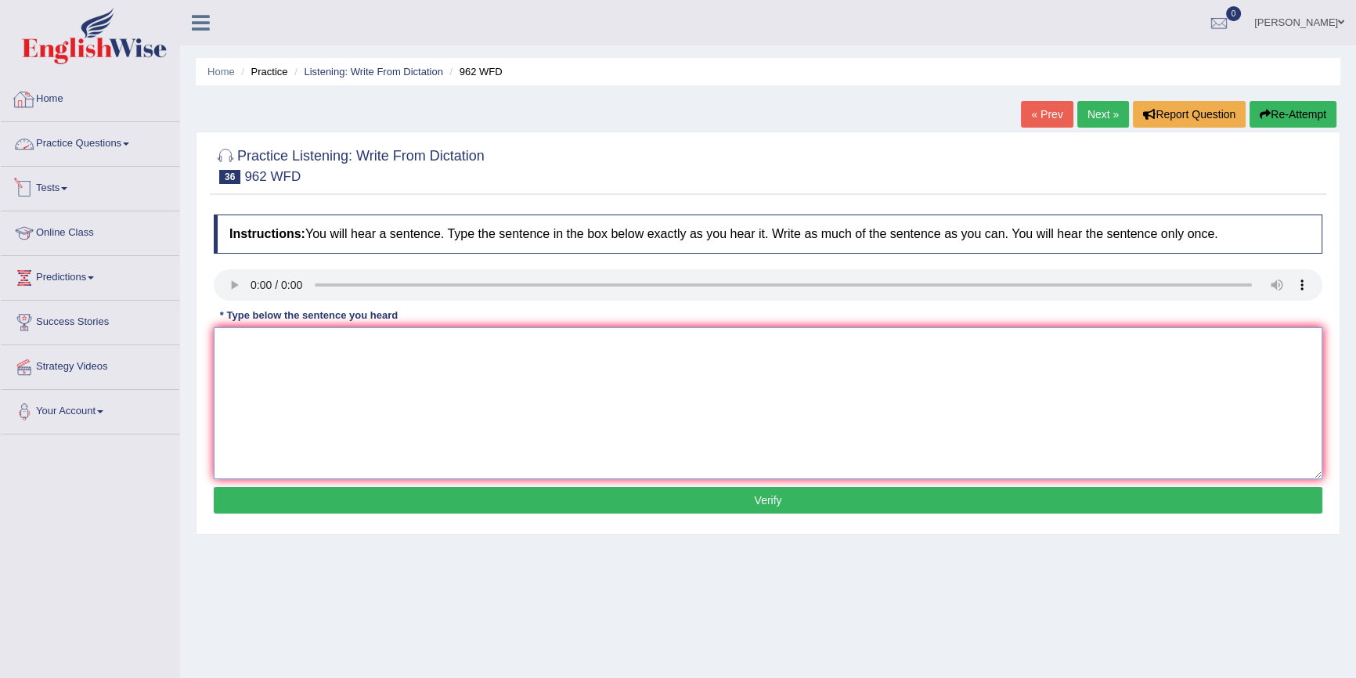
click at [323, 385] on textarea at bounding box center [768, 403] width 1108 height 152
click at [397, 346] on textarea "If you have any question questions, please leisure hand hands." at bounding box center [768, 403] width 1108 height 152
click at [425, 348] on textarea "If you have any question questions about exam, please leisure hand hands." at bounding box center [768, 403] width 1108 height 152
click at [479, 344] on textarea "If you have any question questions about the a exam, please leisure hand hands." at bounding box center [768, 403] width 1108 height 152
type textarea "If you have any question questions about the a exam exams, please leisure hand …"
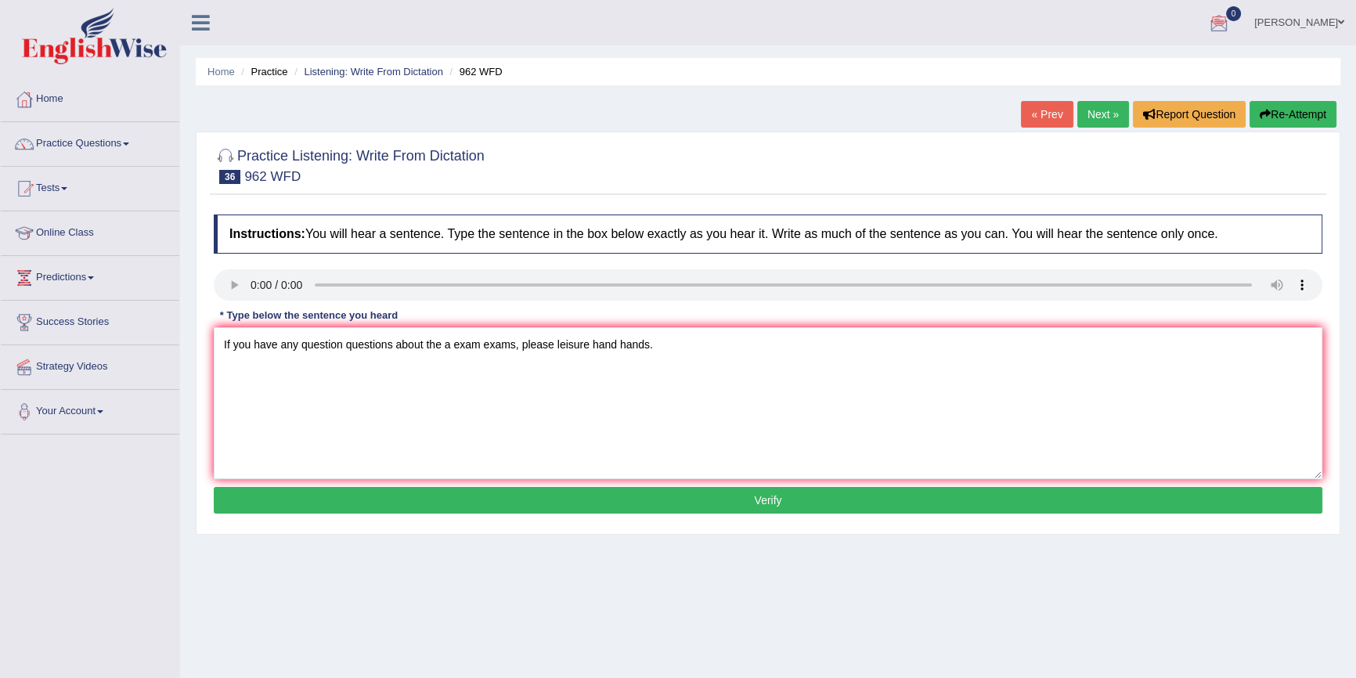
click at [550, 494] on button "Verify" at bounding box center [768, 500] width 1108 height 27
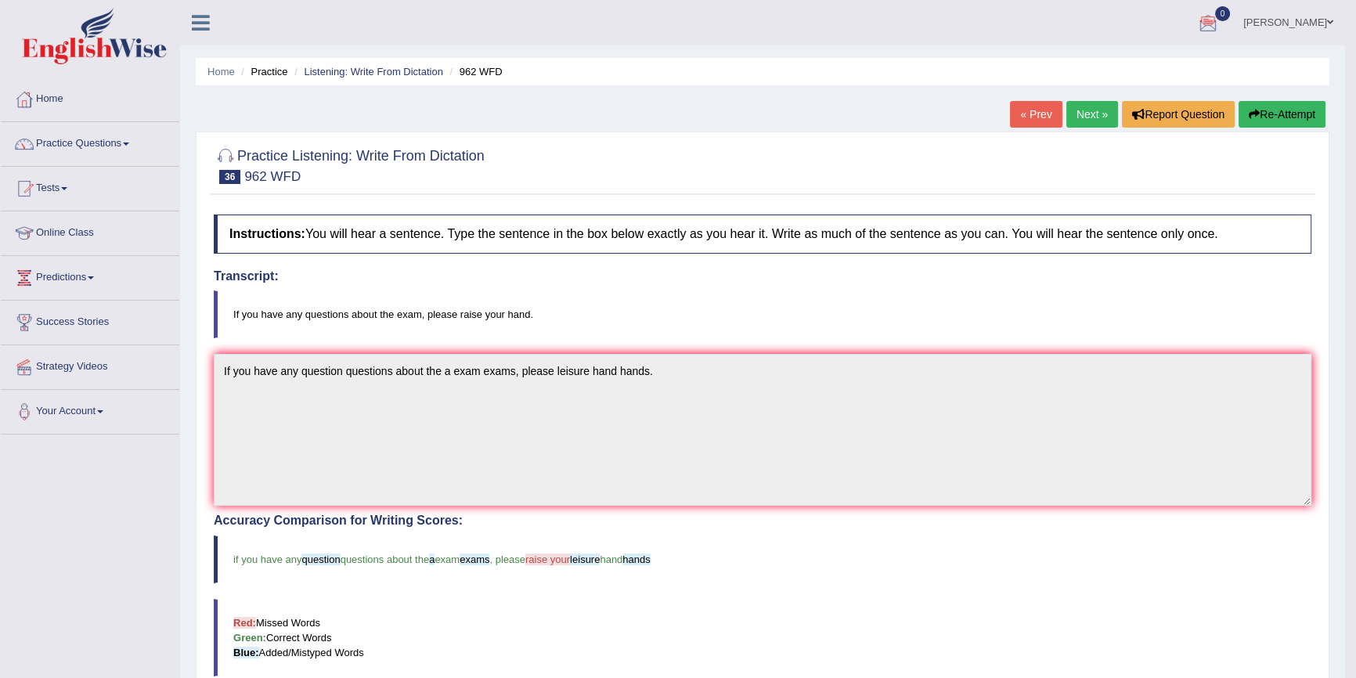
click at [1074, 116] on link "Next »" at bounding box center [1092, 114] width 52 height 27
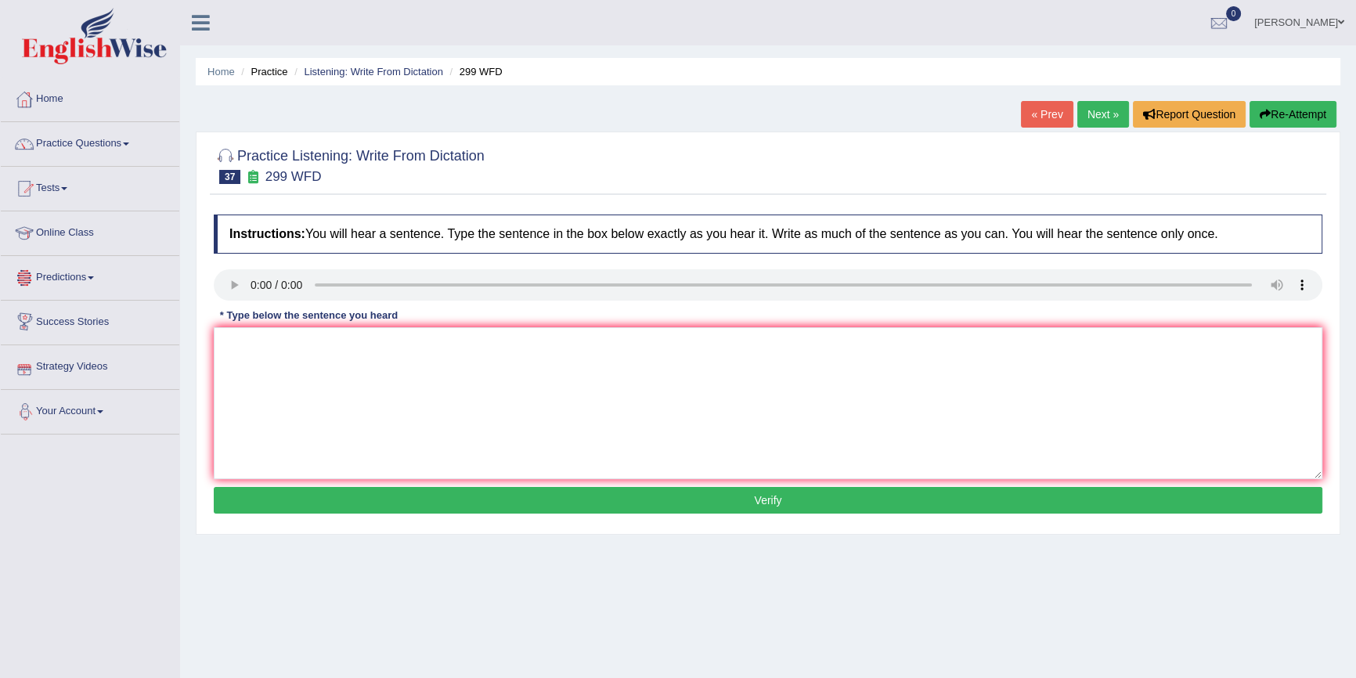
click at [294, 327] on div "Instructions: You will hear a sentence. Type the sentence in the box below exac…" at bounding box center [768, 366] width 1116 height 319
click at [303, 365] on textarea at bounding box center [768, 403] width 1108 height 152
click at [287, 391] on textarea at bounding box center [768, 403] width 1108 height 152
type textarea "Students repesented us visiting classes and bouarding form forms."
drag, startPoint x: 572, startPoint y: 496, endPoint x: 564, endPoint y: 493, distance: 8.2
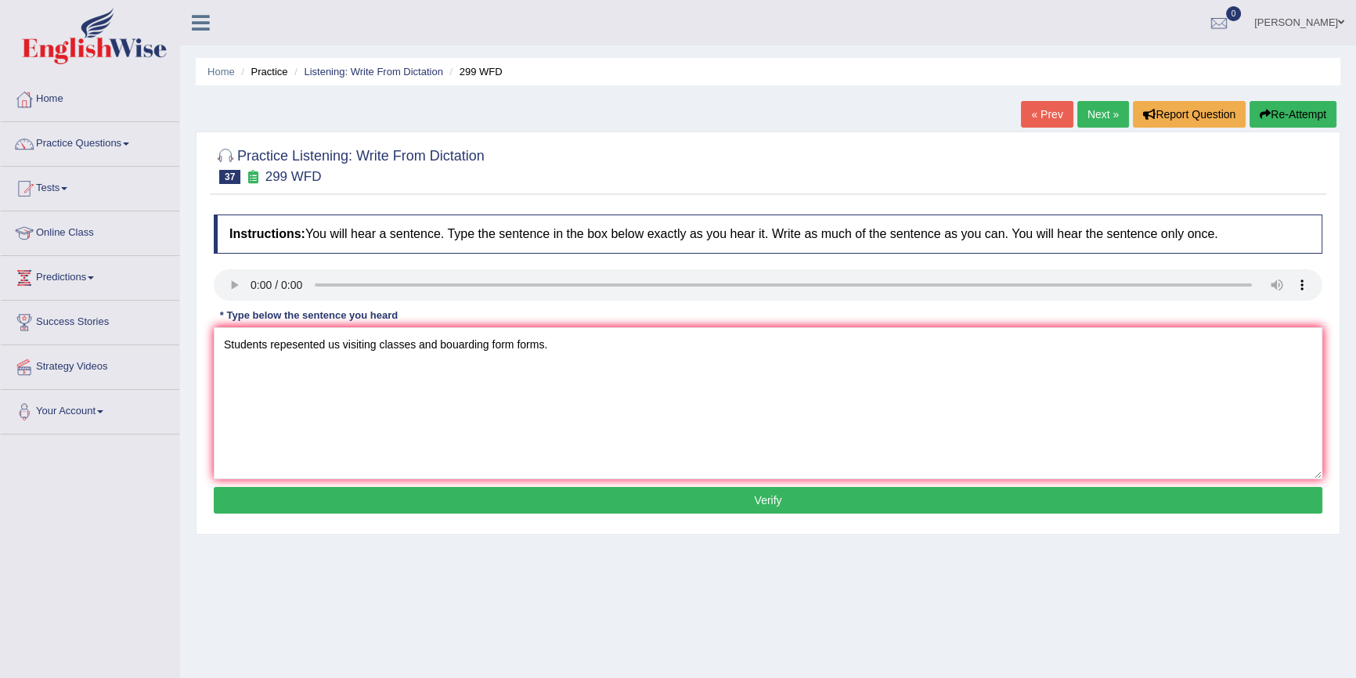
click at [568, 495] on button "Verify" at bounding box center [768, 500] width 1108 height 27
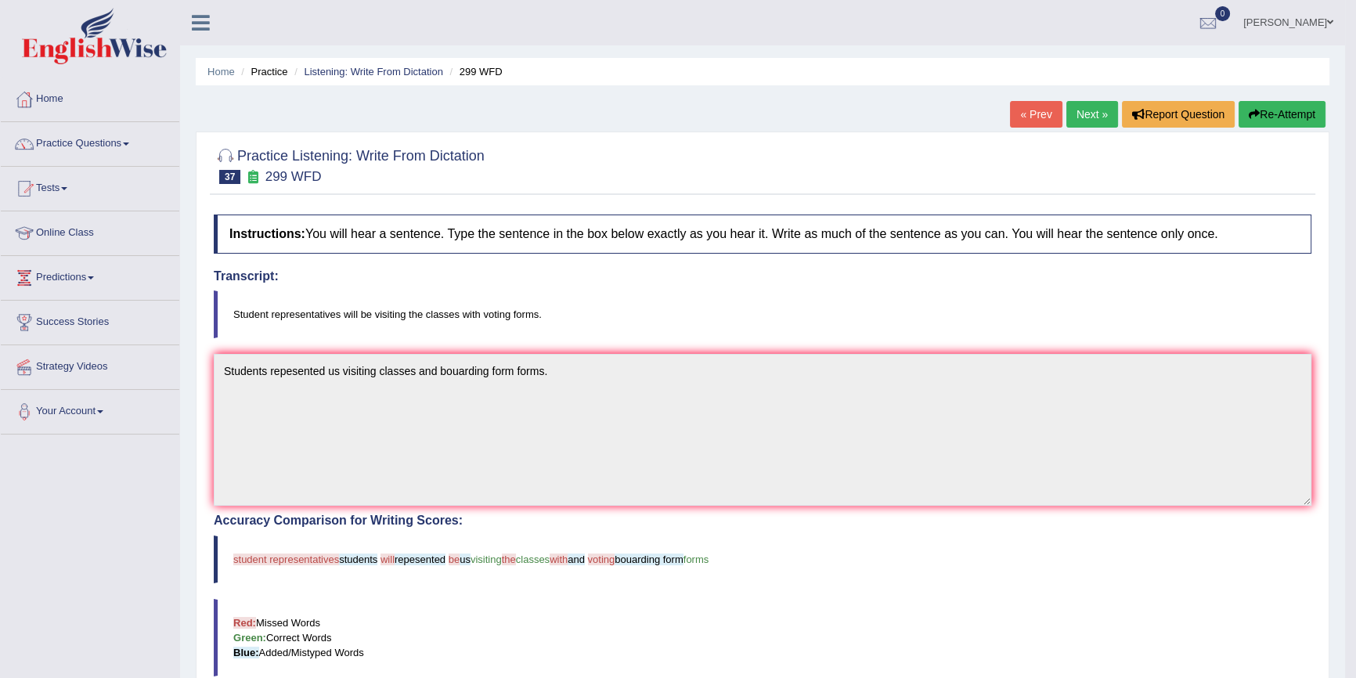
click at [1256, 113] on icon "button" at bounding box center [1254, 114] width 11 height 11
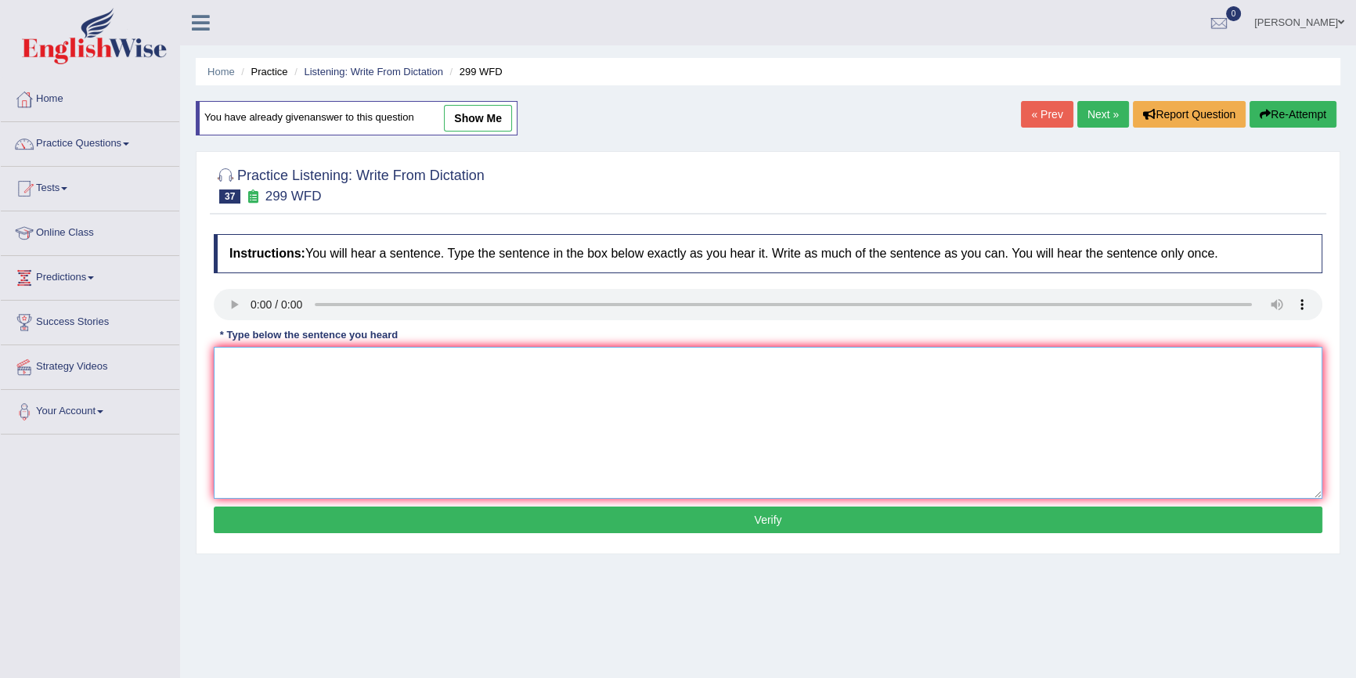
click at [274, 383] on textarea at bounding box center [768, 423] width 1108 height 152
type textarea "o"
click at [328, 524] on button "Verify" at bounding box center [768, 519] width 1108 height 27
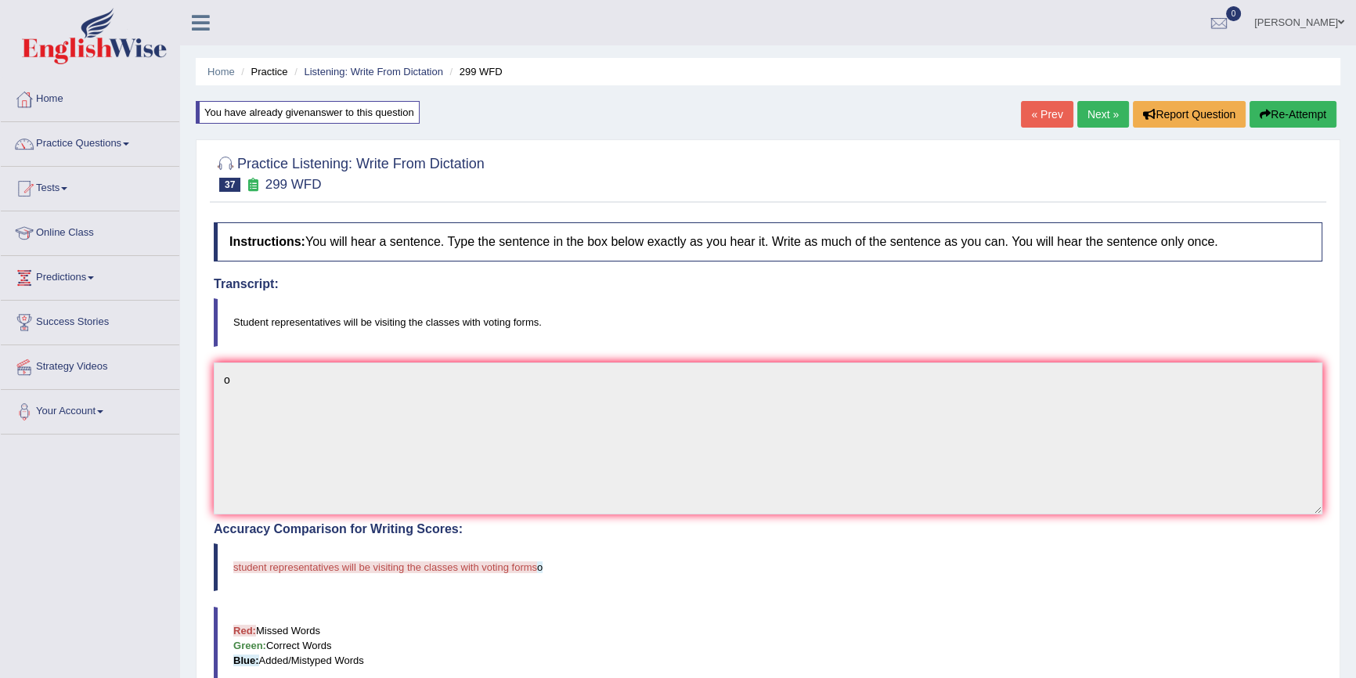
click at [1087, 116] on link "Next »" at bounding box center [1103, 114] width 52 height 27
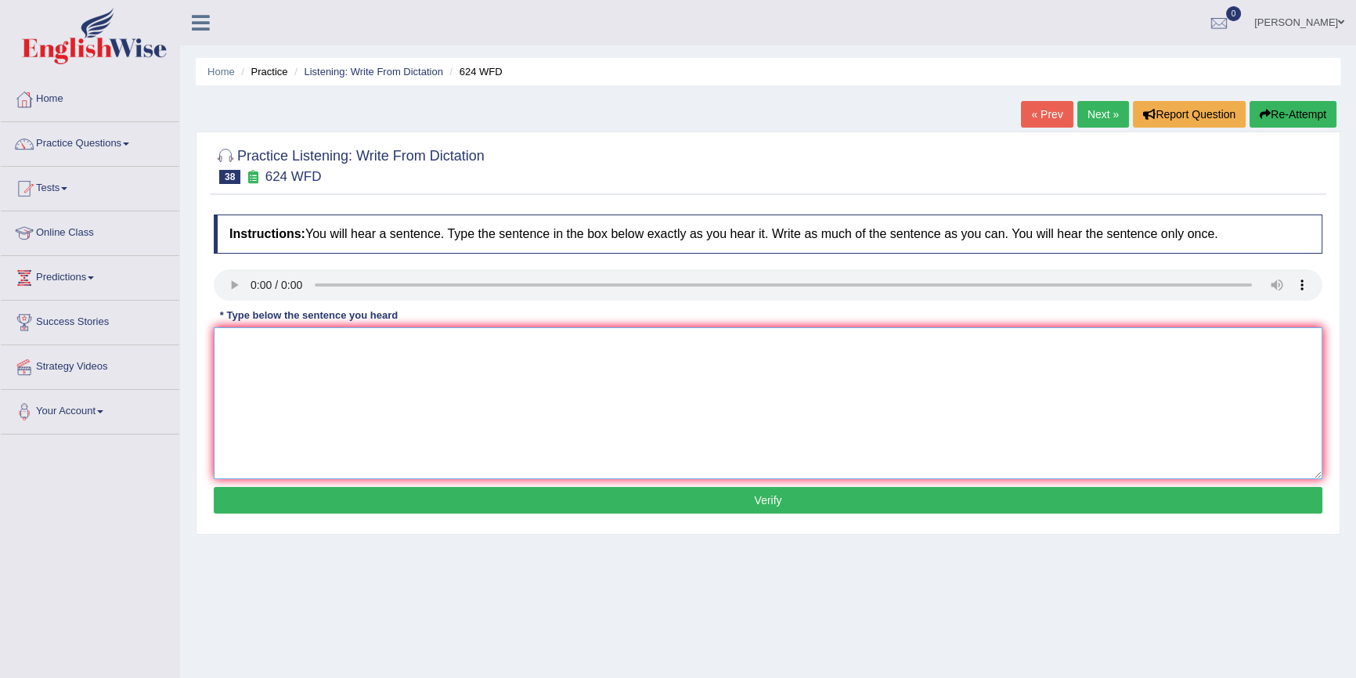
click at [290, 342] on textarea at bounding box center [768, 403] width 1108 height 152
click at [283, 337] on textarea "Our courses improve improves" at bounding box center [768, 403] width 1108 height 152
click at [449, 340] on textarea "Our courses course improve improves" at bounding box center [768, 403] width 1108 height 152
click at [415, 347] on textarea "Our courses course improve improves critical thinking and learning skills." at bounding box center [768, 403] width 1108 height 152
type textarea "Our courses course improve improves a the critical thinking and learning skills."
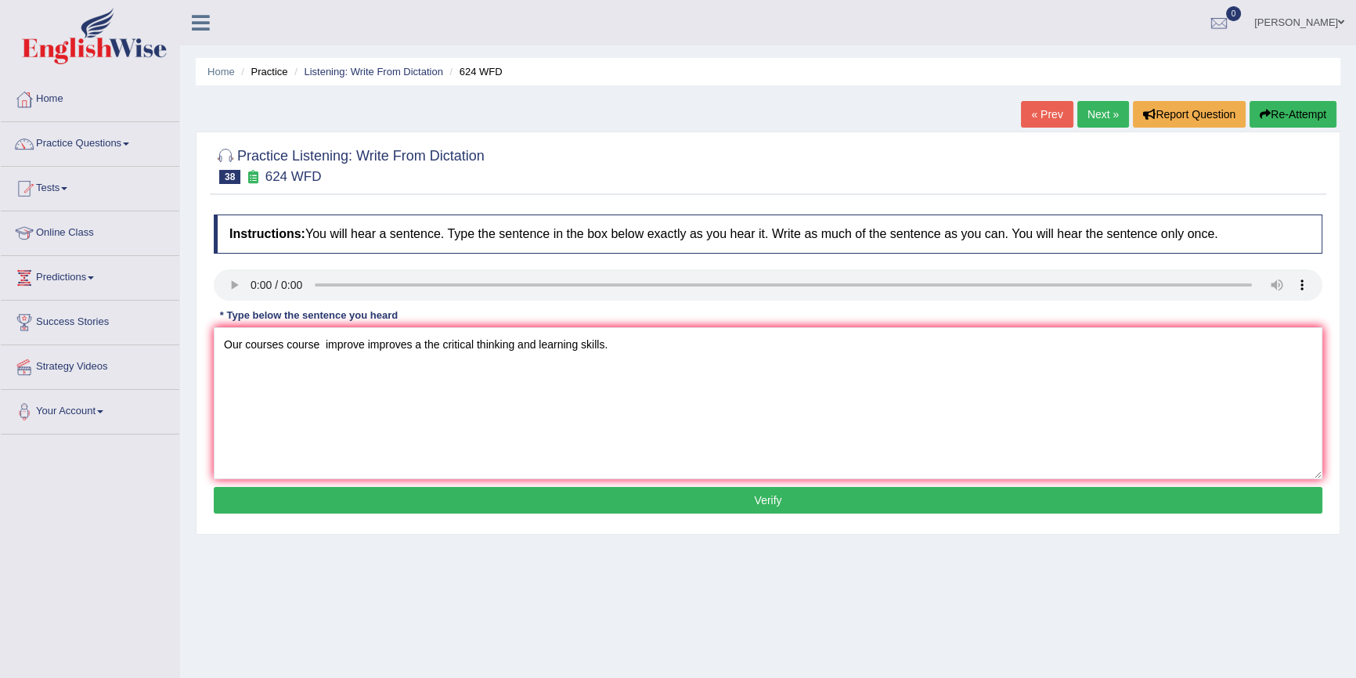
click at [521, 496] on button "Verify" at bounding box center [768, 500] width 1108 height 27
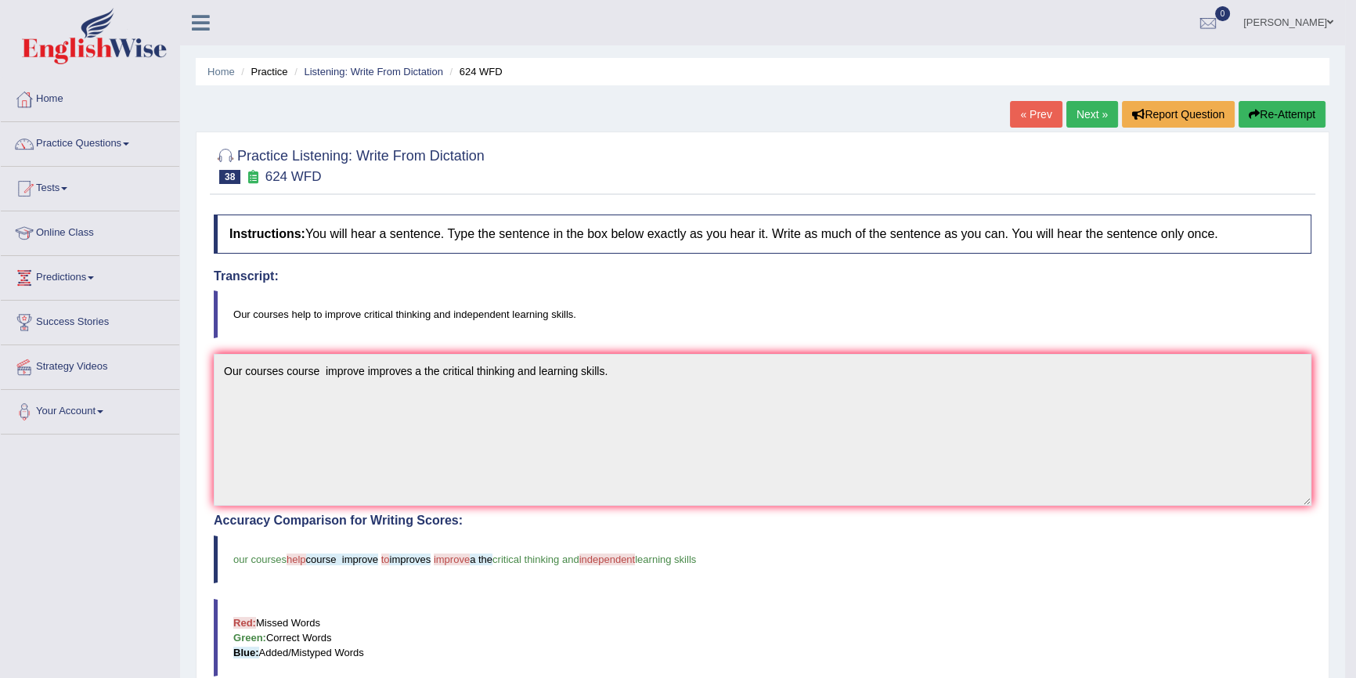
click at [1280, 111] on button "Re-Attempt" at bounding box center [1281, 114] width 87 height 27
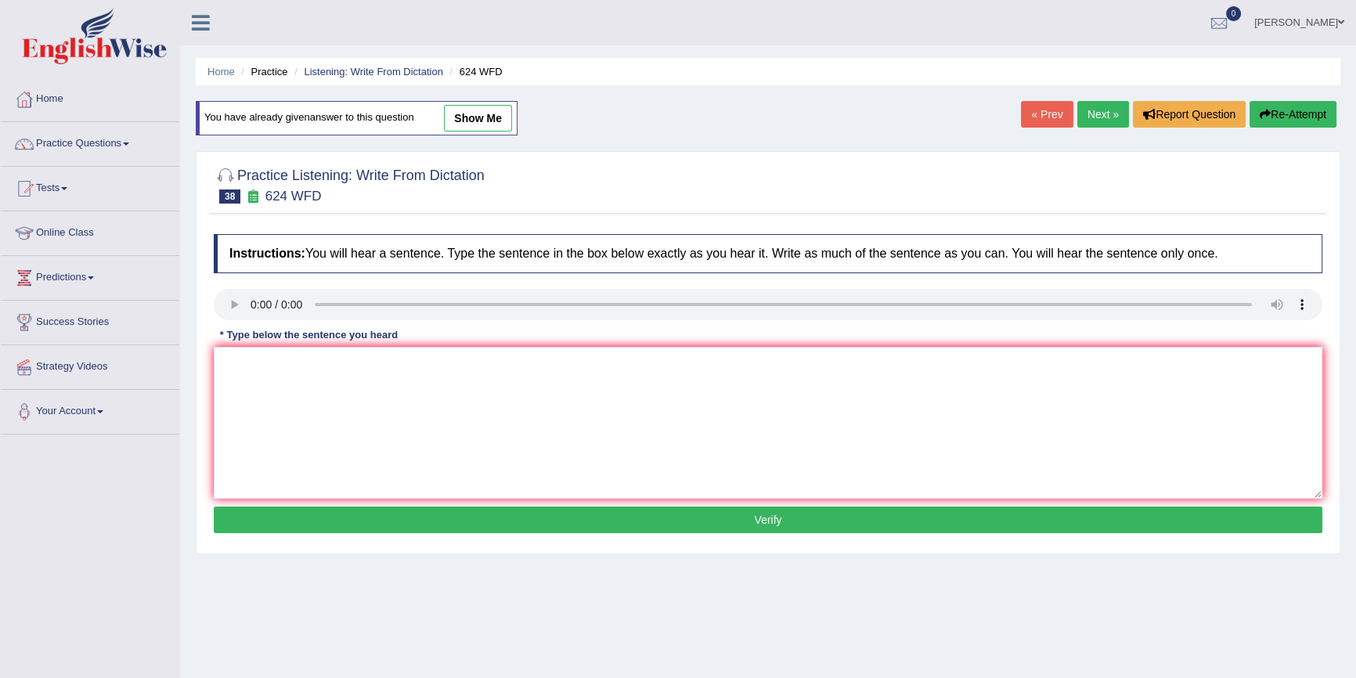
click at [1097, 118] on link "Next »" at bounding box center [1103, 114] width 52 height 27
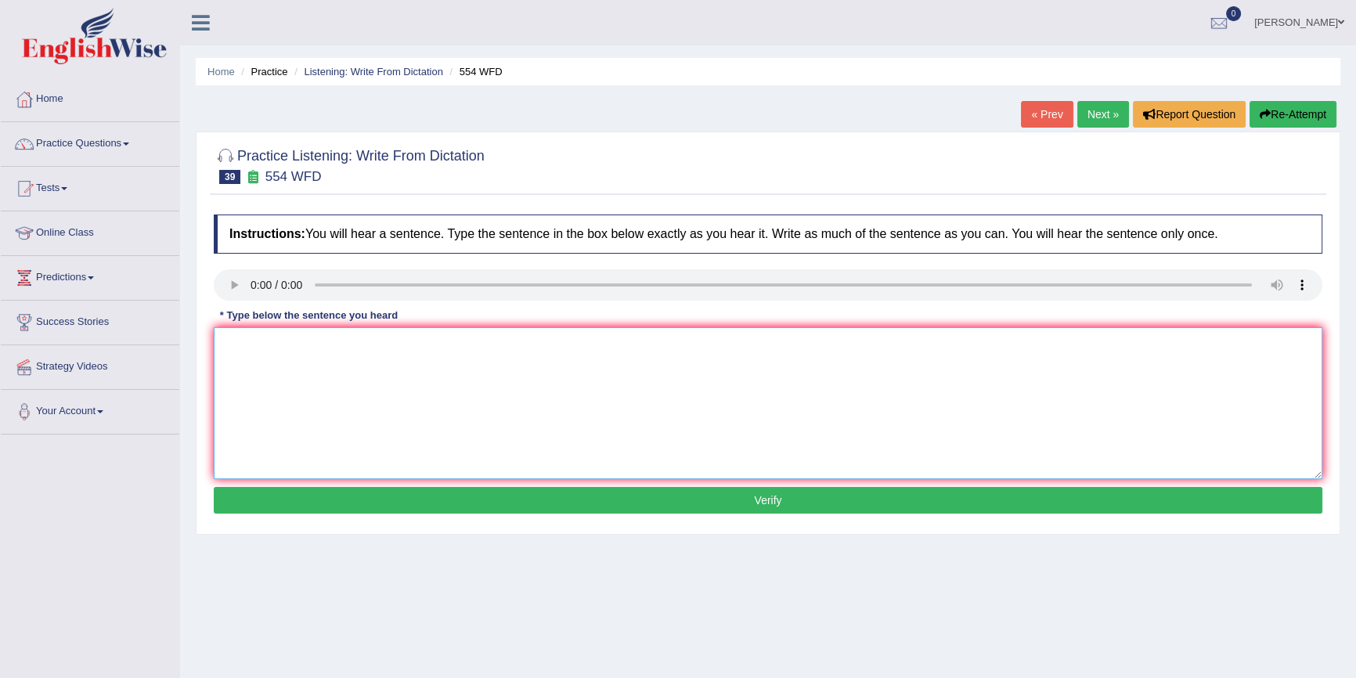
click at [345, 384] on textarea at bounding box center [768, 403] width 1108 height 152
type textarea "w"
type textarea "We are able to work with a the team."
click at [394, 496] on button "Verify" at bounding box center [768, 500] width 1108 height 27
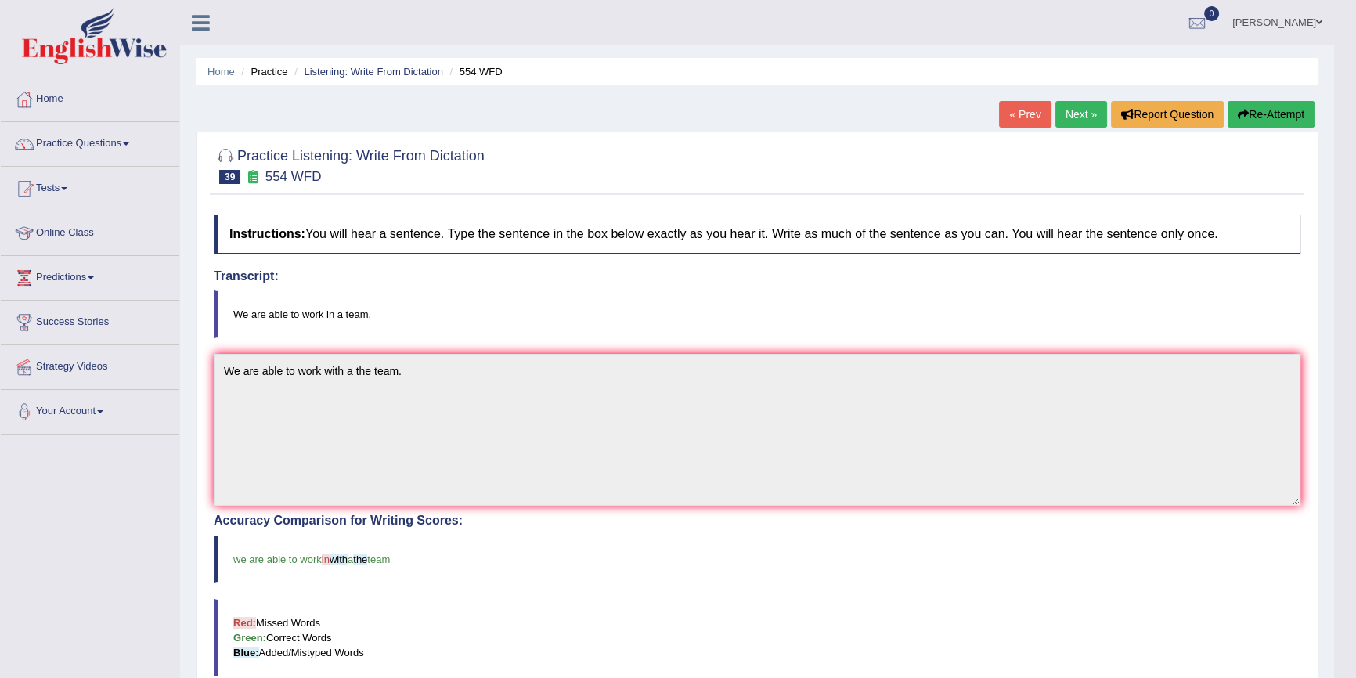
click at [1068, 115] on link "Next »" at bounding box center [1081, 114] width 52 height 27
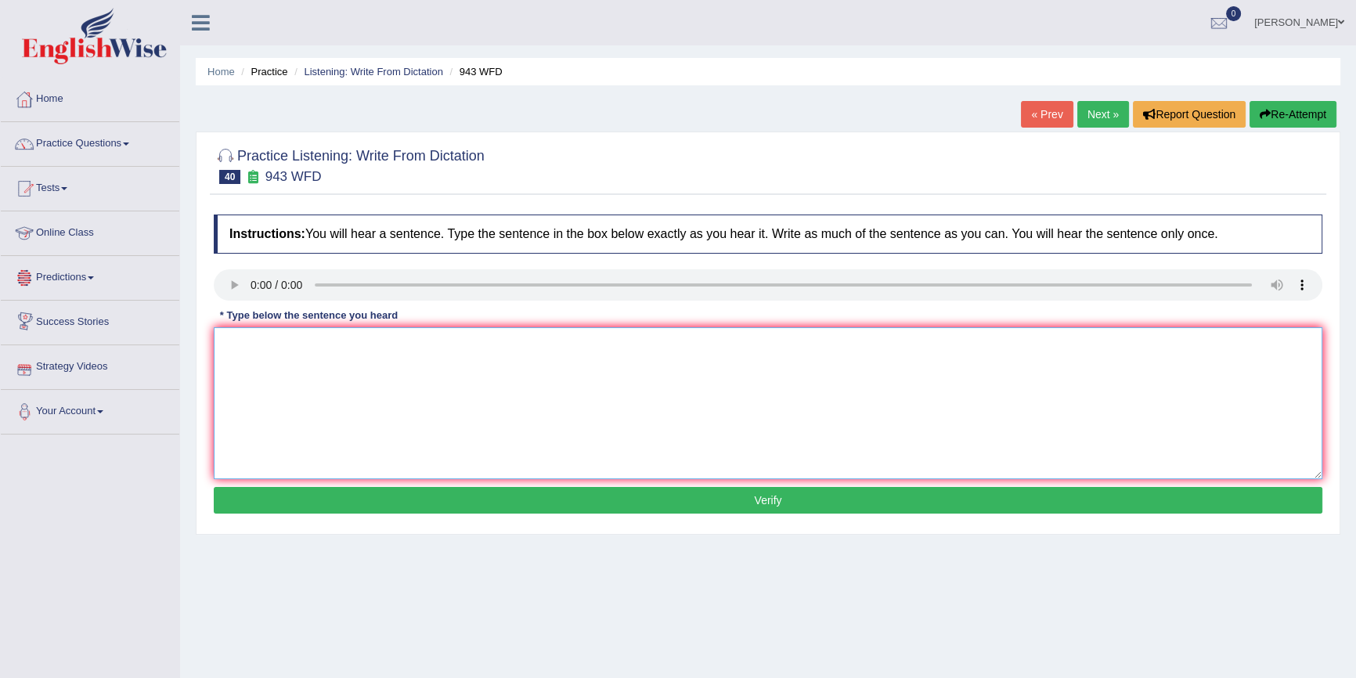
click at [254, 363] on textarea at bounding box center [768, 403] width 1108 height 152
type textarea "forming method methods across the world have has grately gratly discovered in r…"
click at [507, 493] on button "Verify" at bounding box center [768, 500] width 1108 height 27
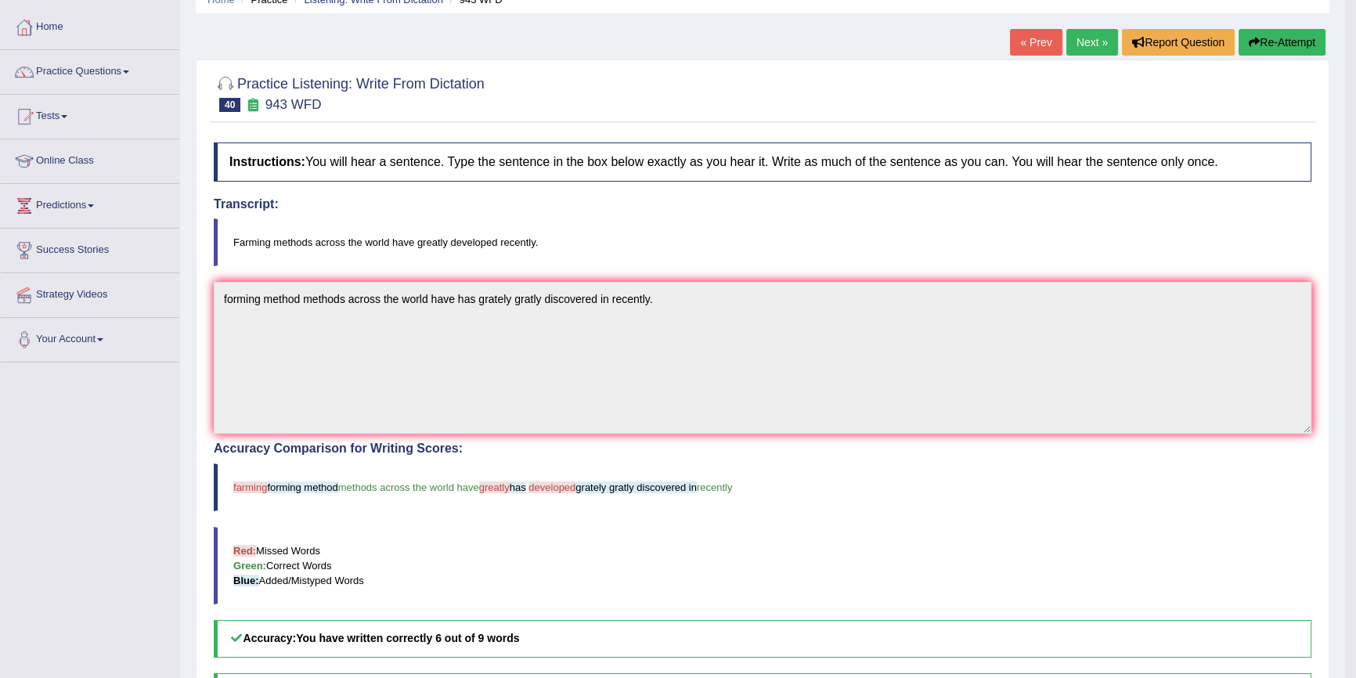
scroll to position [70, 0]
click at [1315, 46] on button "Re-Attempt" at bounding box center [1281, 44] width 87 height 27
